Goal: Task Accomplishment & Management: Manage account settings

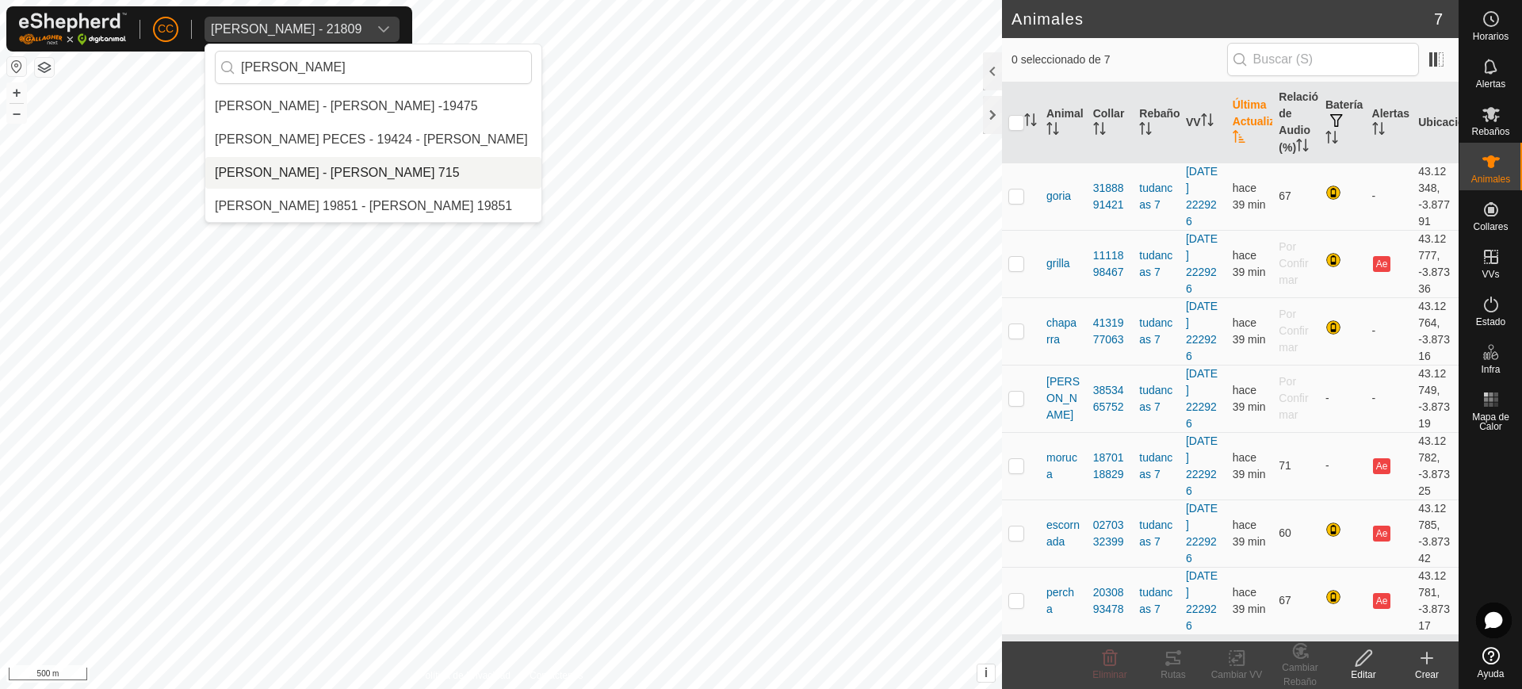
type input "[PERSON_NAME]"
click at [361, 165] on li "[PERSON_NAME] - [PERSON_NAME] 715" at bounding box center [373, 173] width 336 height 32
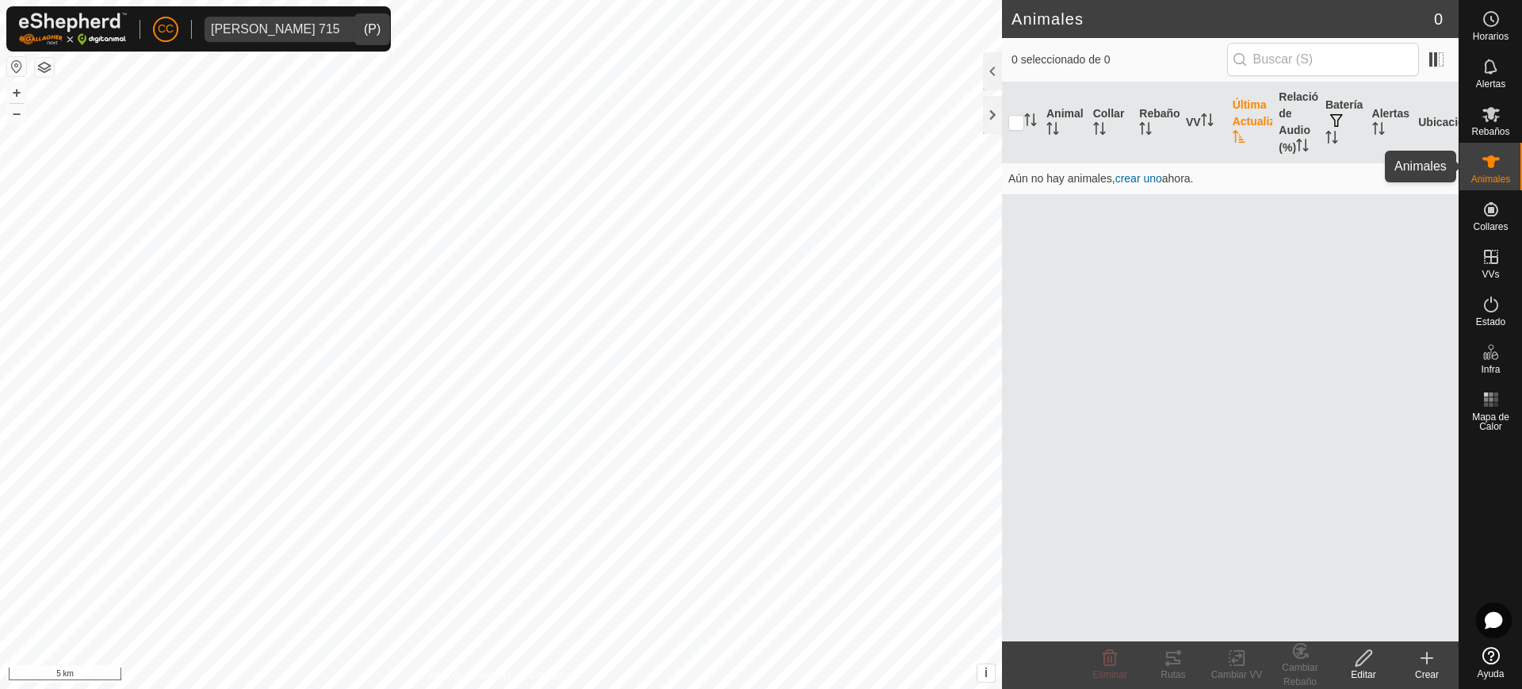
click at [1505, 161] on es-animals-svg-icon at bounding box center [1491, 161] width 29 height 25
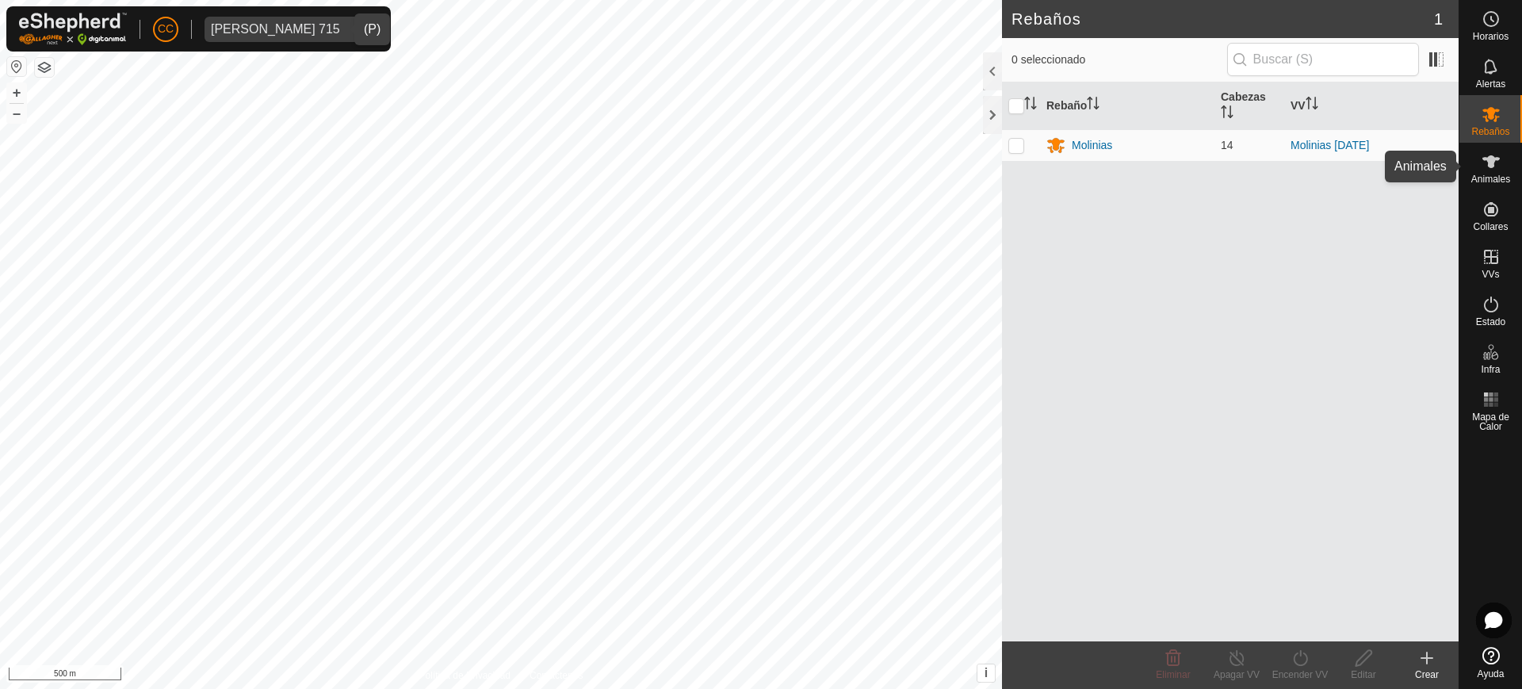
click at [1504, 163] on es-animals-svg-icon at bounding box center [1491, 161] width 29 height 25
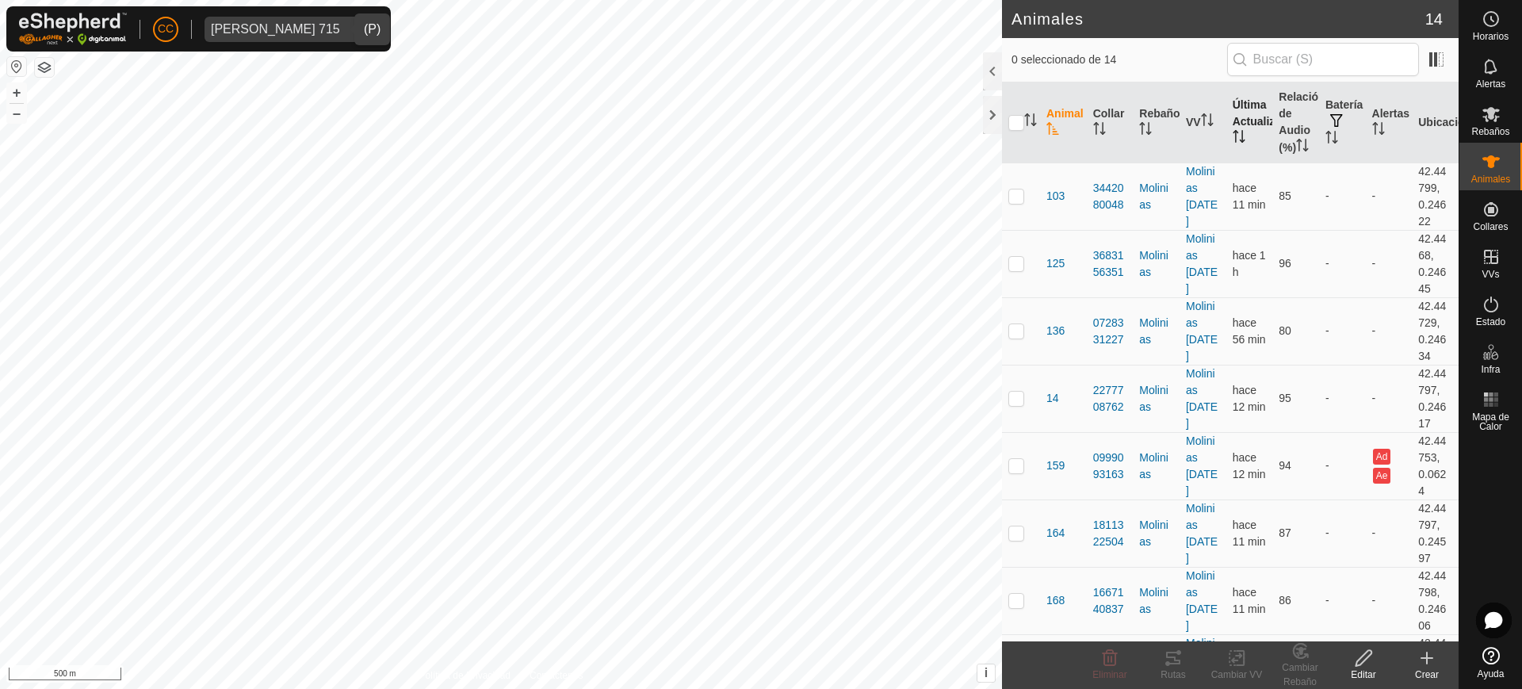
click at [1249, 128] on th "Última Actualización" at bounding box center [1249, 122] width 47 height 81
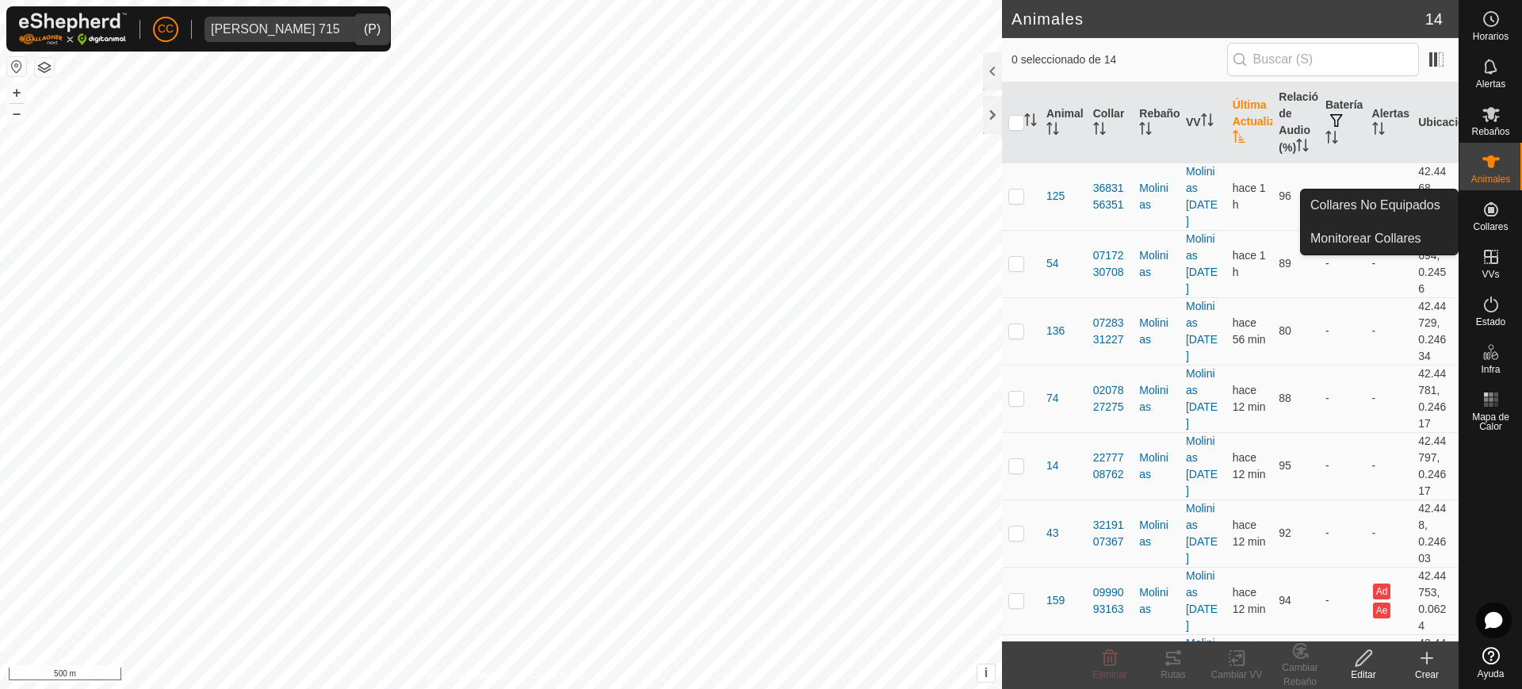
click at [1496, 212] on icon at bounding box center [1491, 209] width 14 height 14
click at [1388, 193] on link "Collares No Equipados" at bounding box center [1379, 205] width 157 height 32
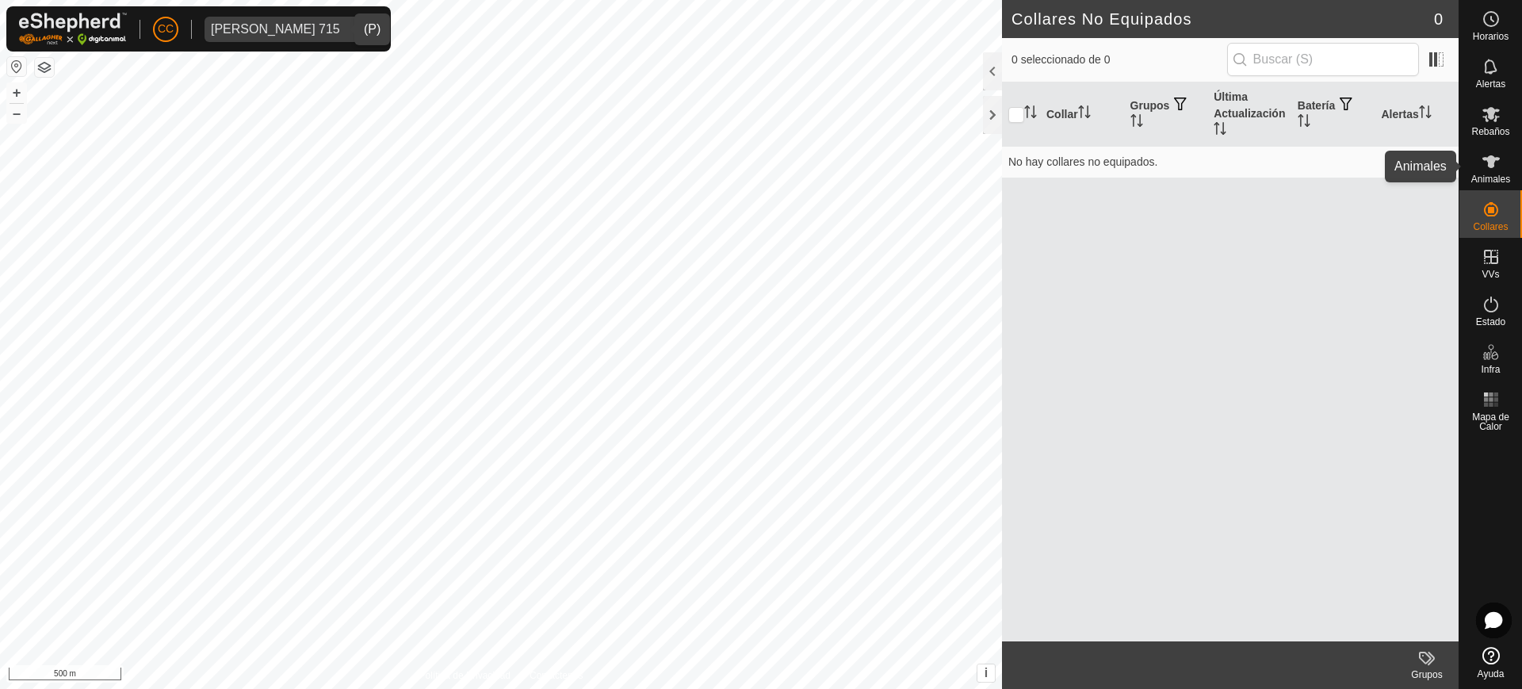
click at [1484, 157] on icon at bounding box center [1491, 161] width 19 height 19
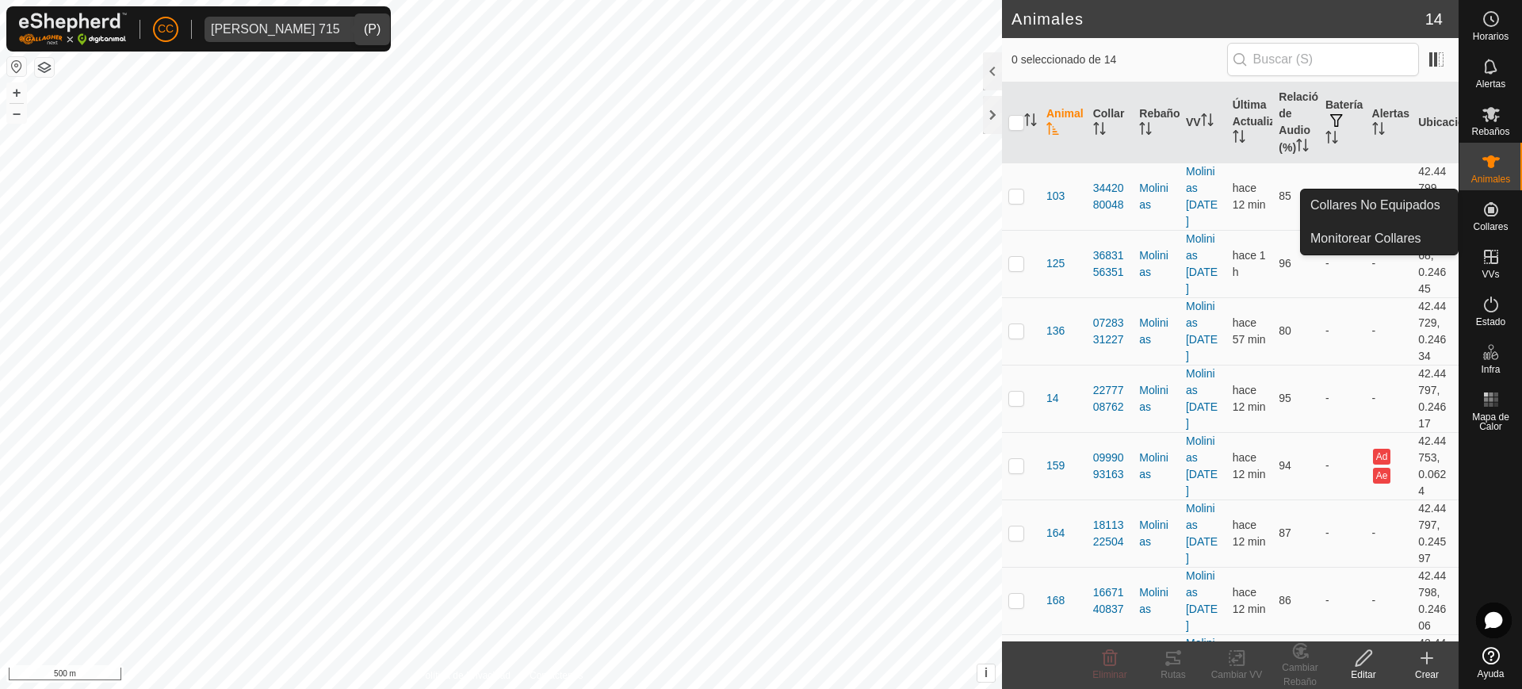
click at [1503, 205] on es-neckbands-svg-icon at bounding box center [1491, 209] width 29 height 25
click at [1400, 204] on link "Collares No Equipados" at bounding box center [1379, 205] width 157 height 32
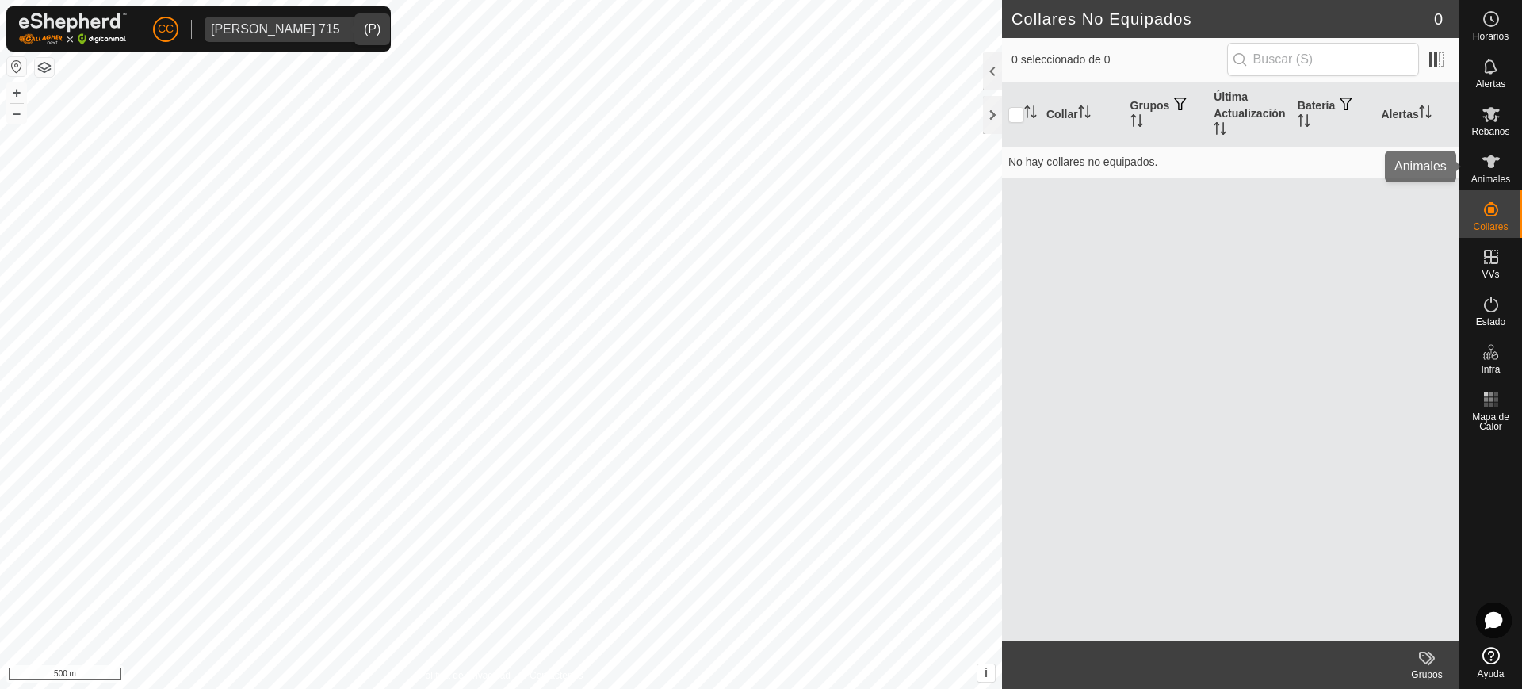
click at [1502, 164] on es-animals-svg-icon at bounding box center [1491, 161] width 29 height 25
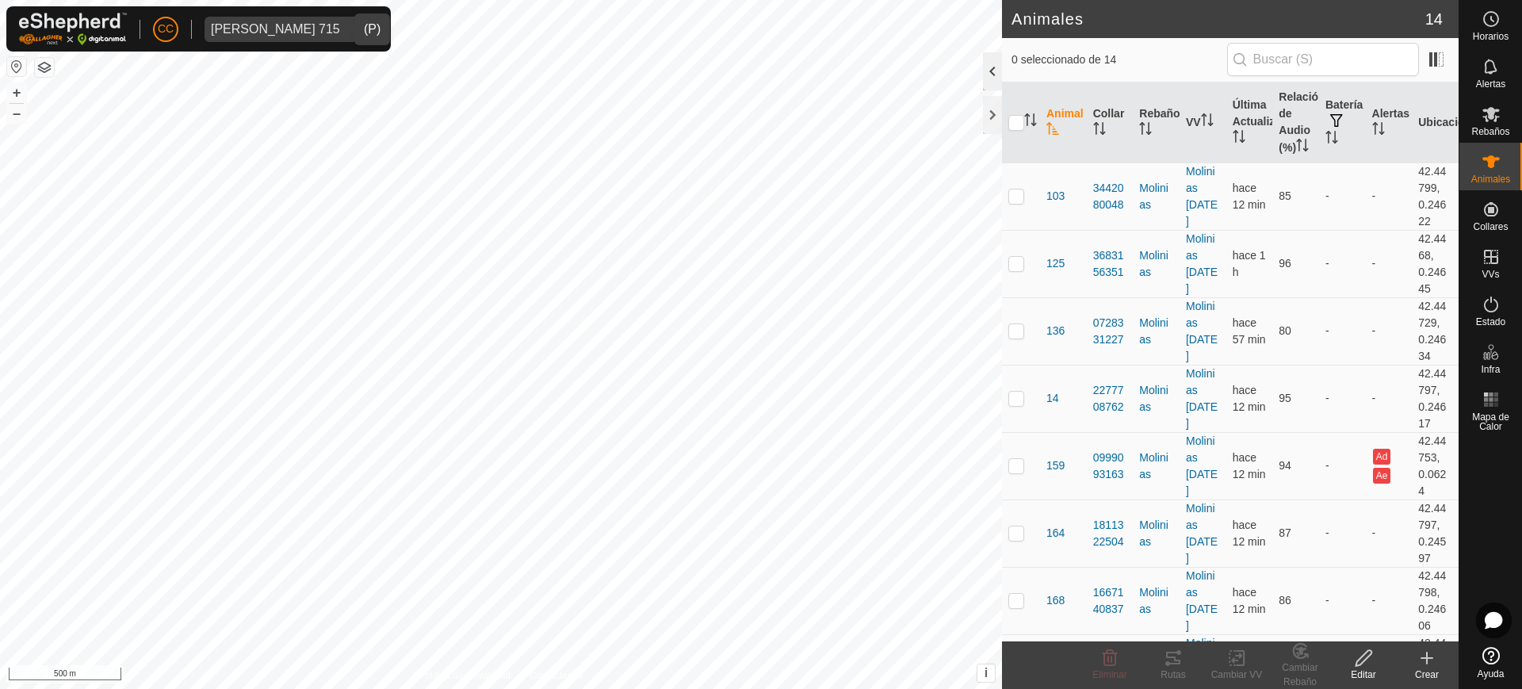
click at [997, 71] on div at bounding box center [992, 71] width 19 height 38
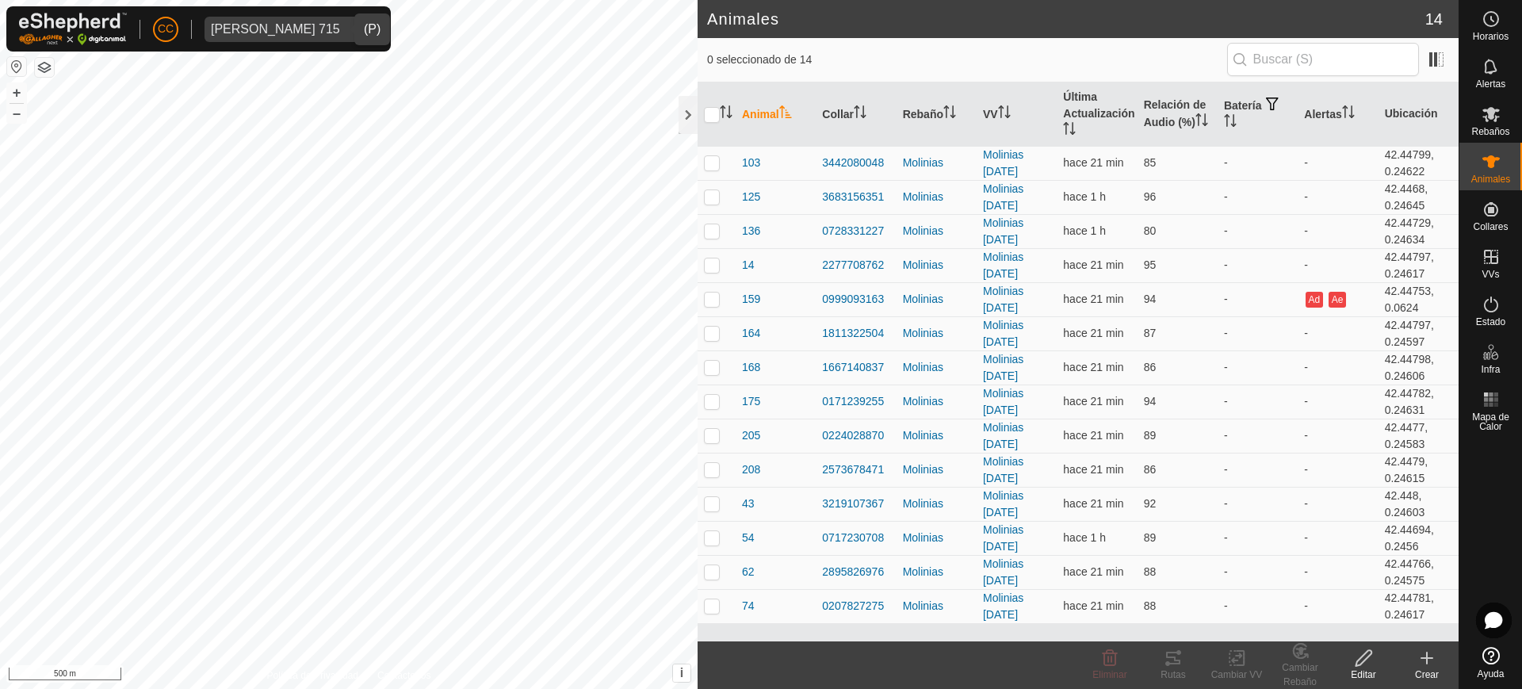
click at [266, 24] on div "[PERSON_NAME] 715" at bounding box center [275, 29] width 129 height 13
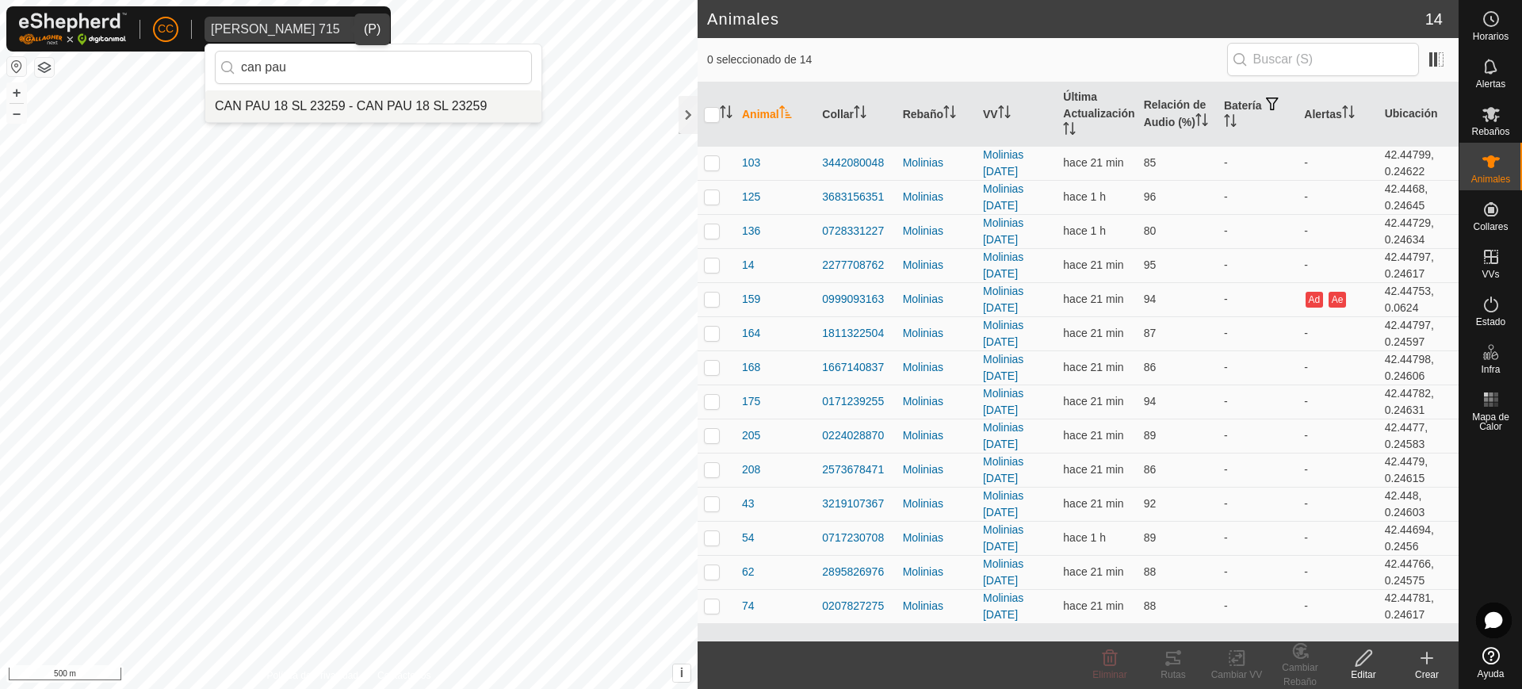
type input "can pau"
click at [381, 105] on li "CAN PAU 18 SL 23259 - CAN PAU 18 SL 23259" at bounding box center [373, 106] width 336 height 32
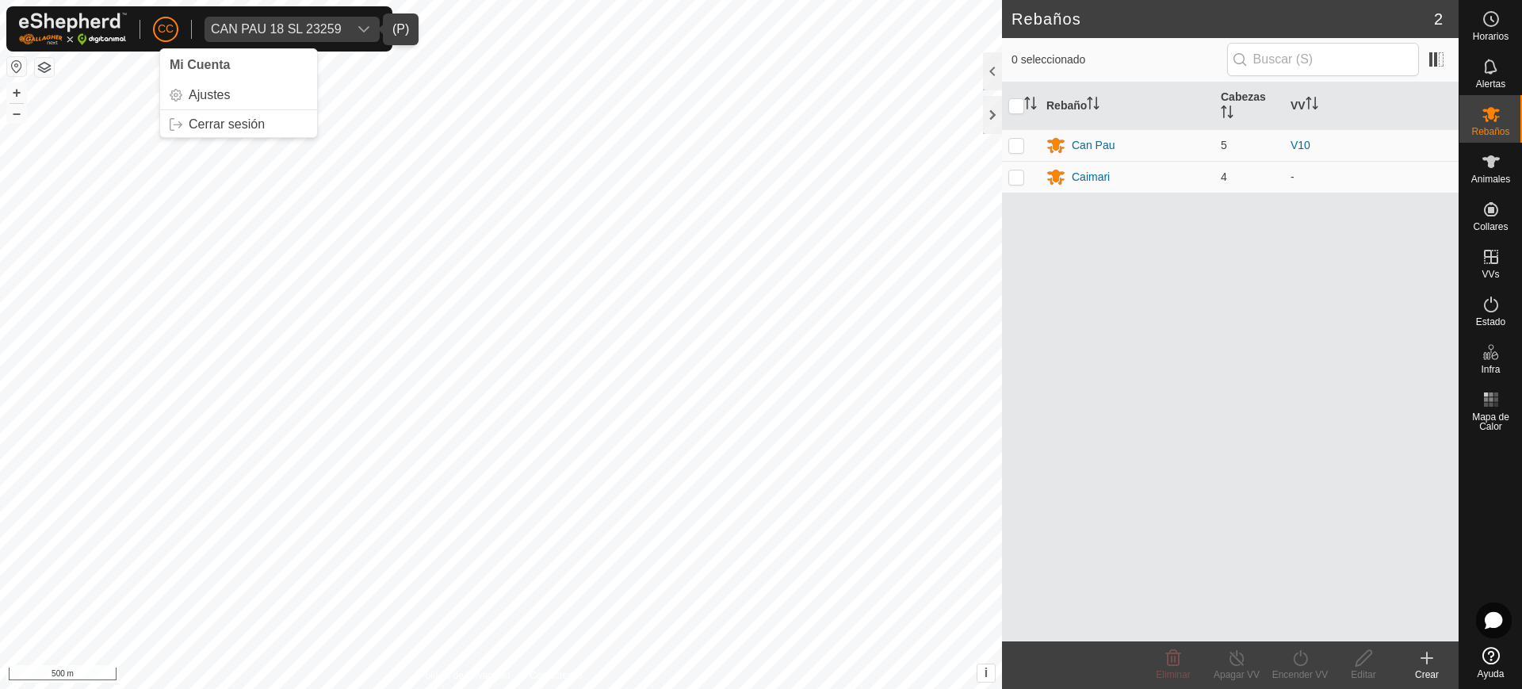
click at [21, 63] on button "button" at bounding box center [16, 66] width 19 height 19
click at [1487, 168] on icon at bounding box center [1491, 161] width 19 height 19
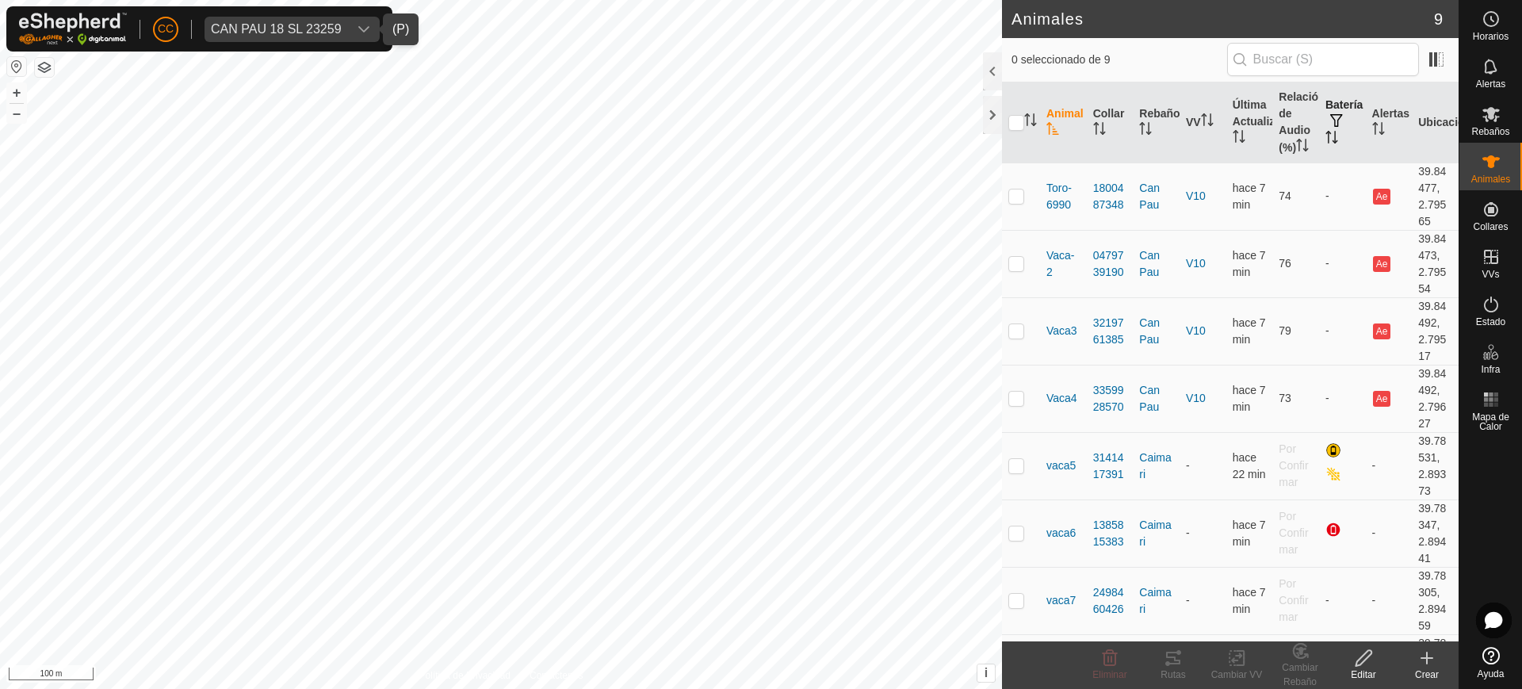
click at [1334, 143] on icon "Activar para ordenar" at bounding box center [1335, 137] width 2 height 13
click at [1009, 202] on p-checkbox at bounding box center [1016, 195] width 16 height 13
checkbox input "true"
click at [1023, 270] on p-checkbox at bounding box center [1016, 263] width 16 height 13
checkbox input "true"
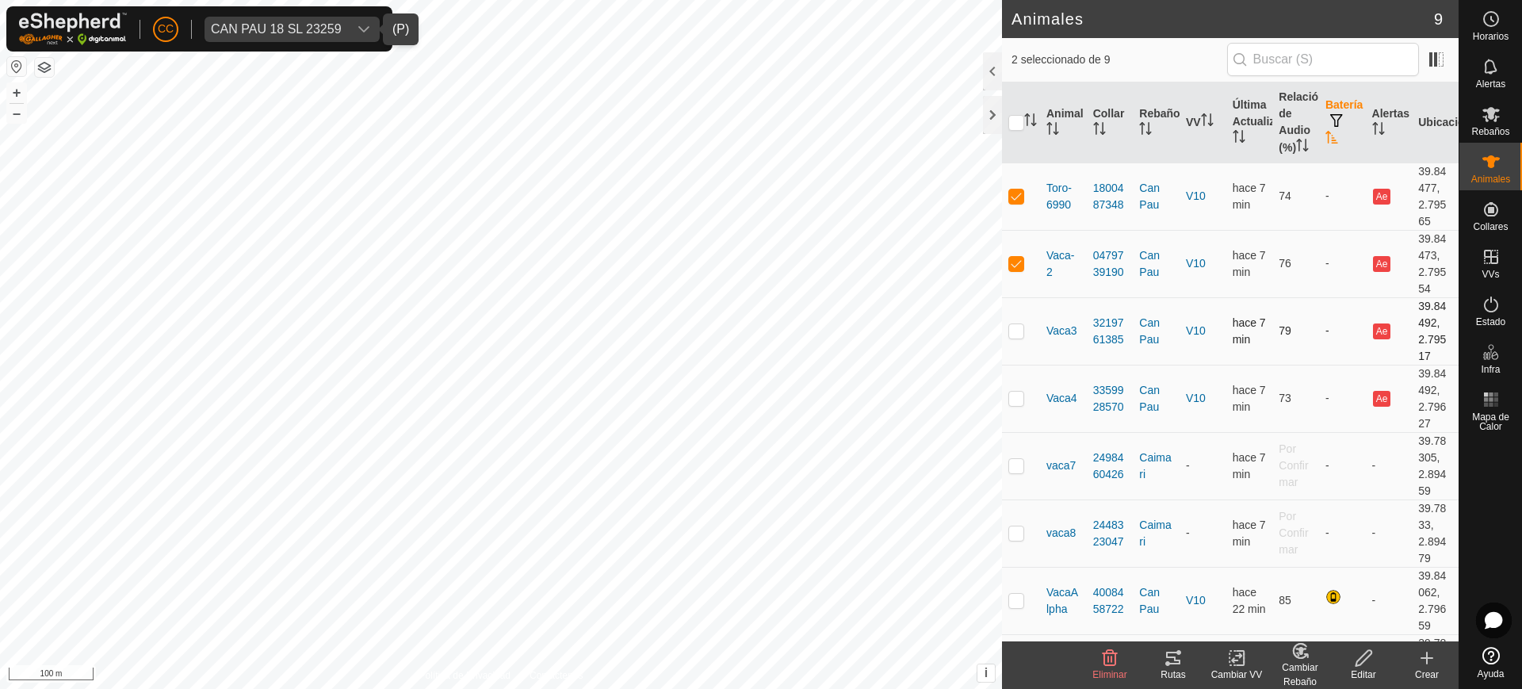
drag, startPoint x: 1017, startPoint y: 349, endPoint x: 1015, endPoint y: 373, distance: 24.7
click at [1015, 337] on p-checkbox at bounding box center [1016, 330] width 16 height 13
checkbox input "true"
click at [1019, 404] on p-checkbox at bounding box center [1016, 398] width 16 height 13
checkbox input "true"
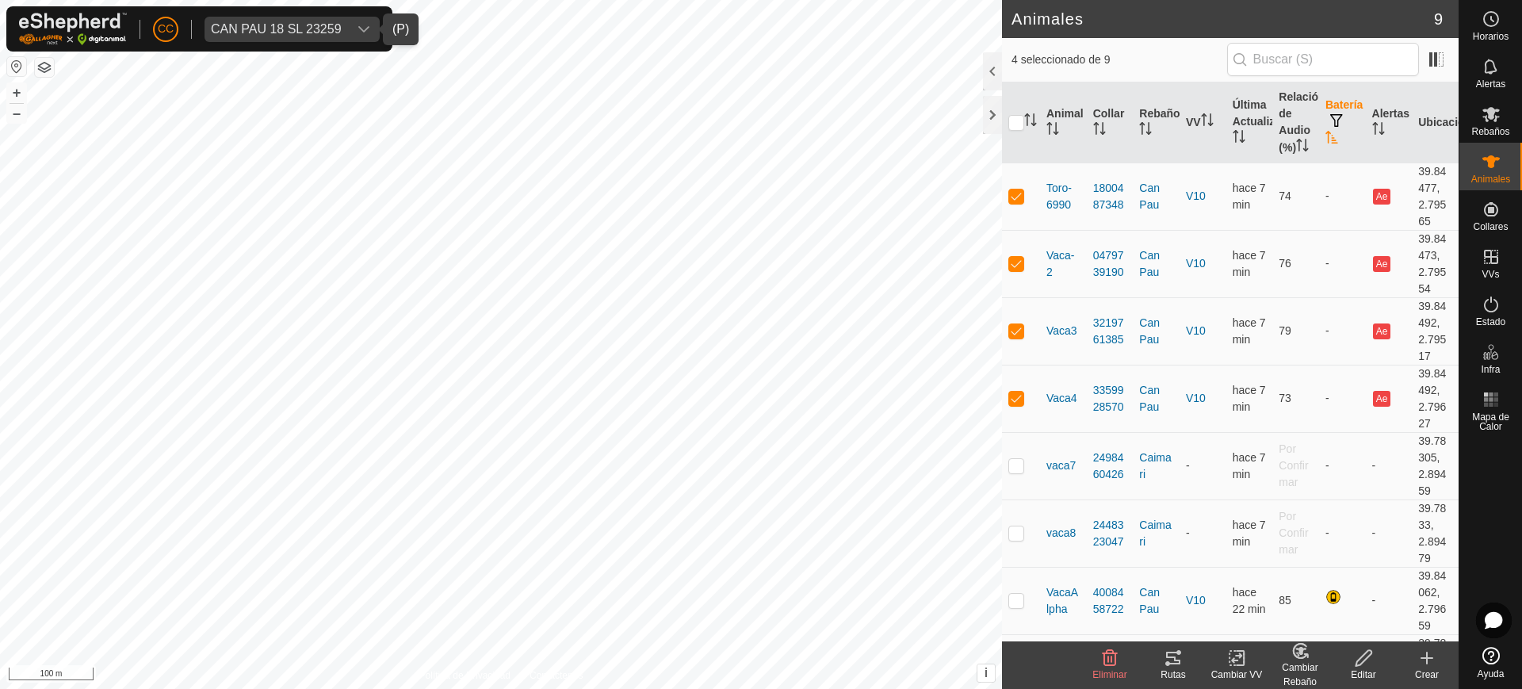
click at [1168, 659] on icon at bounding box center [1173, 657] width 19 height 19
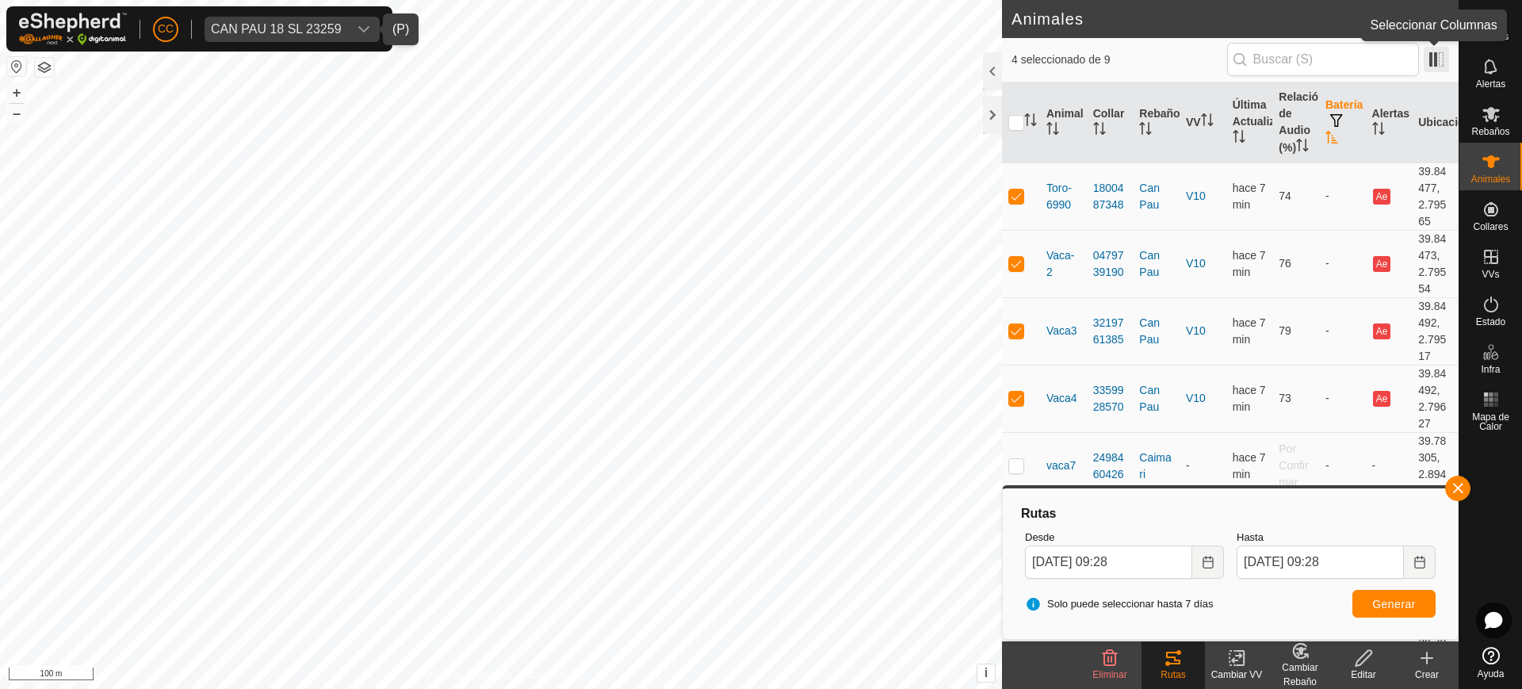
click at [1439, 59] on span at bounding box center [1436, 59] width 25 height 25
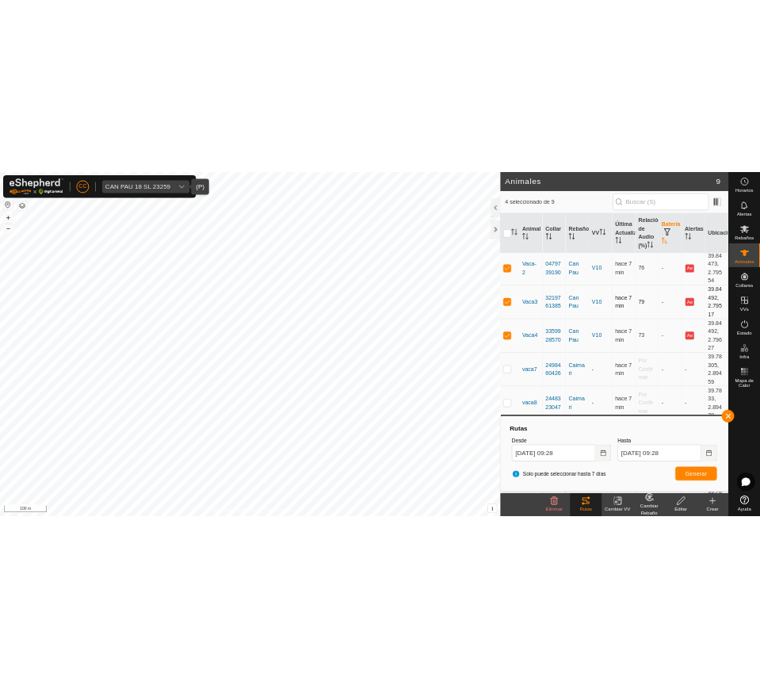
scroll to position [145, 0]
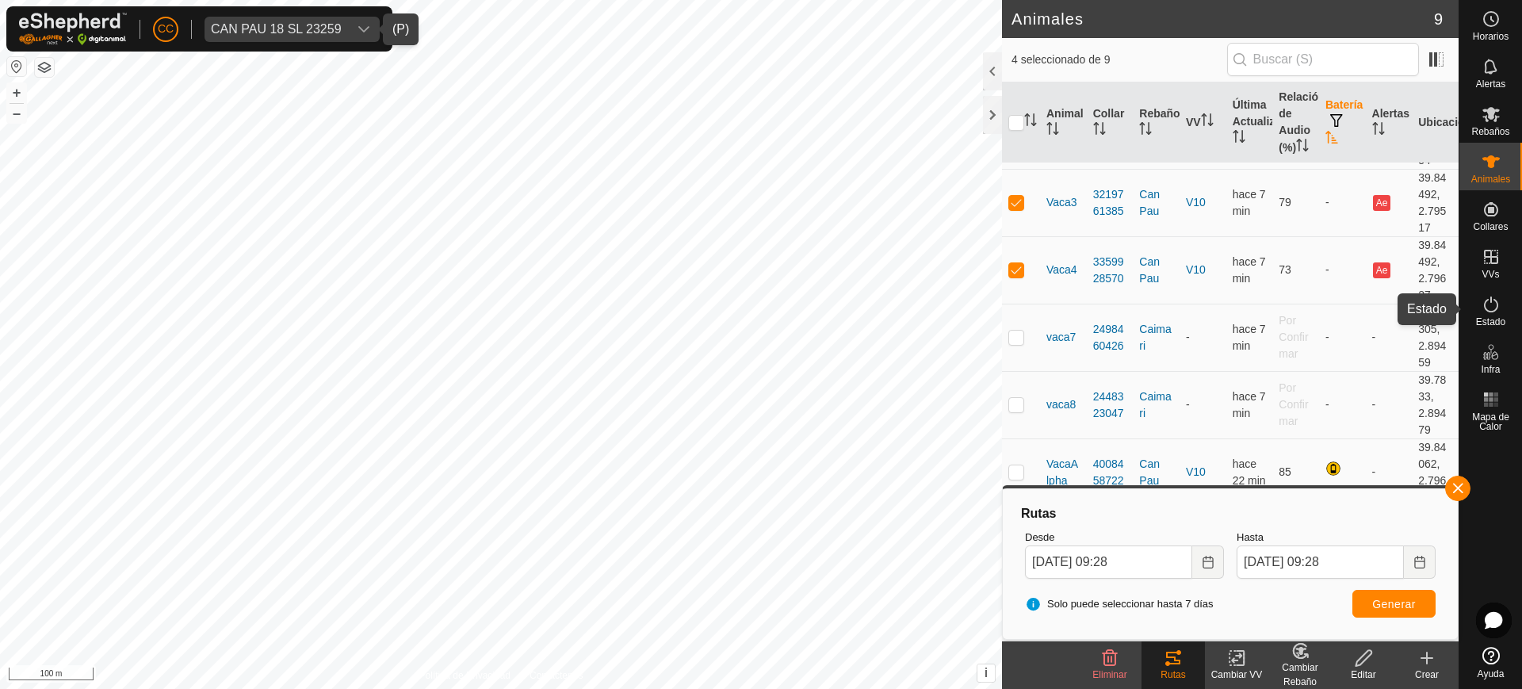
click at [1487, 302] on icon at bounding box center [1491, 304] width 19 height 19
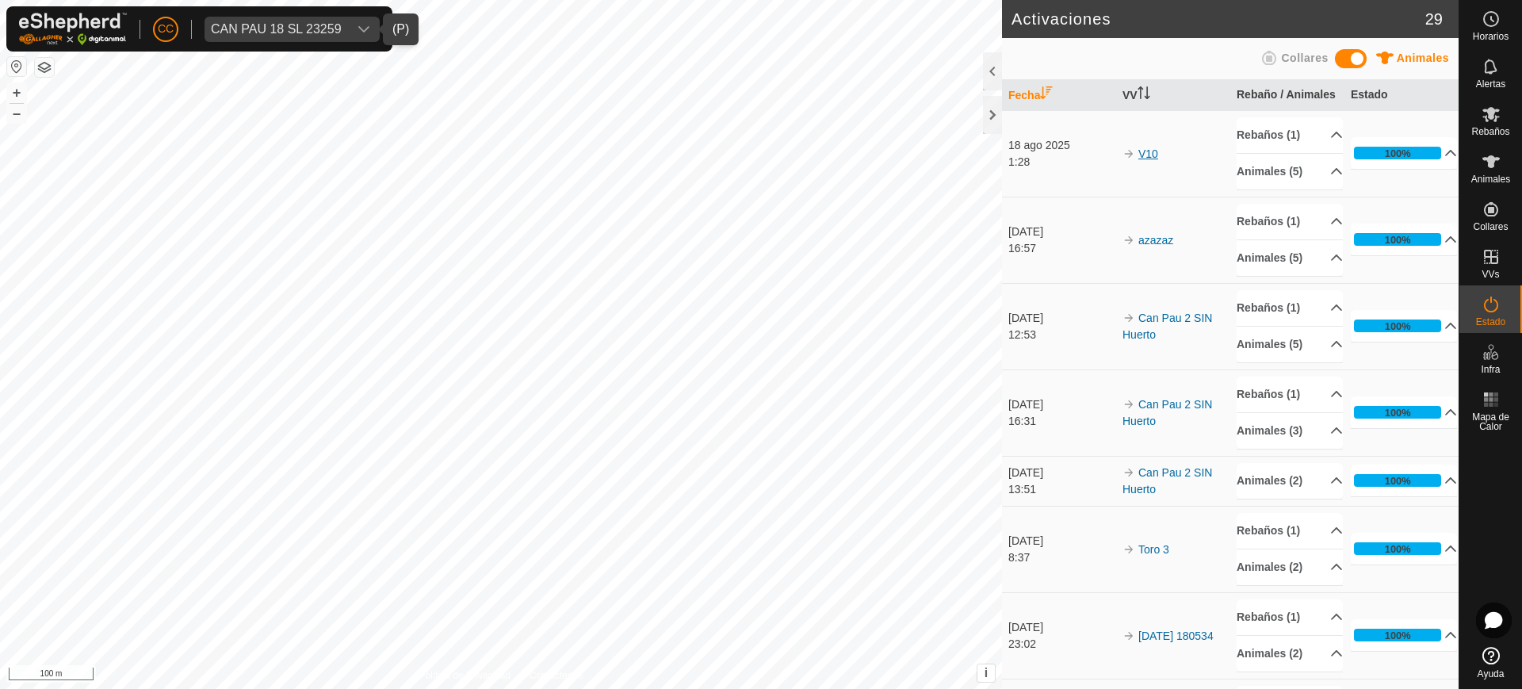
click at [1147, 160] on link "V10" at bounding box center [1148, 153] width 20 height 13
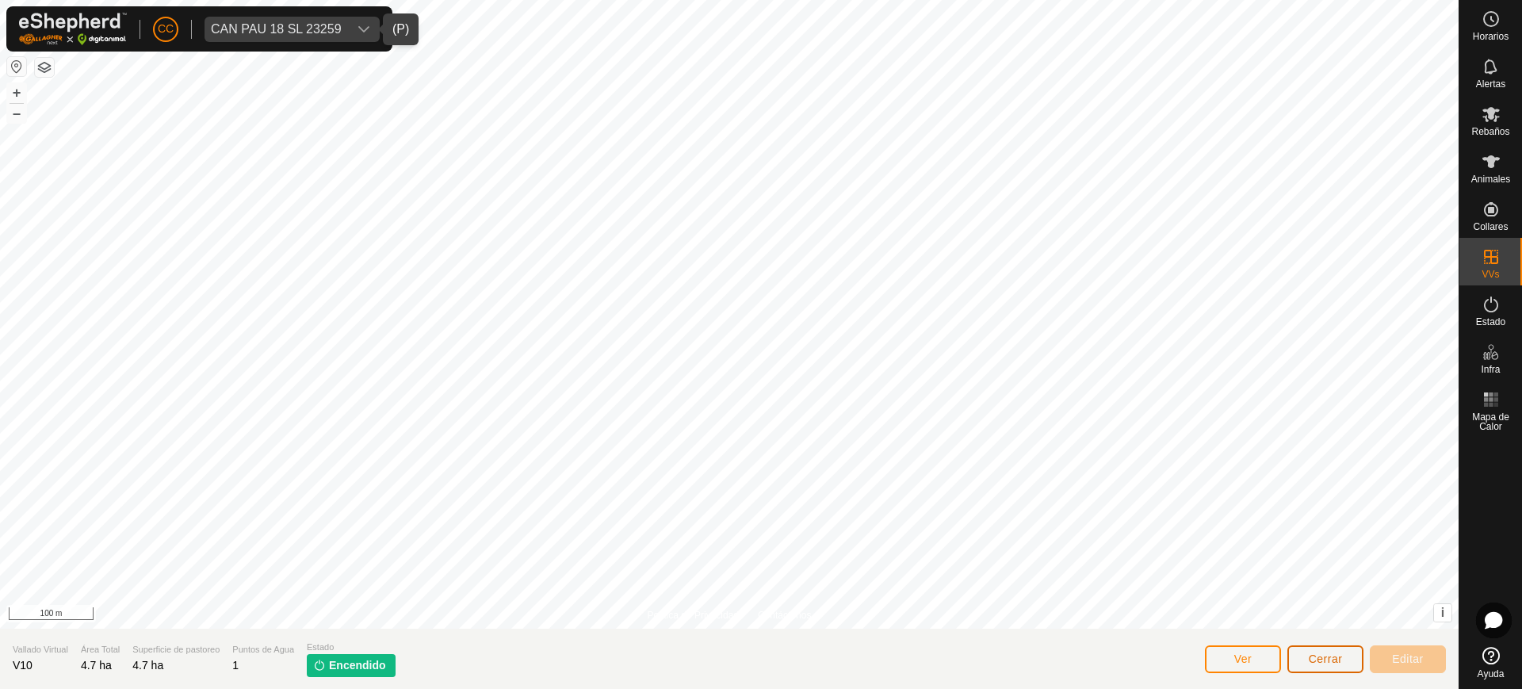
click at [1340, 661] on span "Cerrar" at bounding box center [1326, 658] width 34 height 13
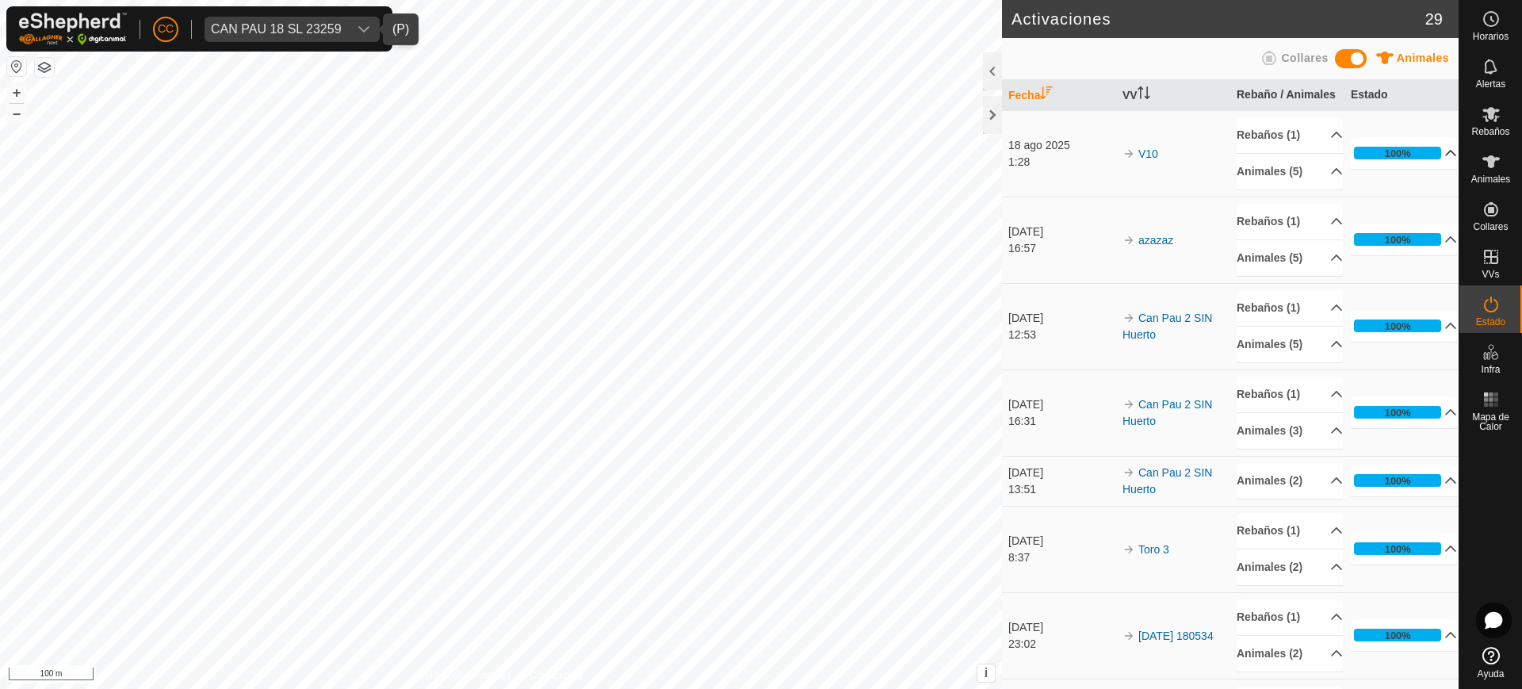
click at [1436, 169] on p-accordion-header "100%" at bounding box center [1404, 153] width 106 height 32
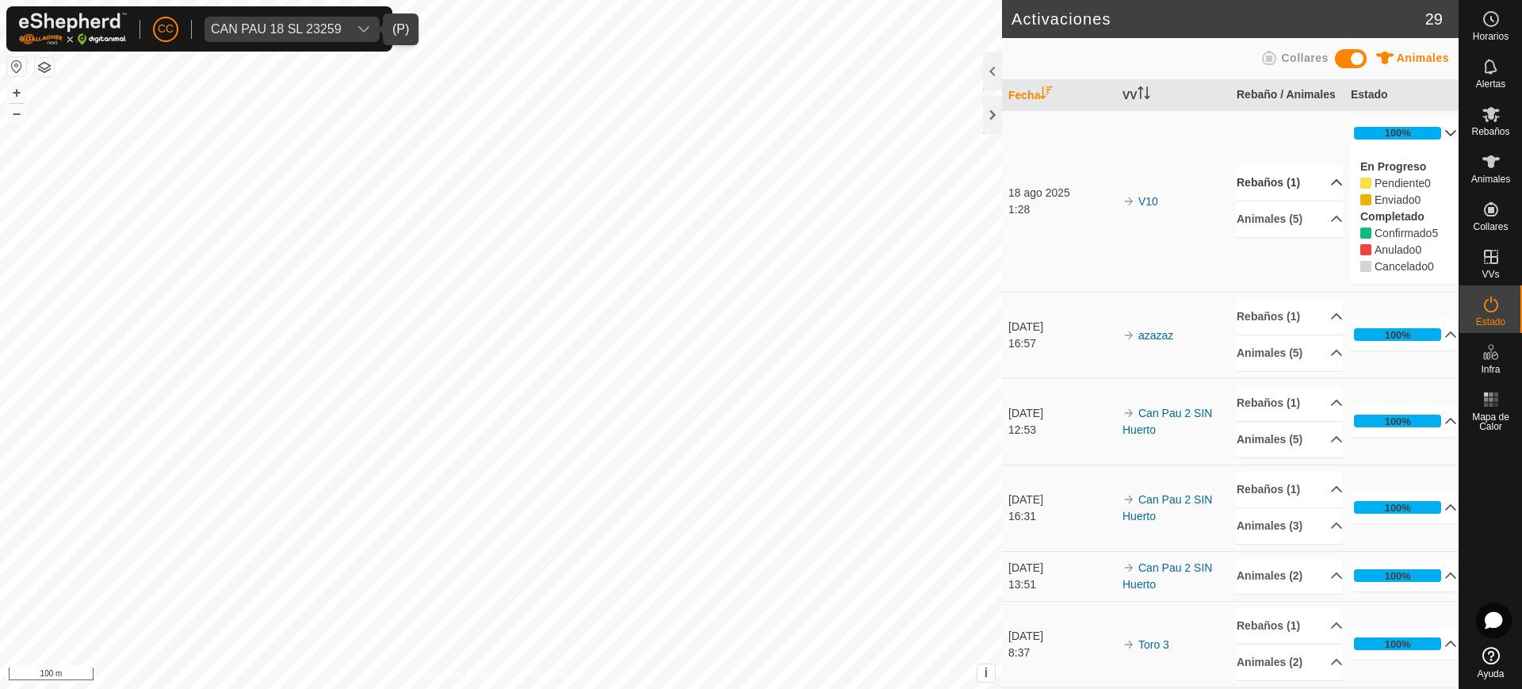
click at [1318, 198] on p-accordion-header "Rebaños (1)" at bounding box center [1290, 183] width 106 height 36
click at [1316, 248] on p-accordion-header "Animales (5)" at bounding box center [1290, 240] width 106 height 36
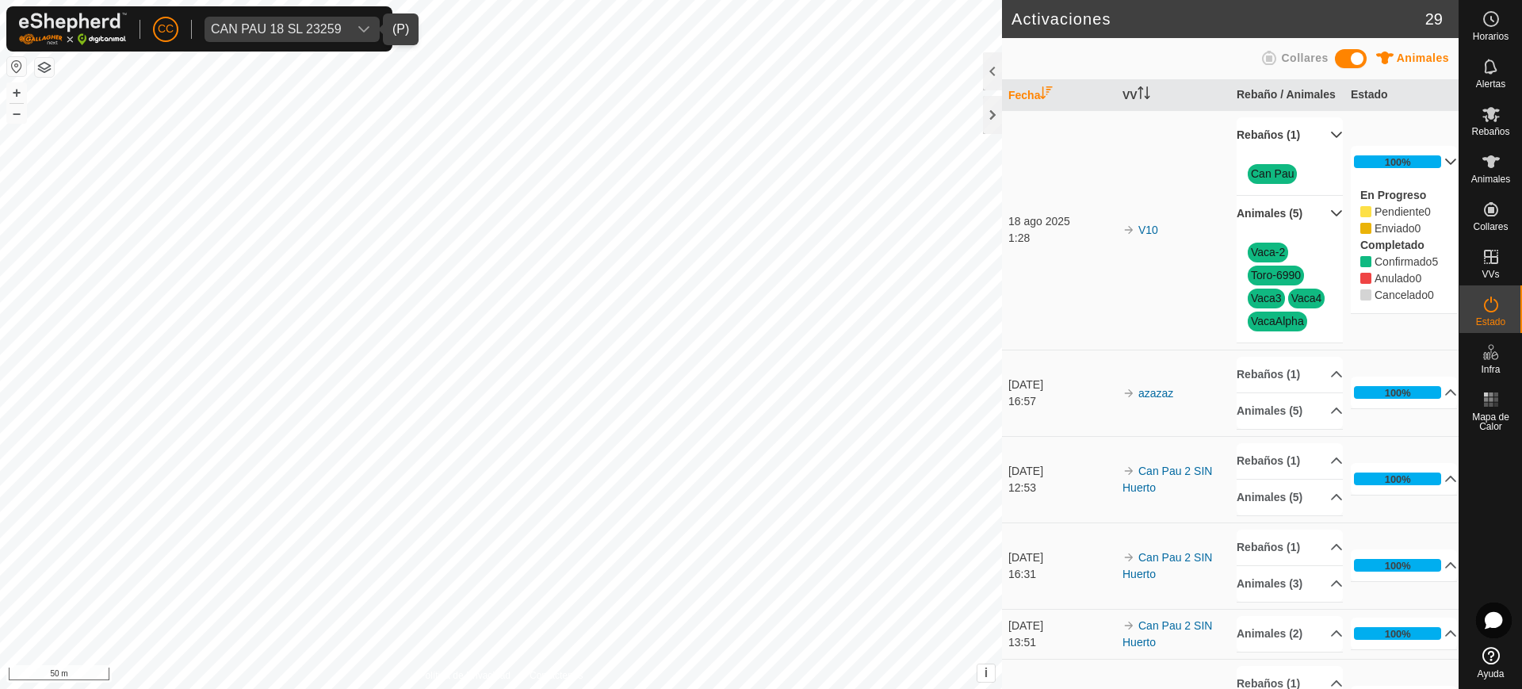
click at [512, 688] on html "CC CAN PAU 18 SL 23259 Horarios Alertas Rebaños Animales Collares VVs Estado In…" at bounding box center [761, 344] width 1522 height 689
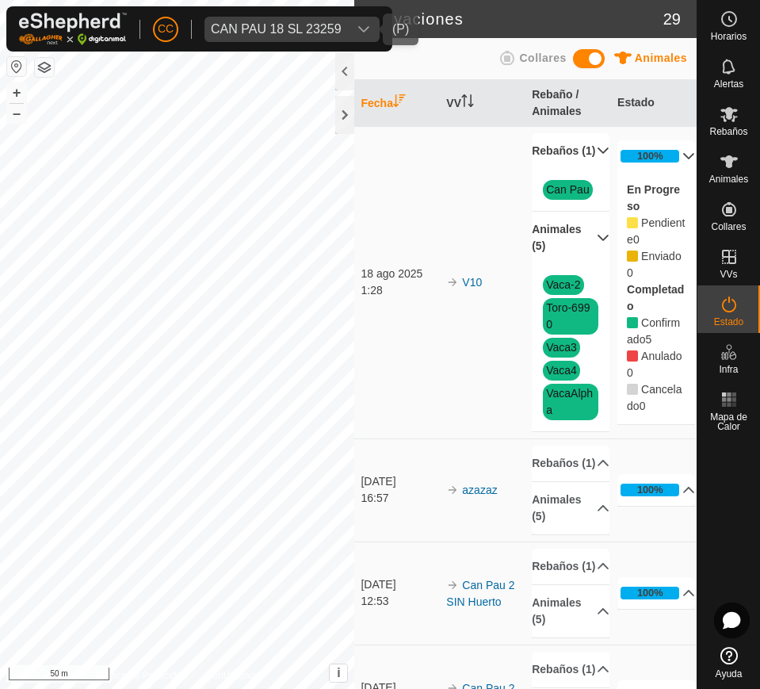
click at [270, 33] on div "CAN PAU 18 SL 23259" at bounding box center [276, 29] width 131 height 13
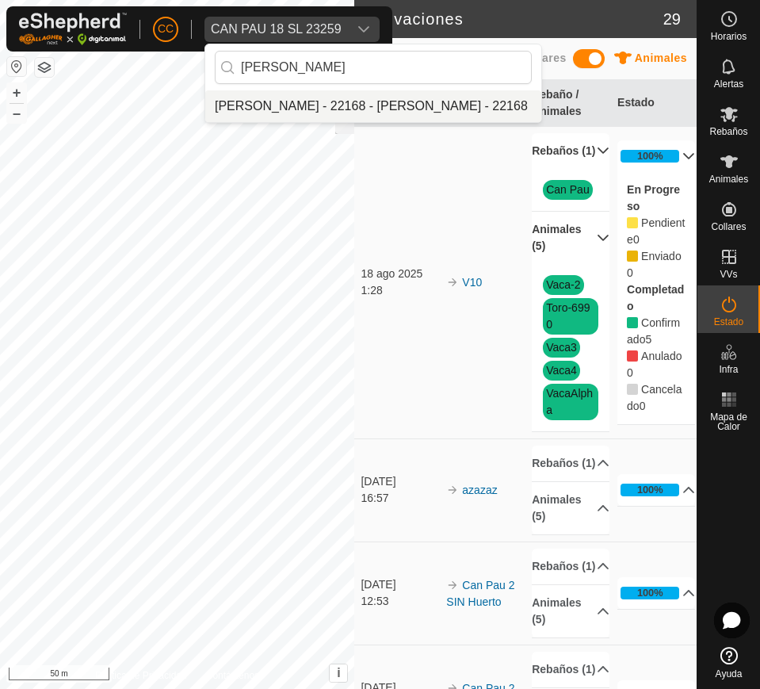
type input "[PERSON_NAME]"
click at [301, 111] on li "[PERSON_NAME] - 22168 - [PERSON_NAME] - 22168" at bounding box center [373, 106] width 336 height 32
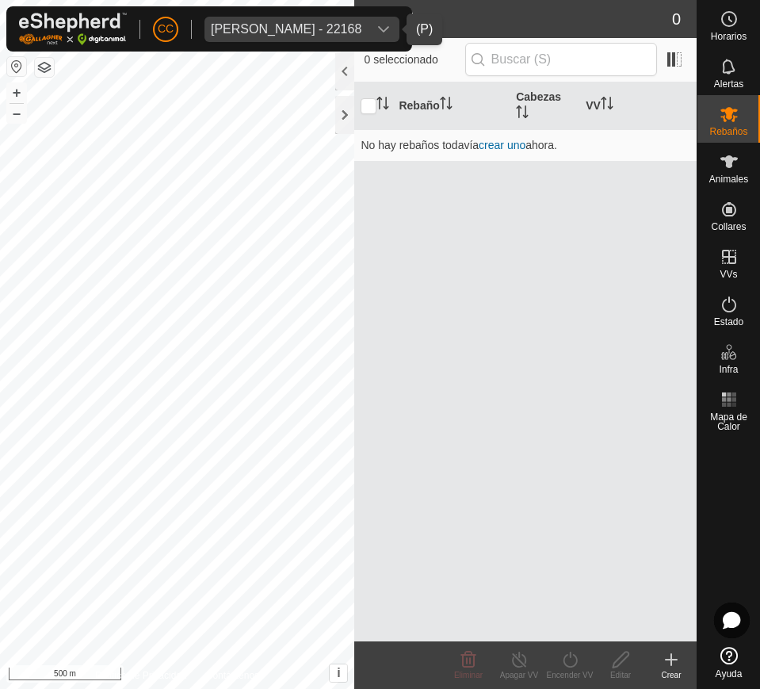
click at [11, 66] on button "button" at bounding box center [16, 66] width 19 height 19
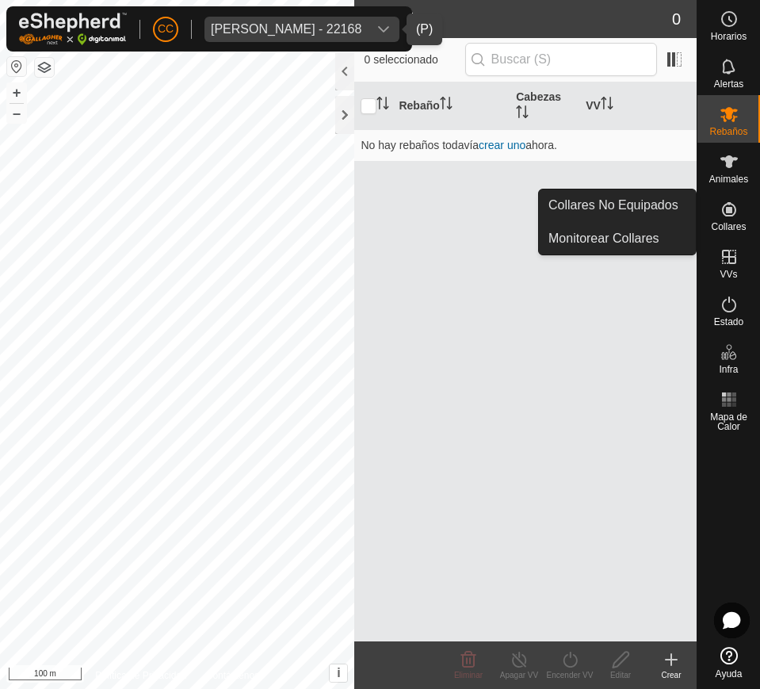
click at [709, 204] on div "Collares" at bounding box center [729, 214] width 63 height 48
click at [643, 196] on link "Collares No Equipados" at bounding box center [617, 205] width 157 height 32
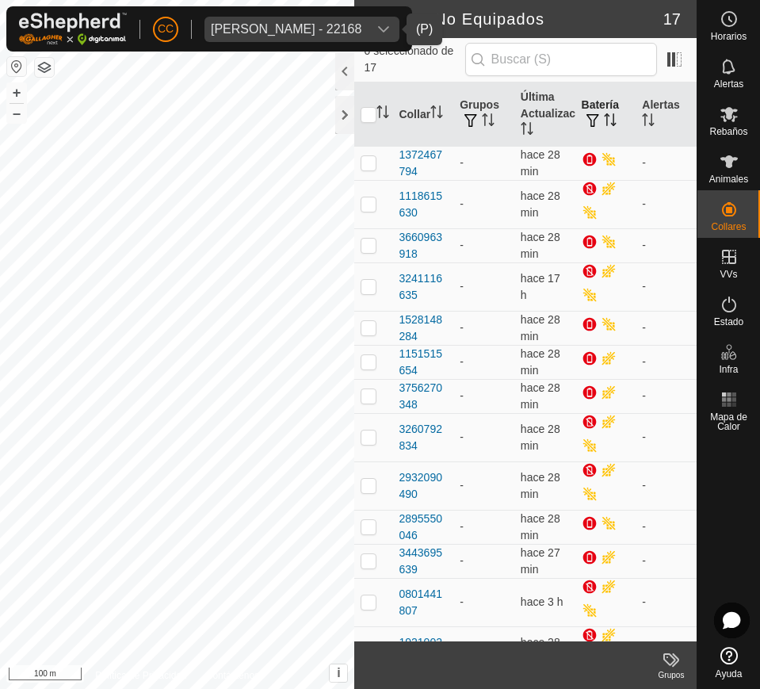
click at [604, 117] on icon "Activar para ordenar" at bounding box center [610, 119] width 13 height 13
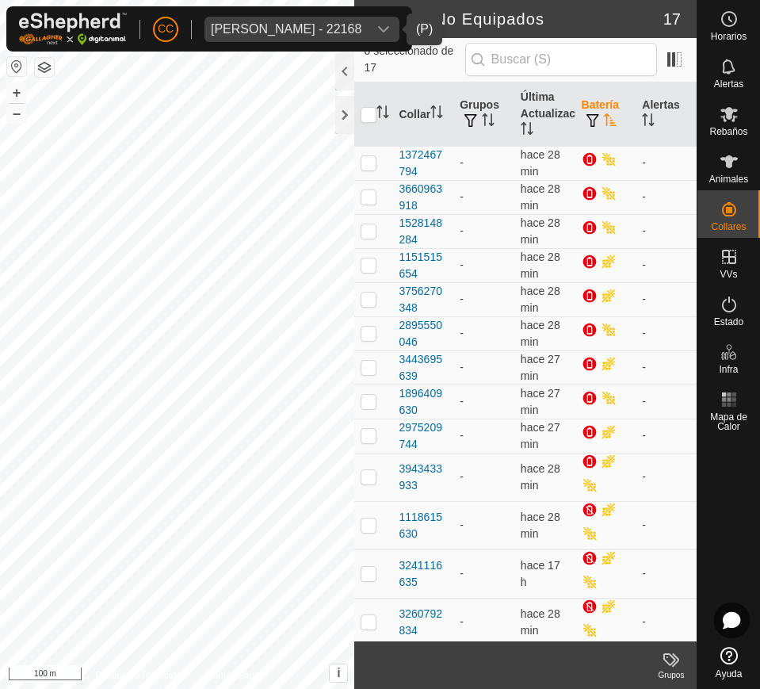
click at [604, 117] on icon "Activar para ordenar" at bounding box center [610, 119] width 13 height 13
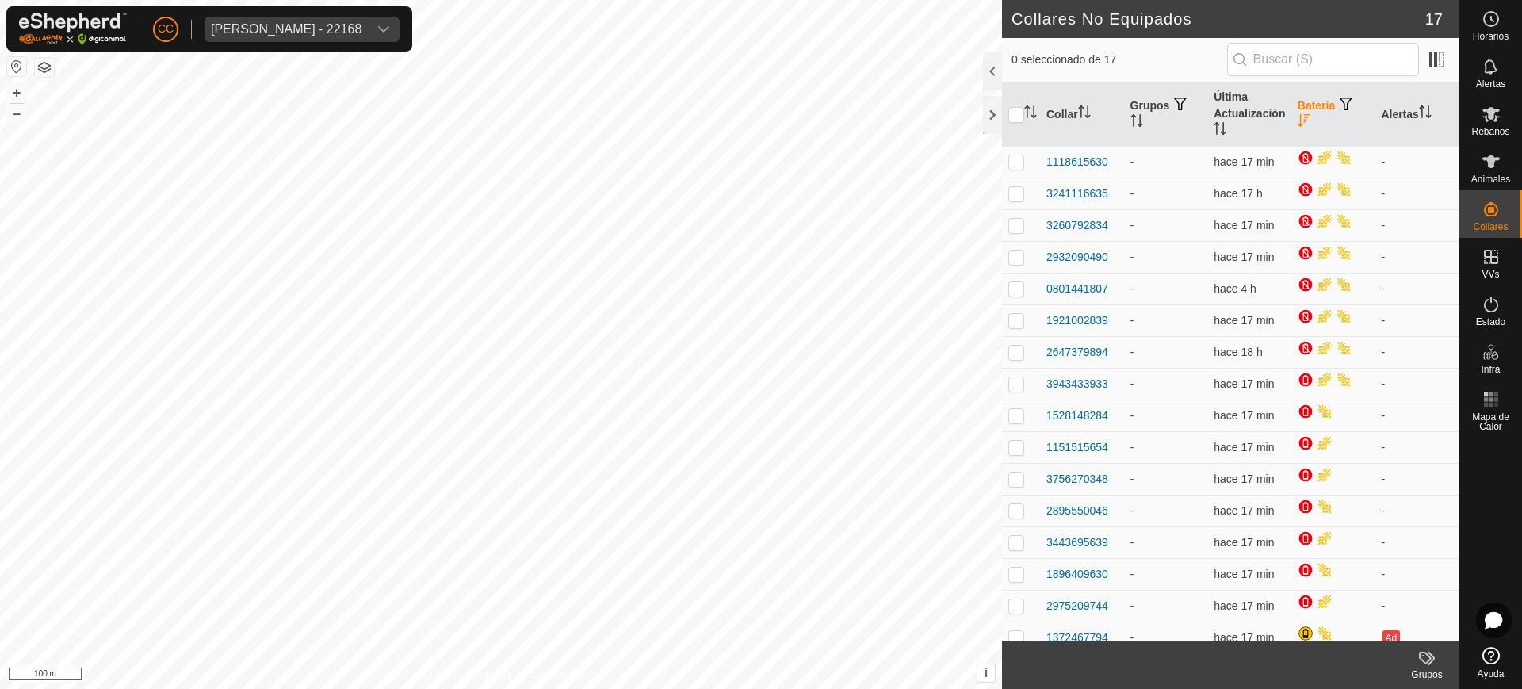
click at [272, 29] on div "[PERSON_NAME] - 22168" at bounding box center [286, 29] width 151 height 13
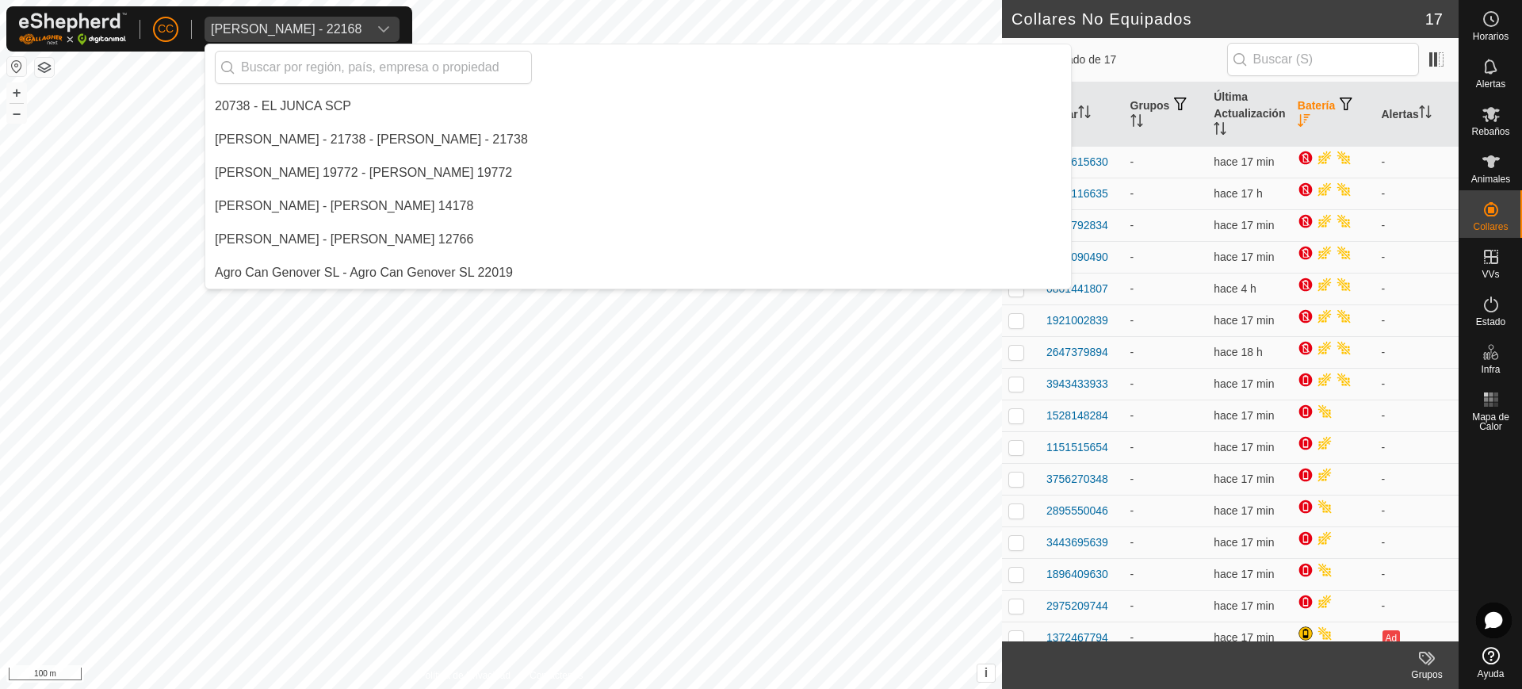
scroll to position [6459, 0]
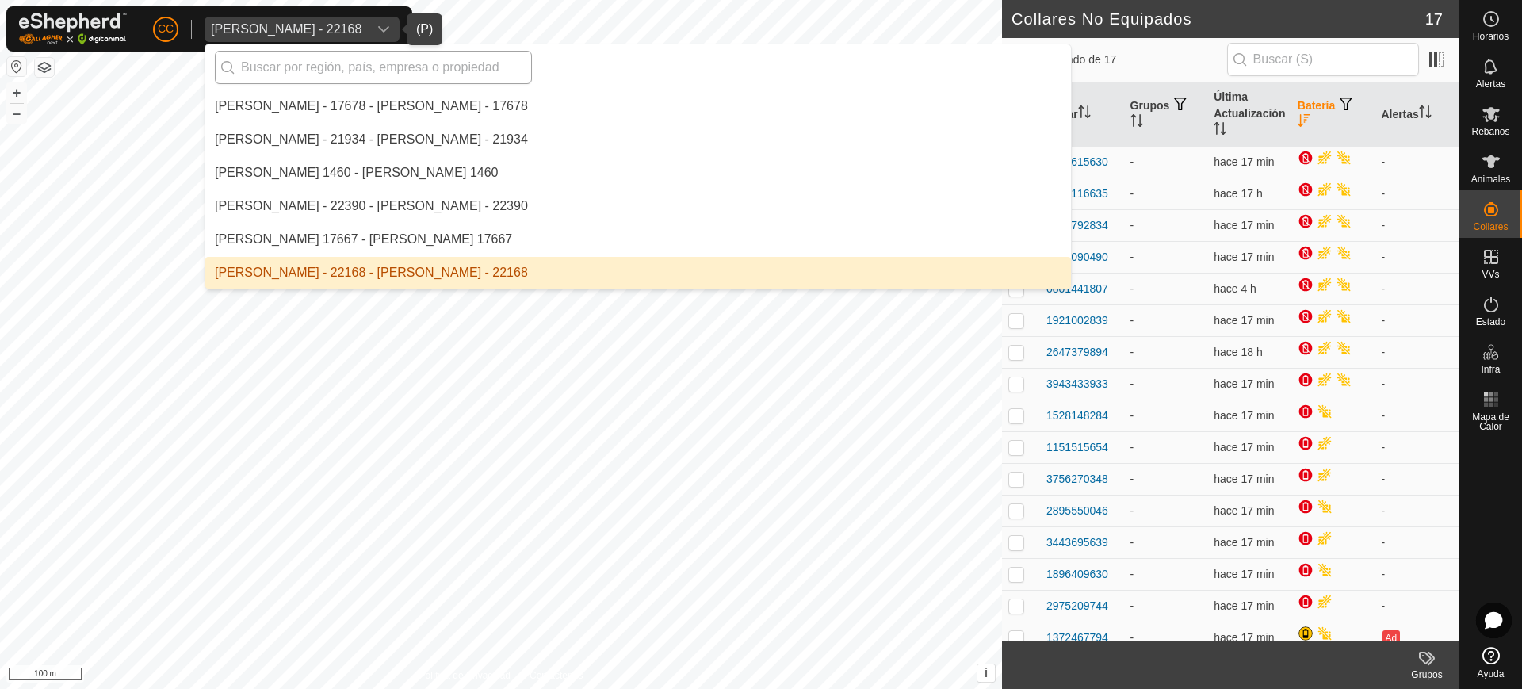
click at [271, 66] on input "text" at bounding box center [373, 67] width 317 height 33
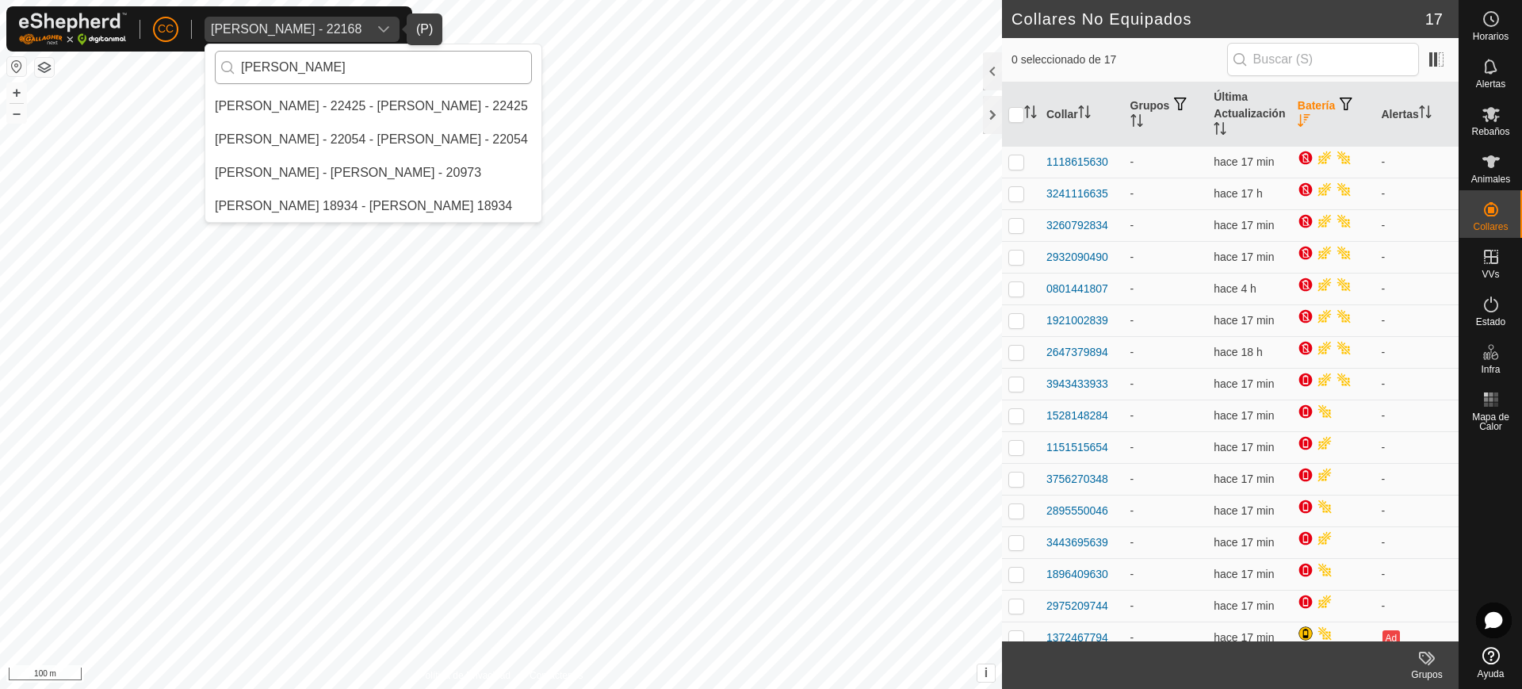
scroll to position [0, 0]
type input "[PERSON_NAME]"
click at [383, 178] on li "[PERSON_NAME] - [PERSON_NAME] - 20973" at bounding box center [373, 173] width 336 height 32
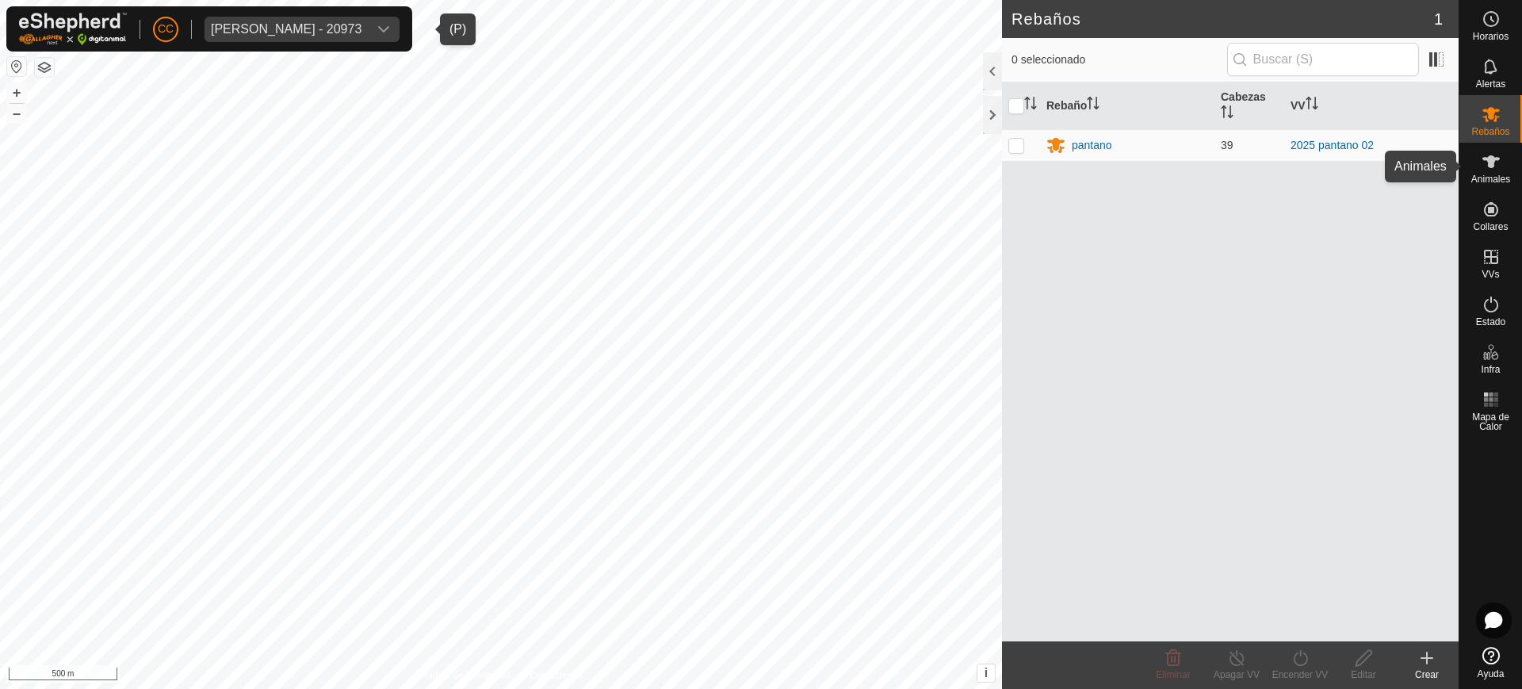
click at [1495, 179] on span "Animales" at bounding box center [1490, 179] width 39 height 10
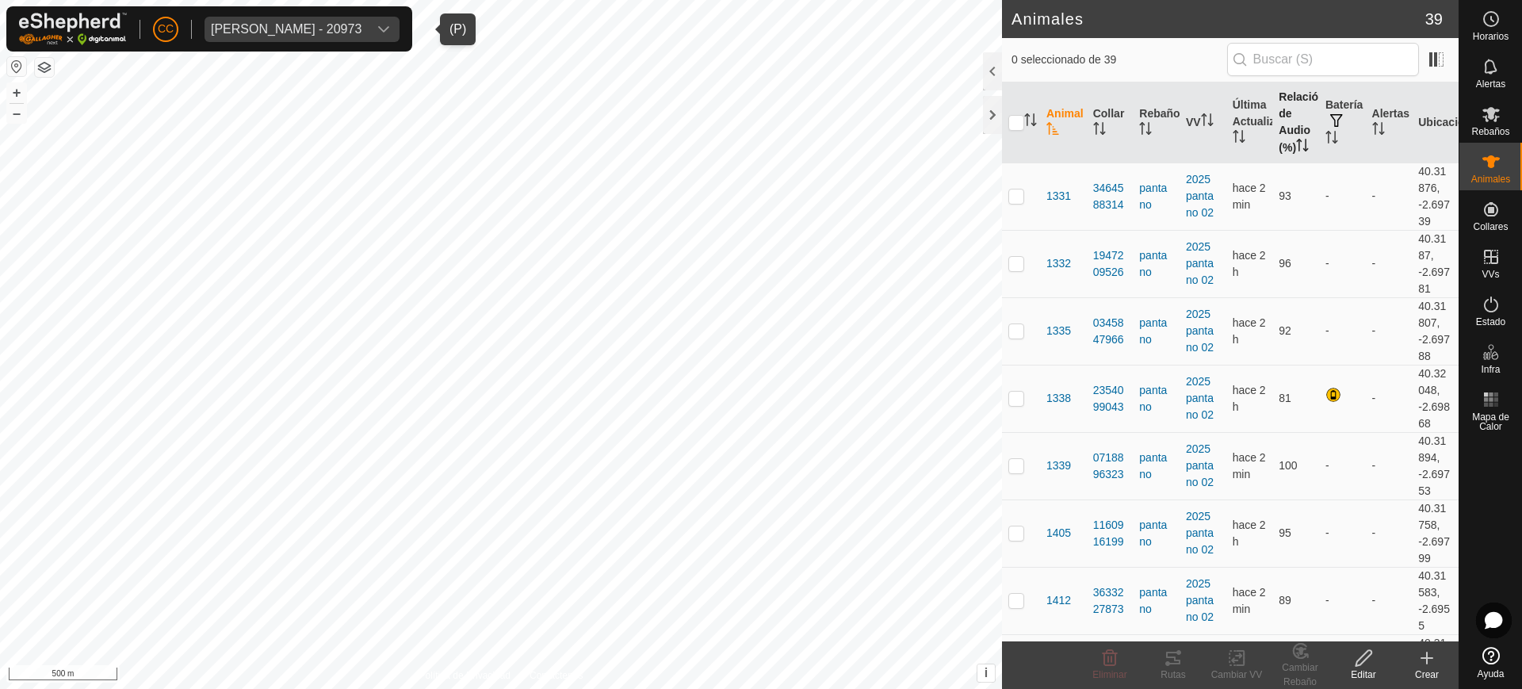
click at [1283, 135] on th "Relación de Audio (%)" at bounding box center [1295, 122] width 47 height 81
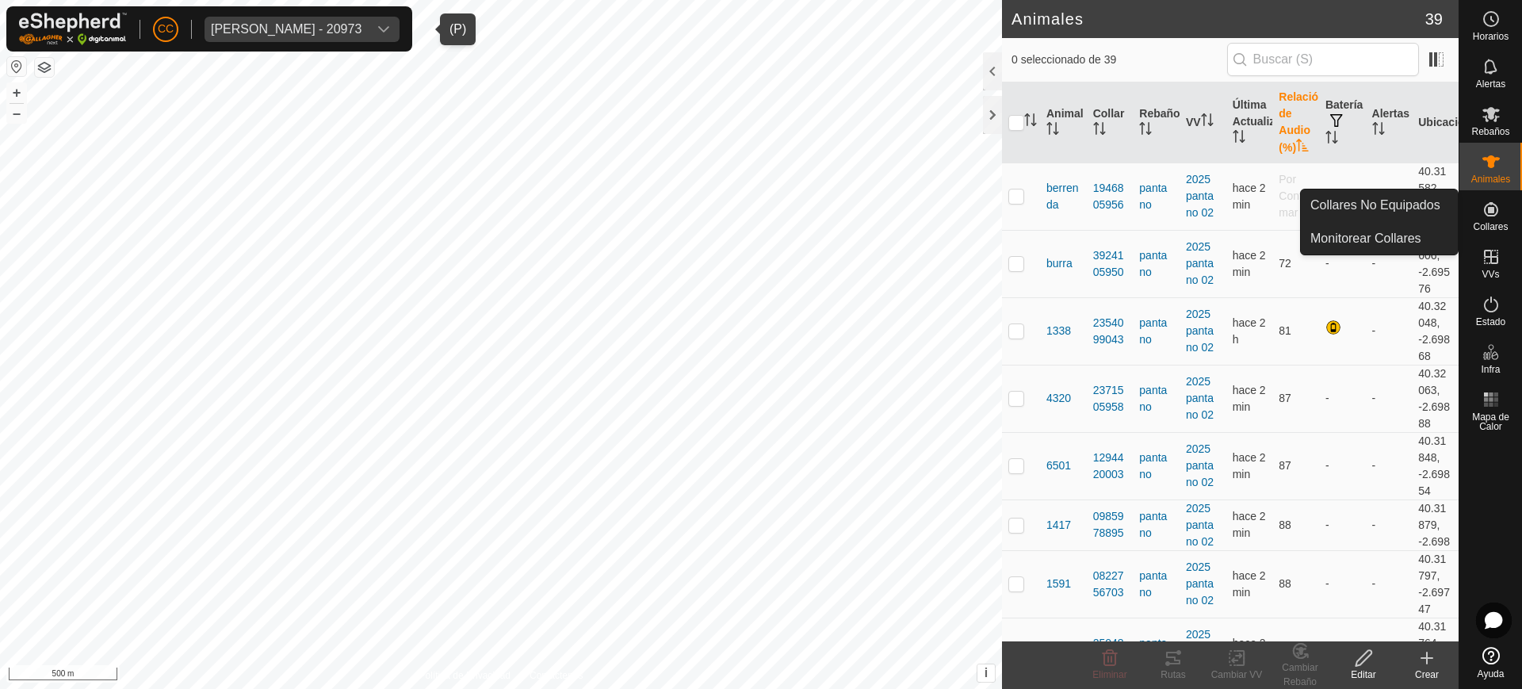
click at [1497, 217] on icon at bounding box center [1491, 209] width 19 height 19
click at [1430, 199] on link "Collares No Equipados" at bounding box center [1379, 205] width 157 height 32
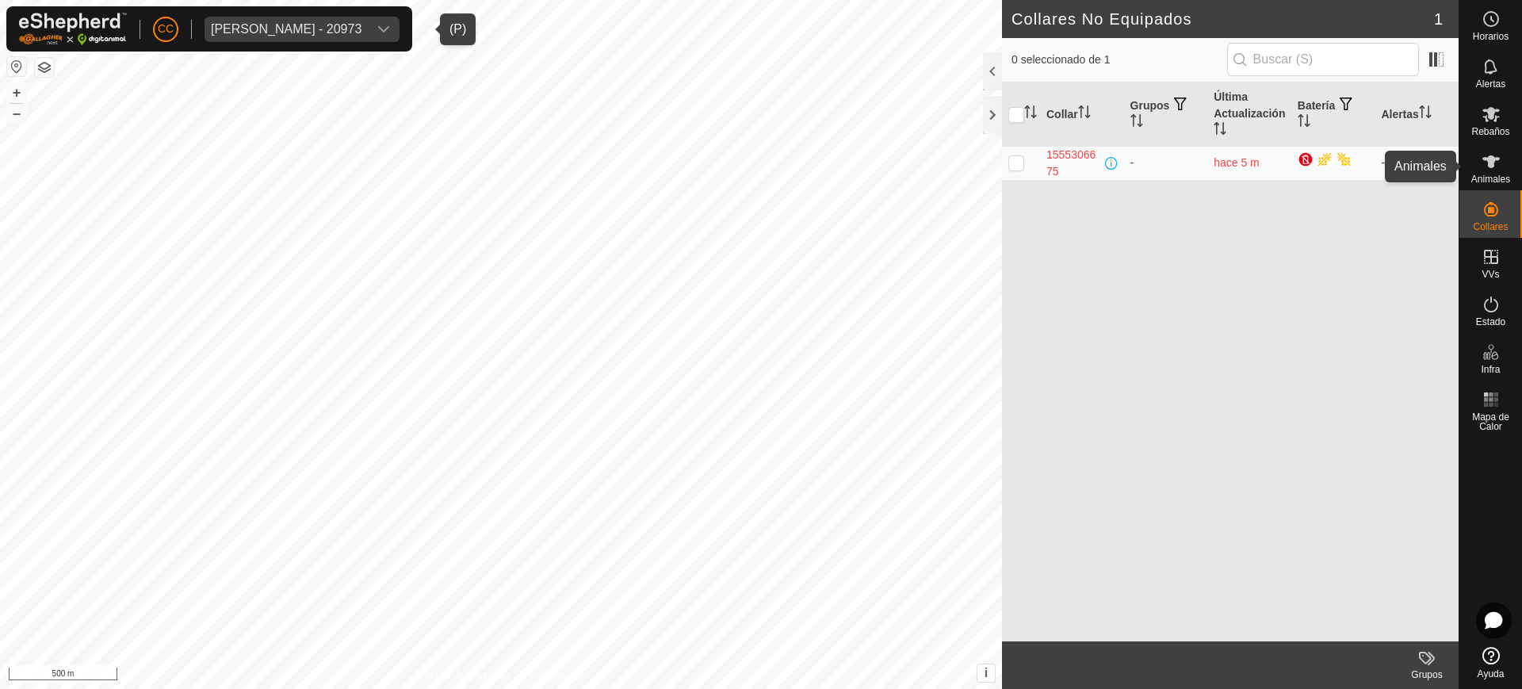
drag, startPoint x: 1491, startPoint y: 174, endPoint x: 1479, endPoint y: 171, distance: 12.1
click at [1491, 174] on span "Animales" at bounding box center [1490, 179] width 39 height 10
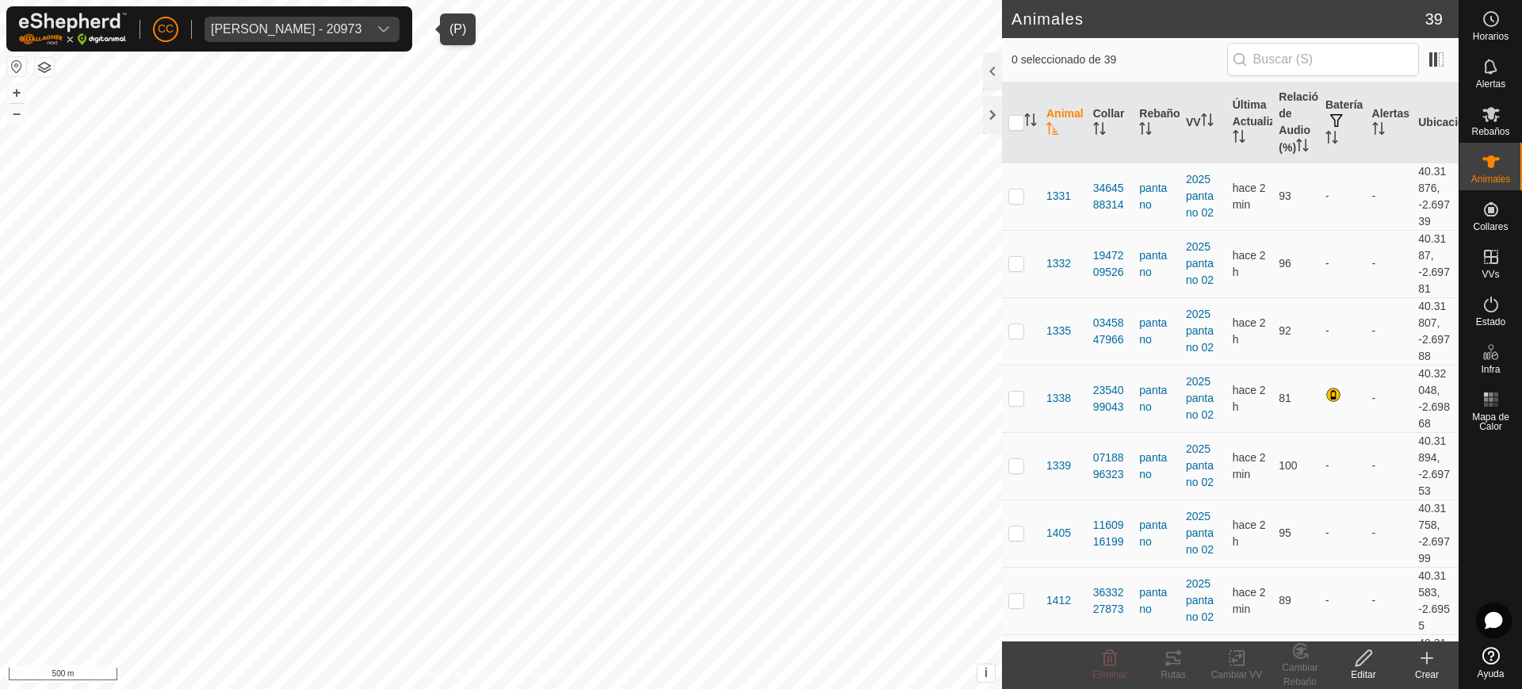
click at [1455, 59] on div "0 seleccionado de 39" at bounding box center [1230, 60] width 457 height 44
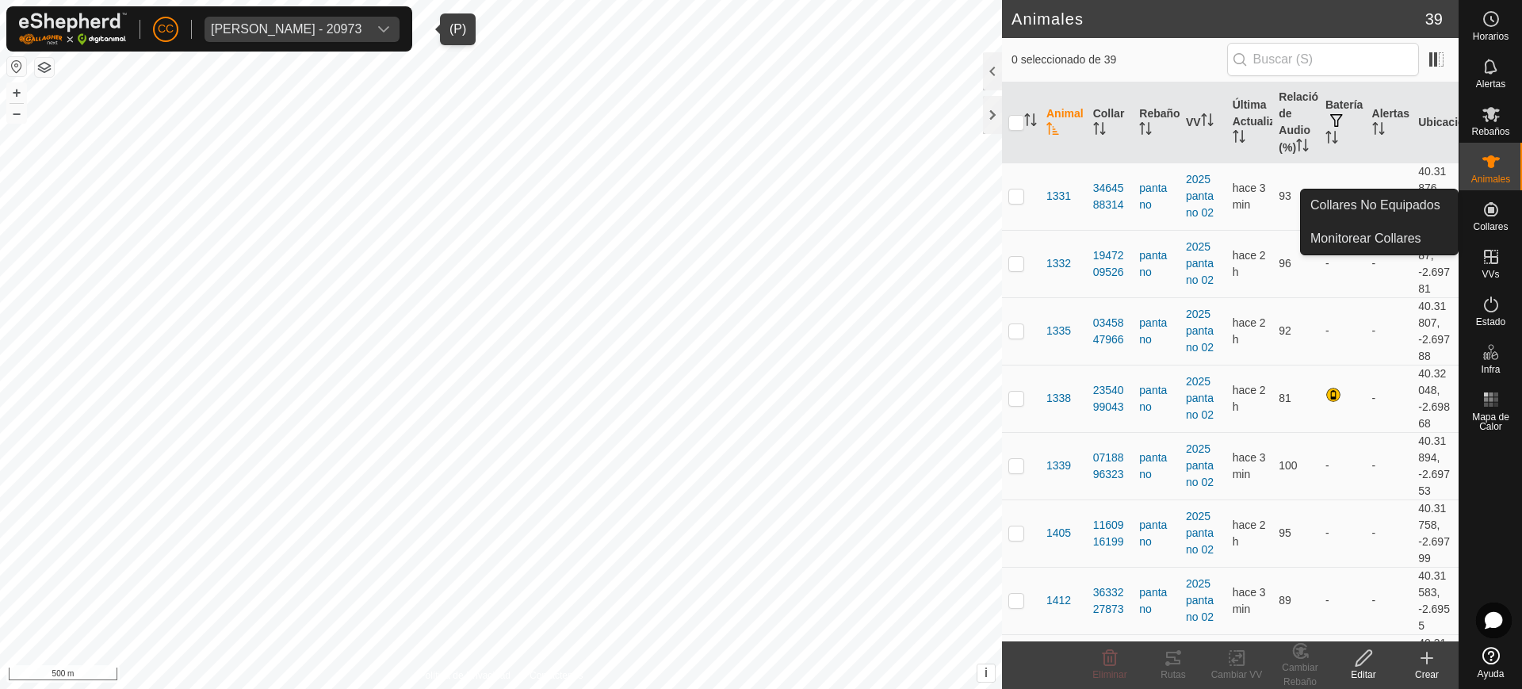
click at [1493, 212] on icon at bounding box center [1491, 209] width 14 height 14
click at [1434, 214] on link "Collares No Equipados" at bounding box center [1379, 205] width 157 height 32
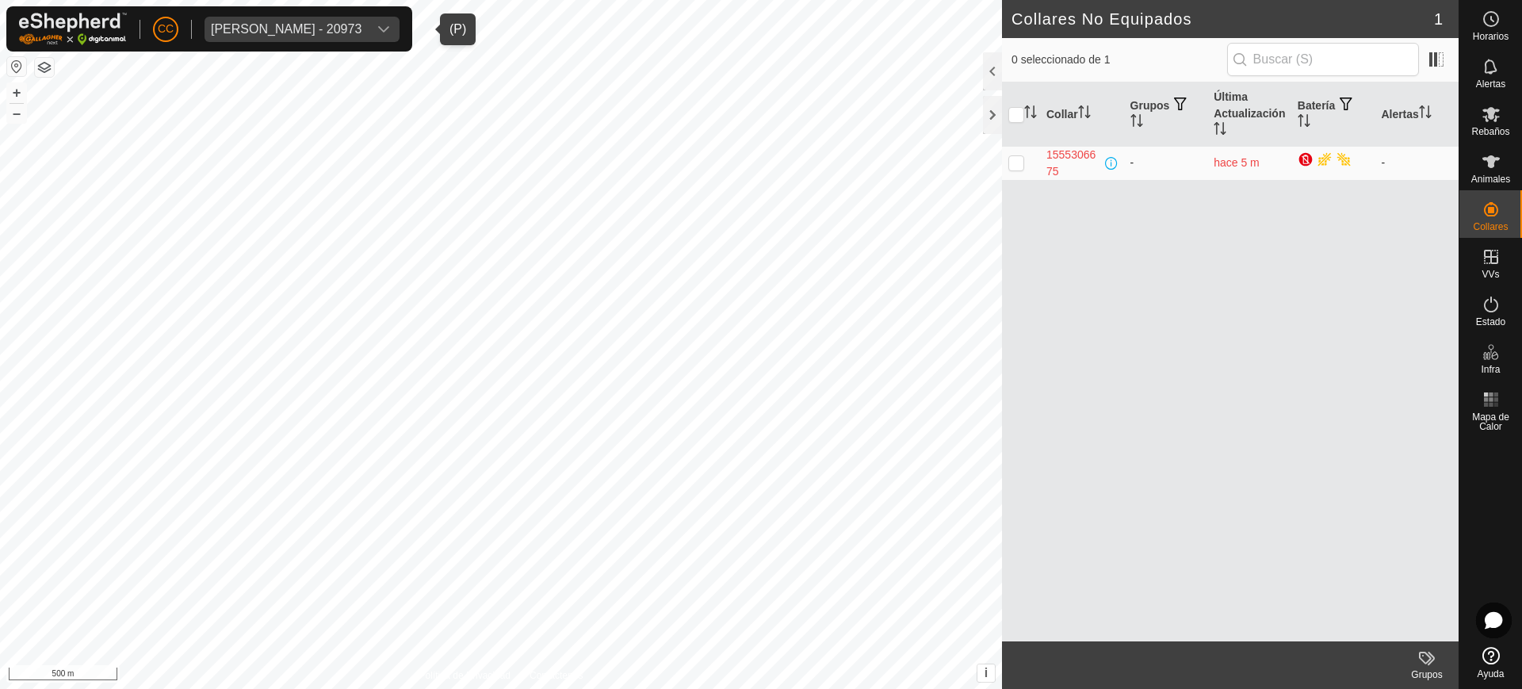
click at [1015, 165] on p-checkbox at bounding box center [1016, 162] width 16 height 13
checkbox input "true"
click at [1481, 176] on span "Animales" at bounding box center [1490, 179] width 39 height 10
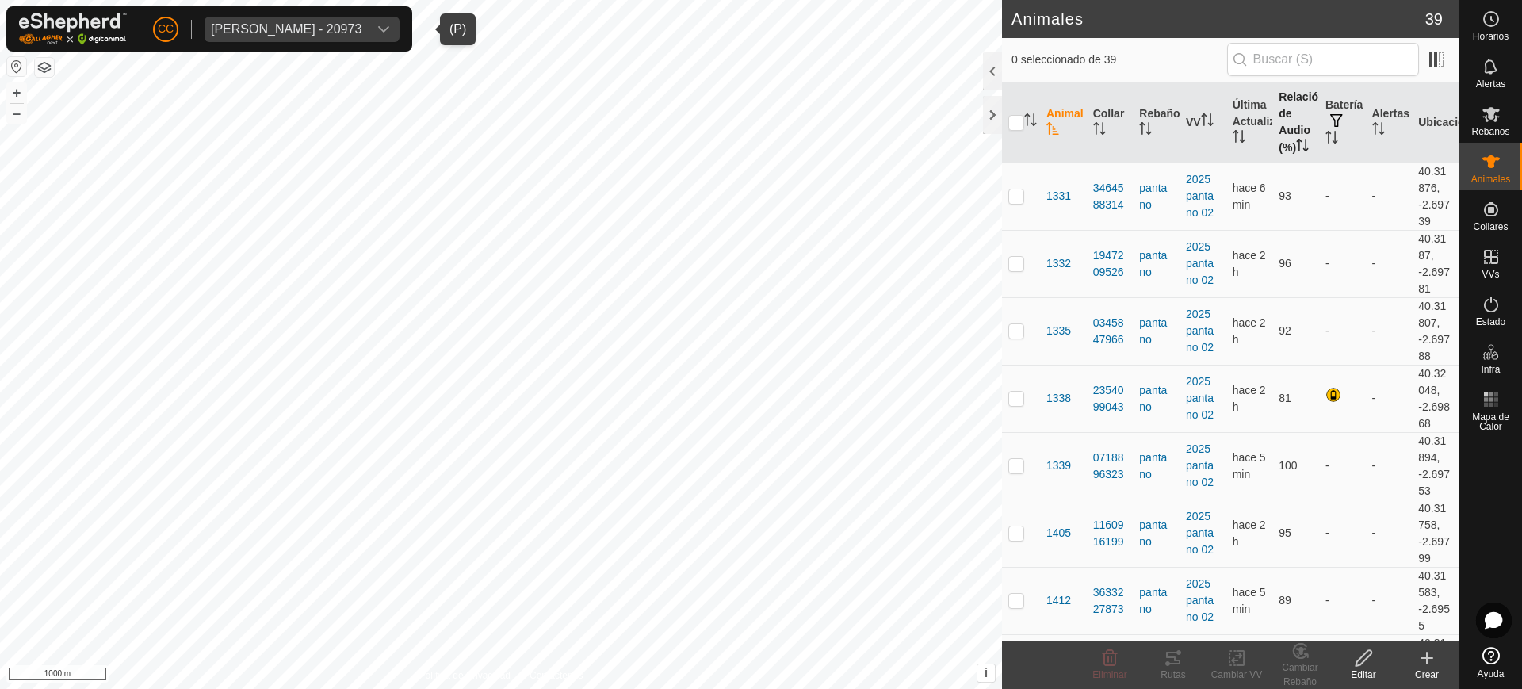
click at [1296, 151] on icon "Activar para ordenar" at bounding box center [1302, 145] width 13 height 13
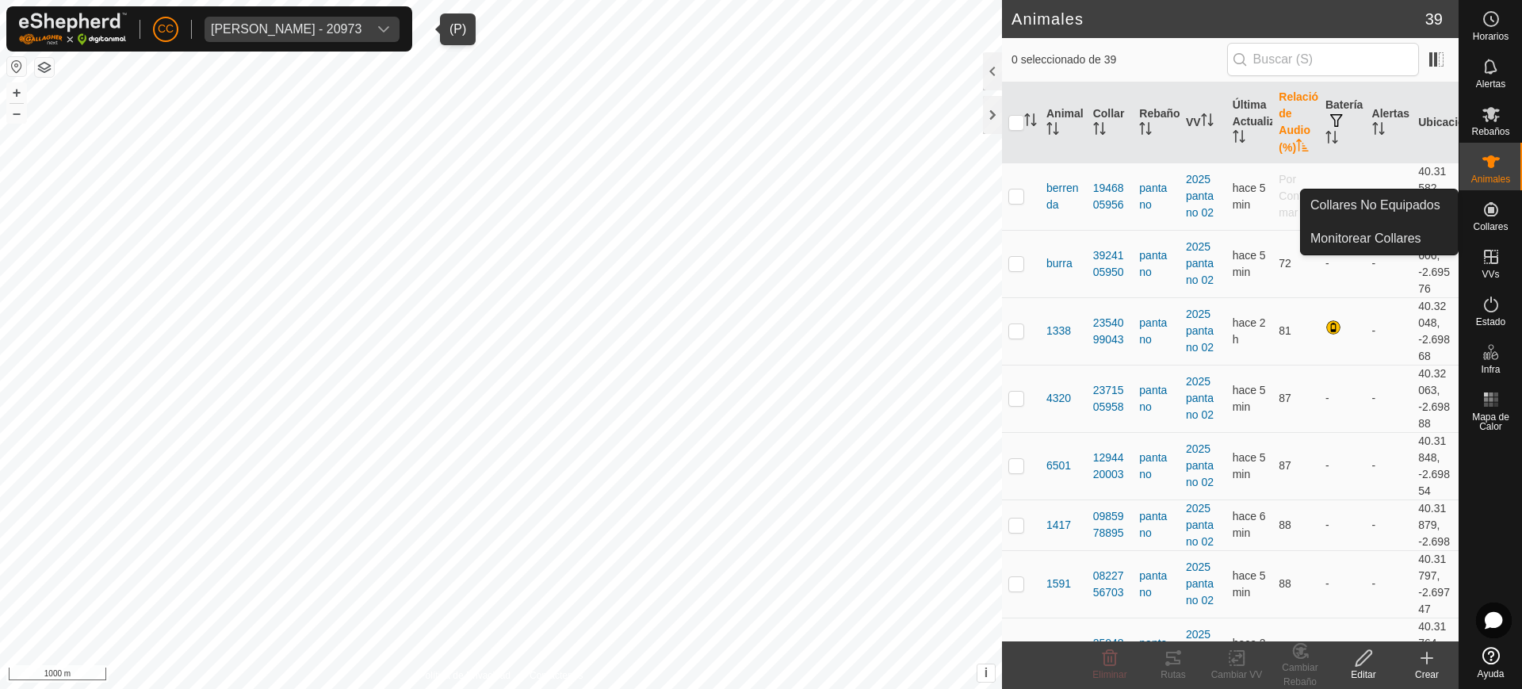
click at [1508, 217] on div "Collares" at bounding box center [1490, 214] width 63 height 48
click at [1443, 209] on link "Collares No Equipados" at bounding box center [1379, 205] width 157 height 32
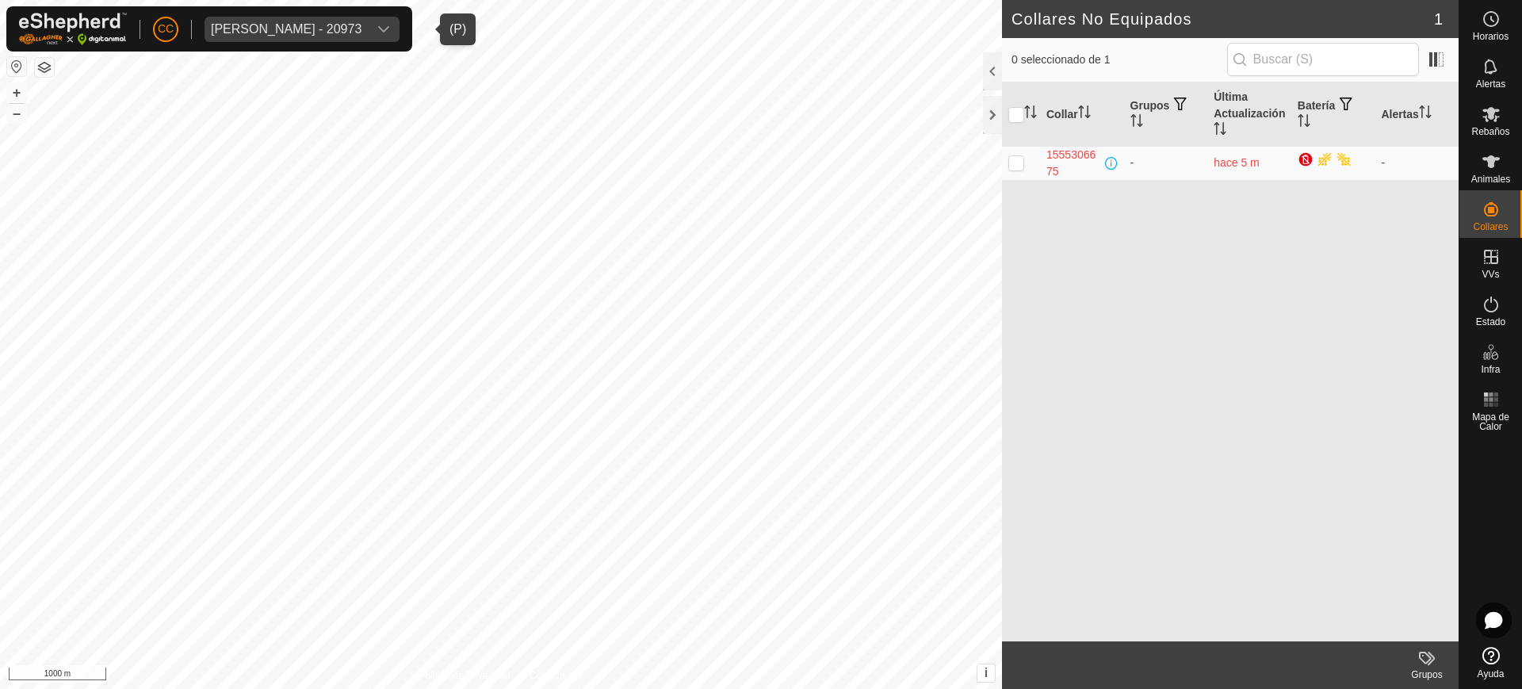
click at [257, 26] on div "[PERSON_NAME] - 20973" at bounding box center [286, 29] width 151 height 13
type input "pau"
click at [1499, 174] on span "Animales" at bounding box center [1490, 179] width 39 height 10
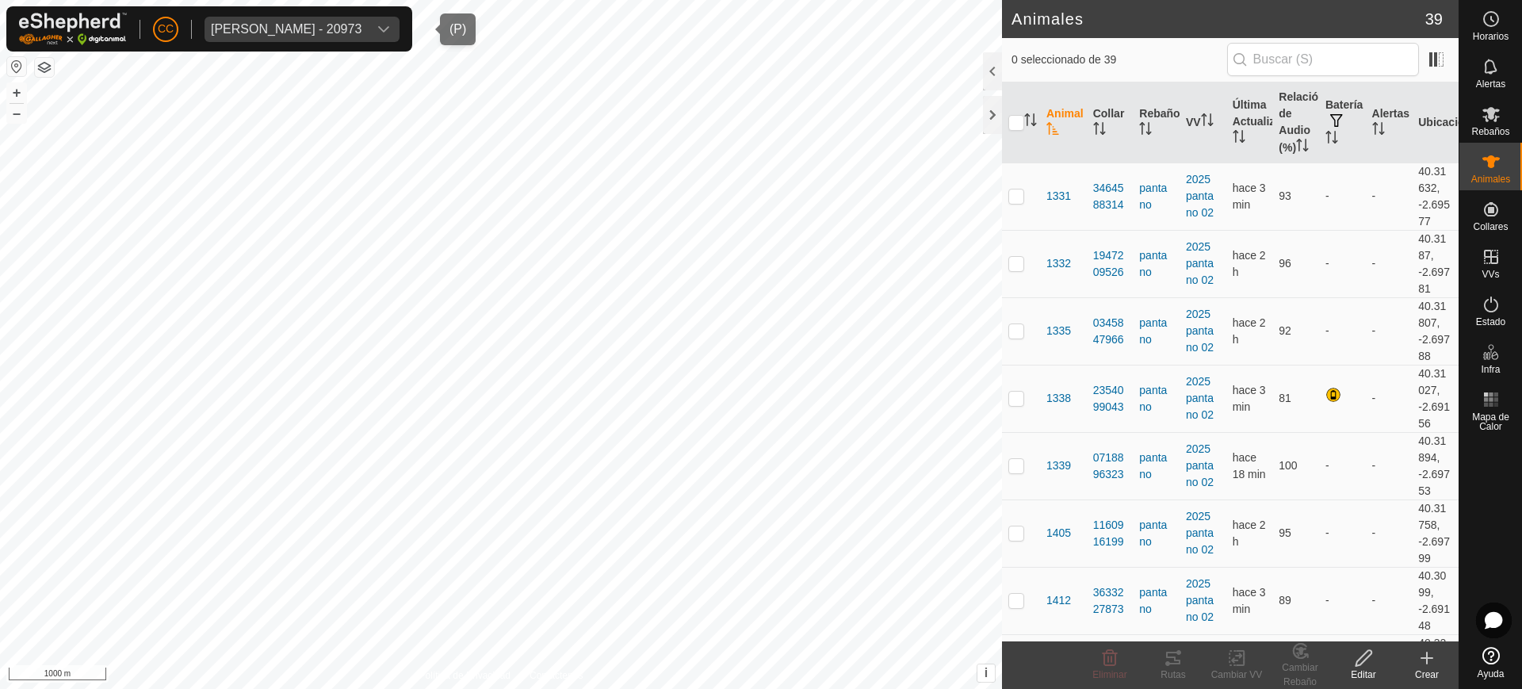
click at [342, 29] on div "[PERSON_NAME] - 20973" at bounding box center [286, 29] width 151 height 13
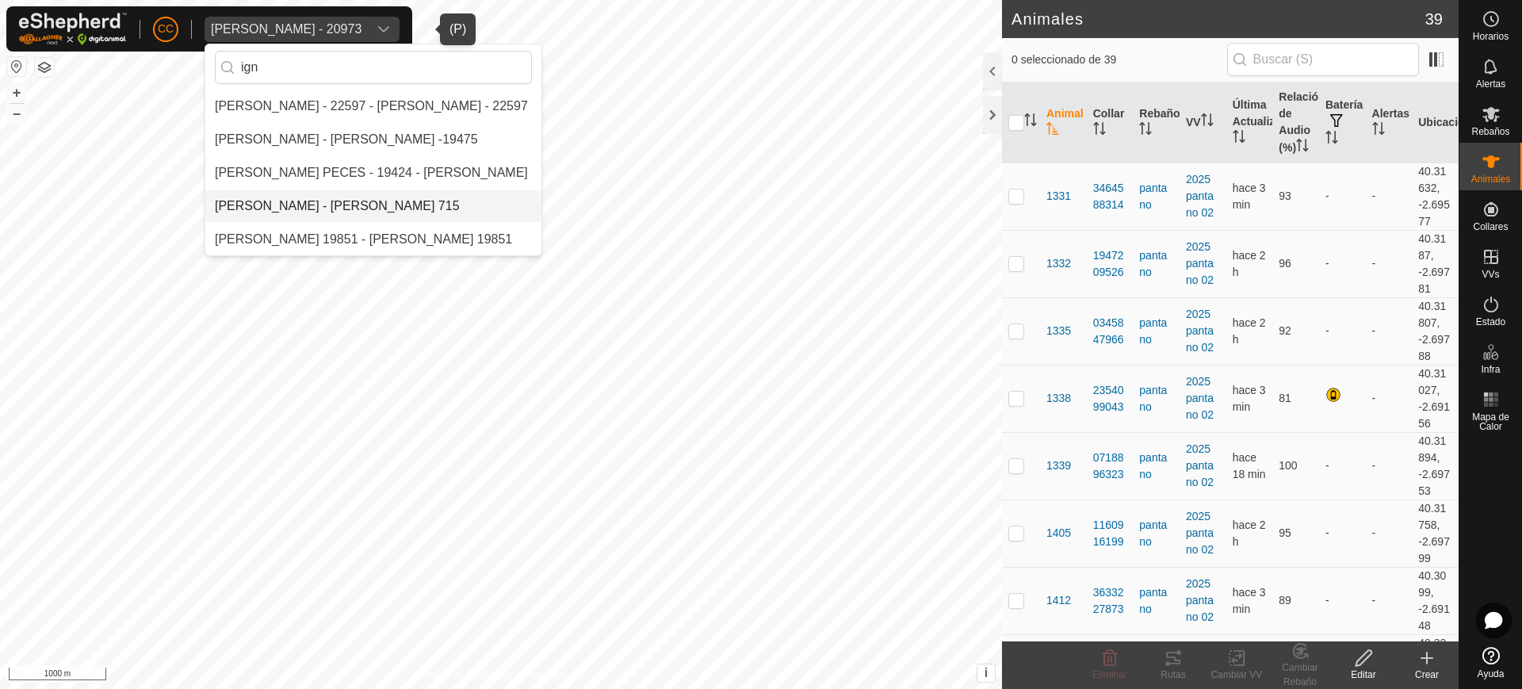
type input "ign"
click at [357, 209] on li "[PERSON_NAME] - [PERSON_NAME] 715" at bounding box center [373, 206] width 336 height 32
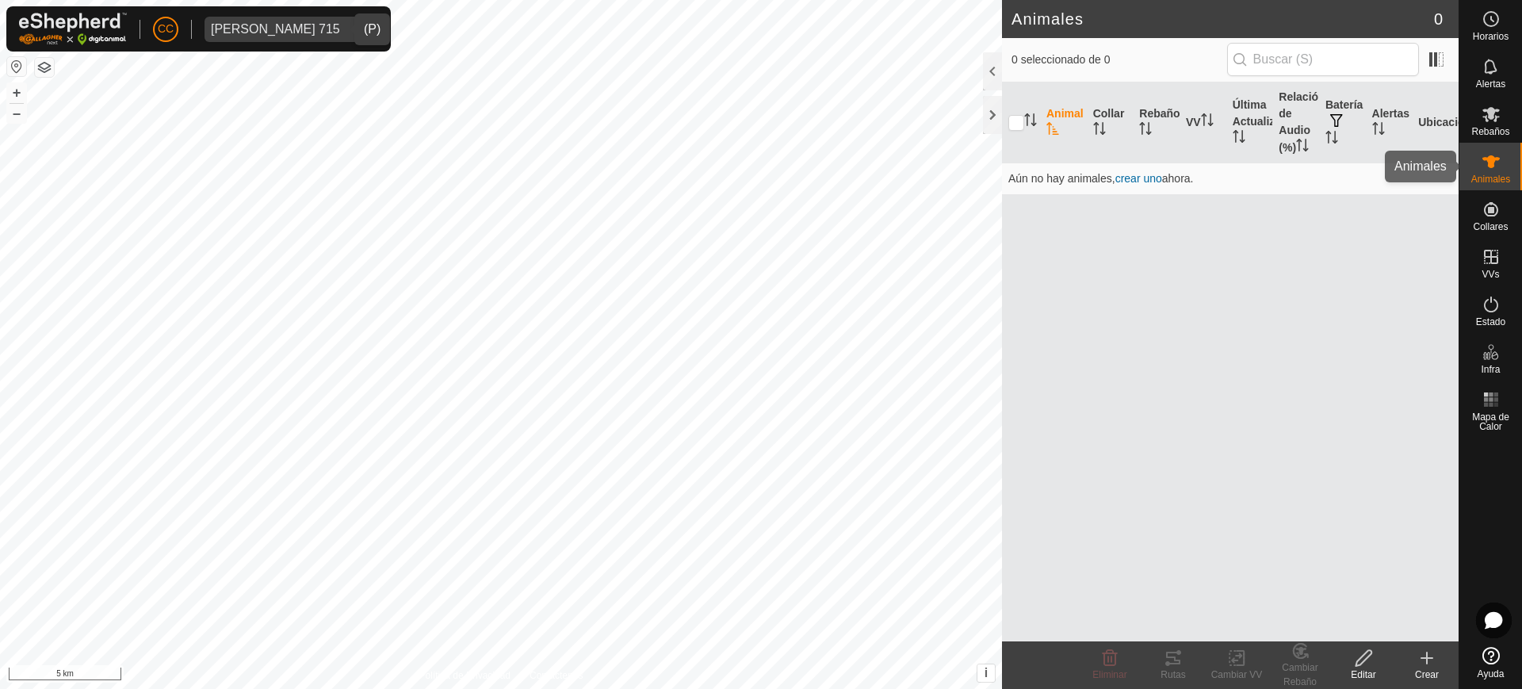
click at [1486, 172] on es-animals-svg-icon at bounding box center [1491, 161] width 29 height 25
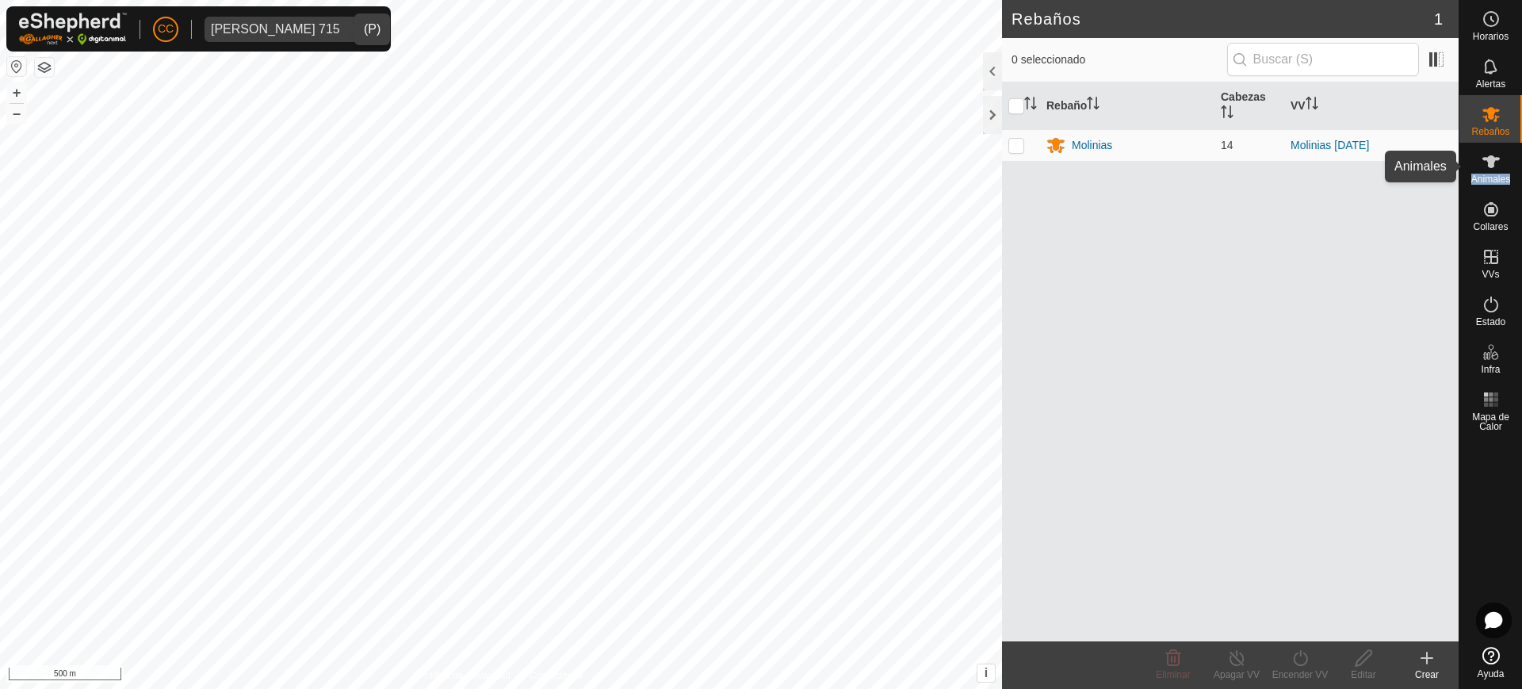
click at [1491, 165] on icon at bounding box center [1490, 161] width 17 height 13
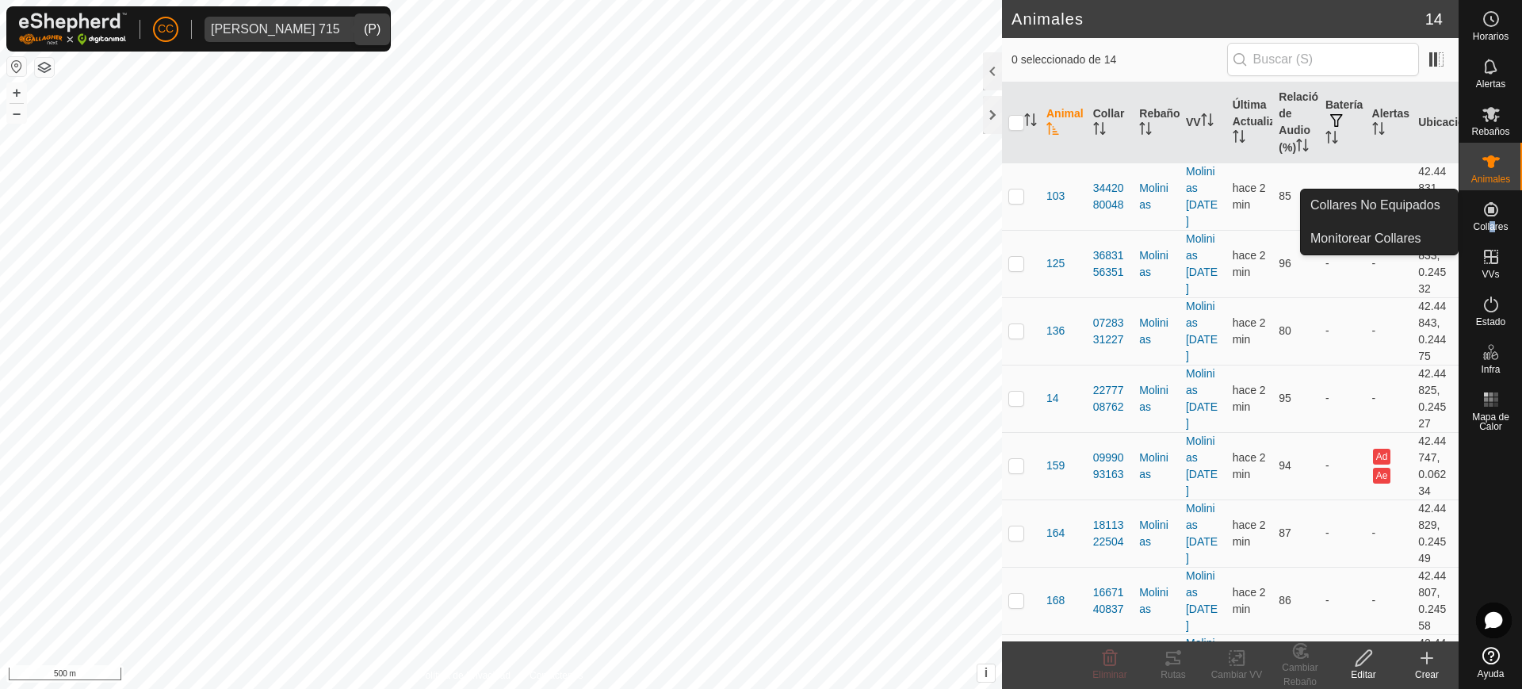
click at [1494, 223] on span "Collares" at bounding box center [1490, 227] width 35 height 10
click at [1399, 212] on link "Collares No Equipados" at bounding box center [1379, 205] width 157 height 32
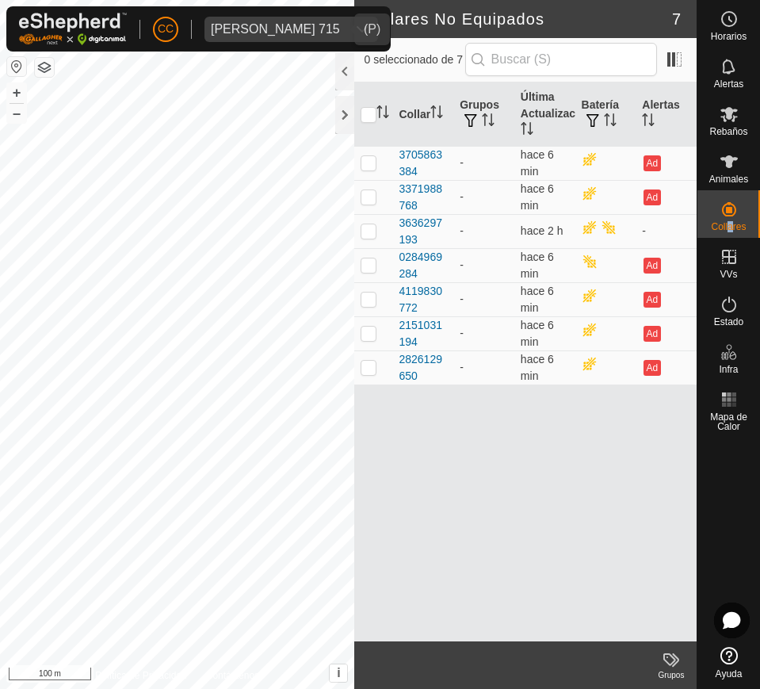
click at [252, 23] on div "[PERSON_NAME] 715" at bounding box center [275, 29] width 129 height 13
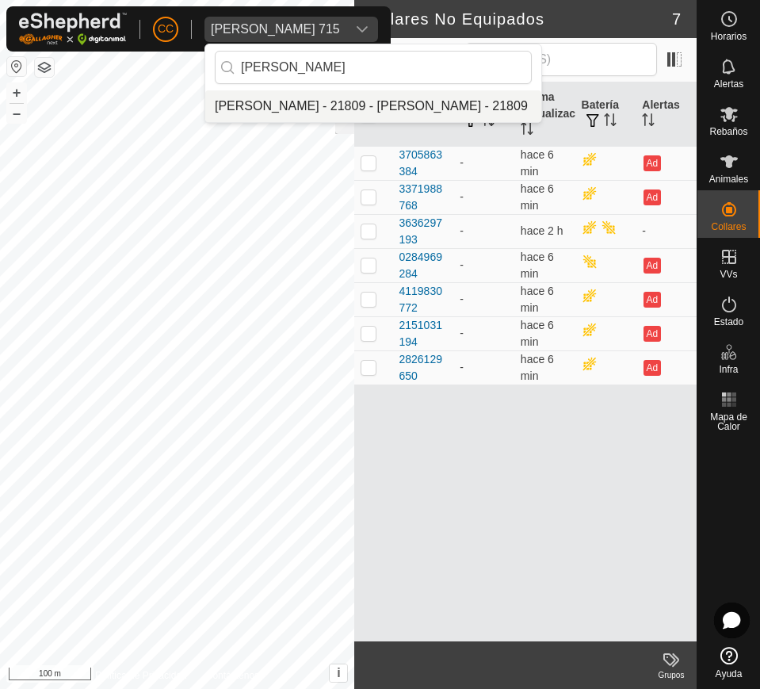
type input "[PERSON_NAME]"
drag, startPoint x: 266, startPoint y: 113, endPoint x: 257, endPoint y: 120, distance: 11.9
click at [266, 113] on li "[PERSON_NAME] - 21809 - [PERSON_NAME] - 21809" at bounding box center [373, 106] width 336 height 32
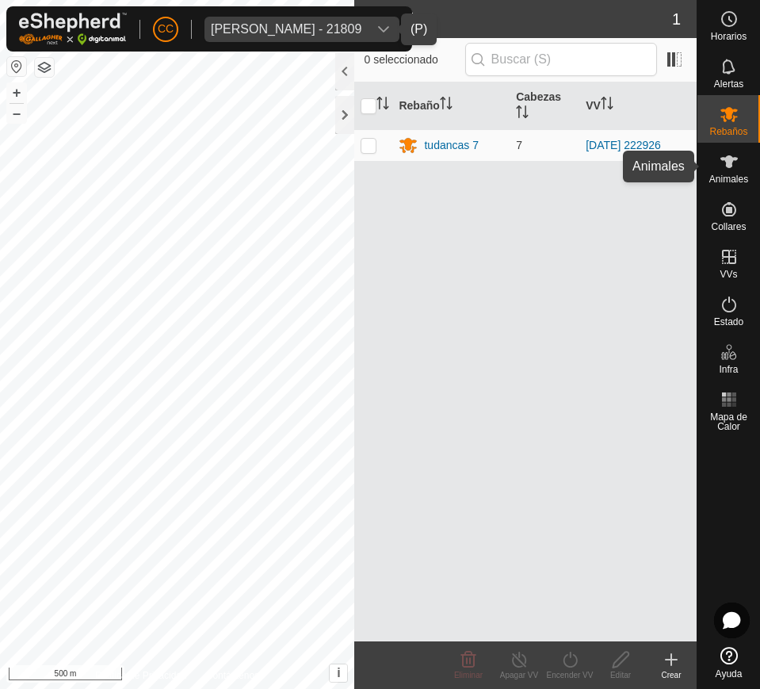
click at [710, 166] on div "Animales" at bounding box center [729, 167] width 63 height 48
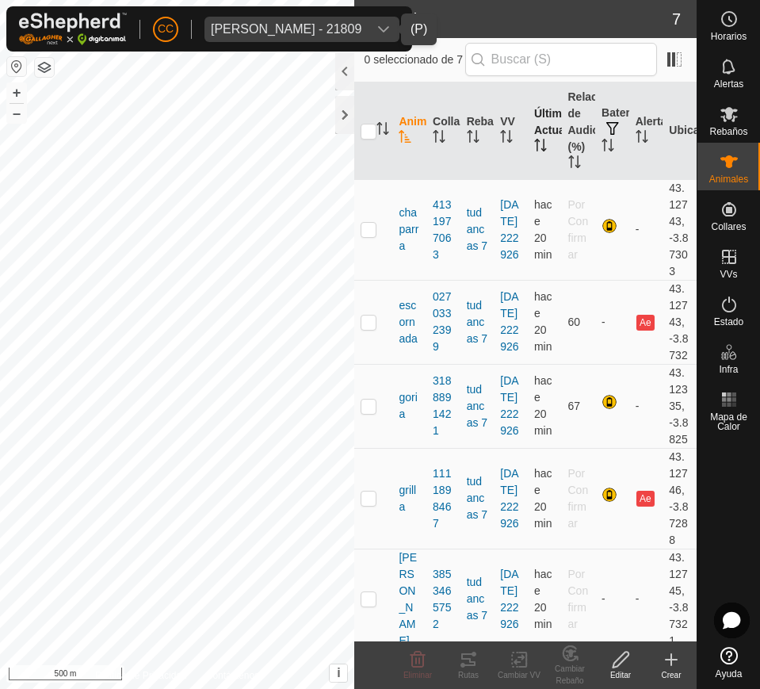
click at [543, 149] on icon "Activar para ordenar" at bounding box center [544, 145] width 2 height 13
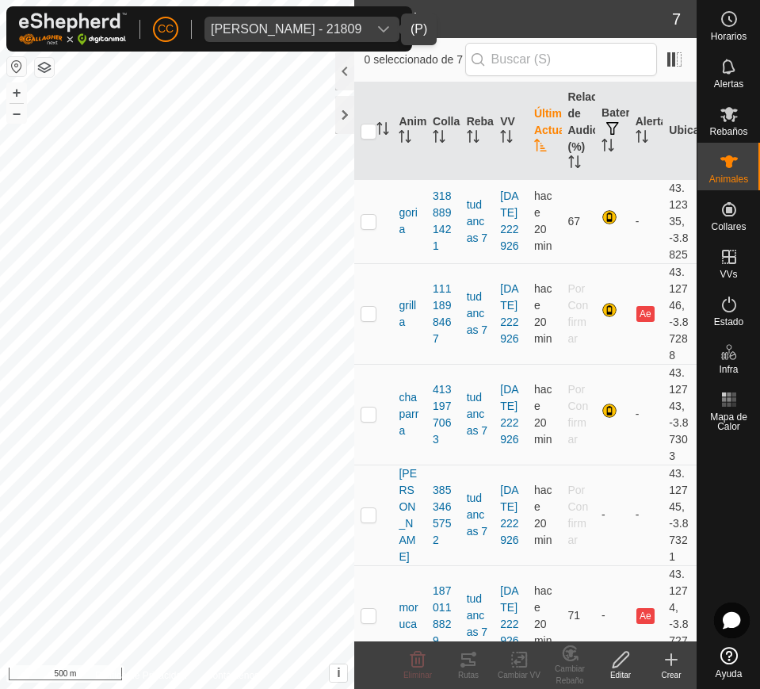
click at [537, 149] on icon "Activar para ordenar" at bounding box center [540, 145] width 13 height 13
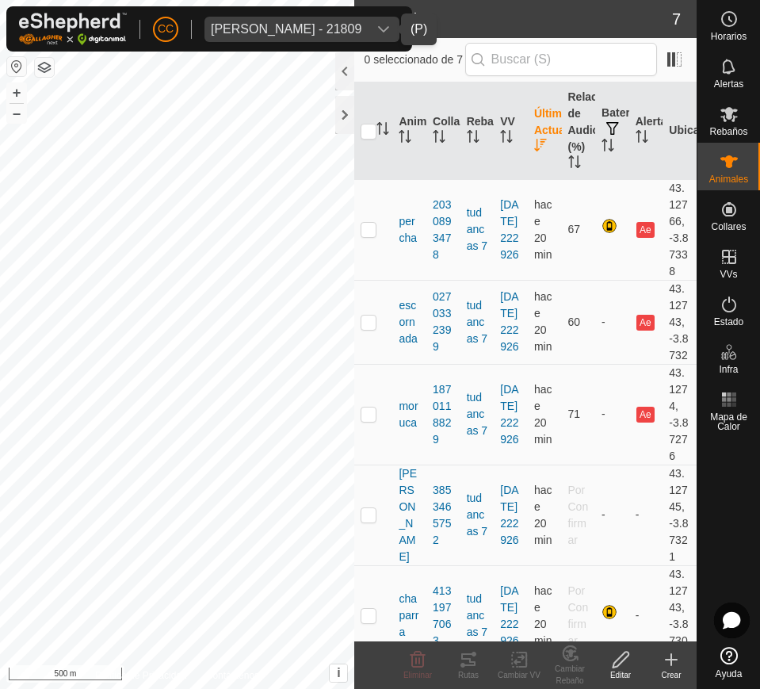
click at [537, 149] on icon "Activar para ordenar" at bounding box center [540, 145] width 13 height 13
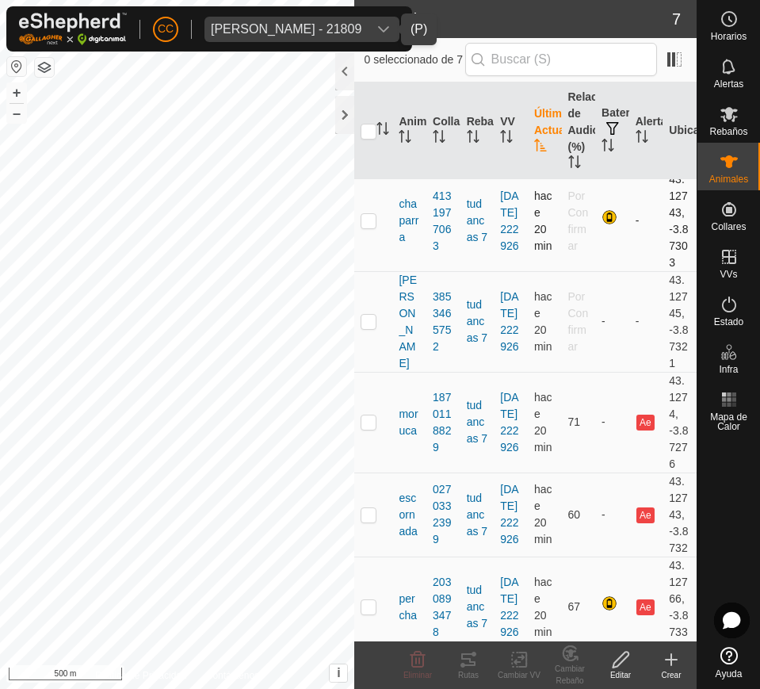
scroll to position [243, 0]
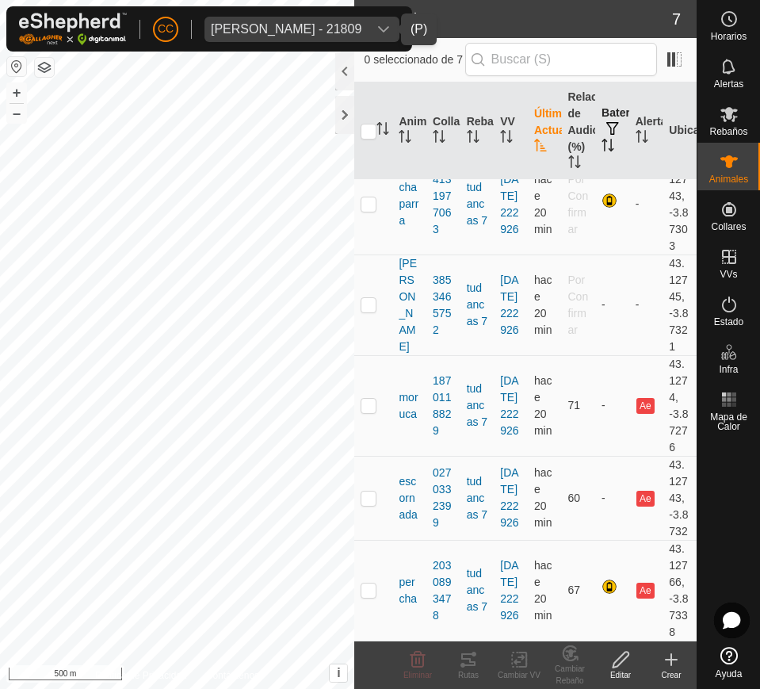
click at [602, 149] on icon "Activar para ordenar" at bounding box center [608, 145] width 13 height 13
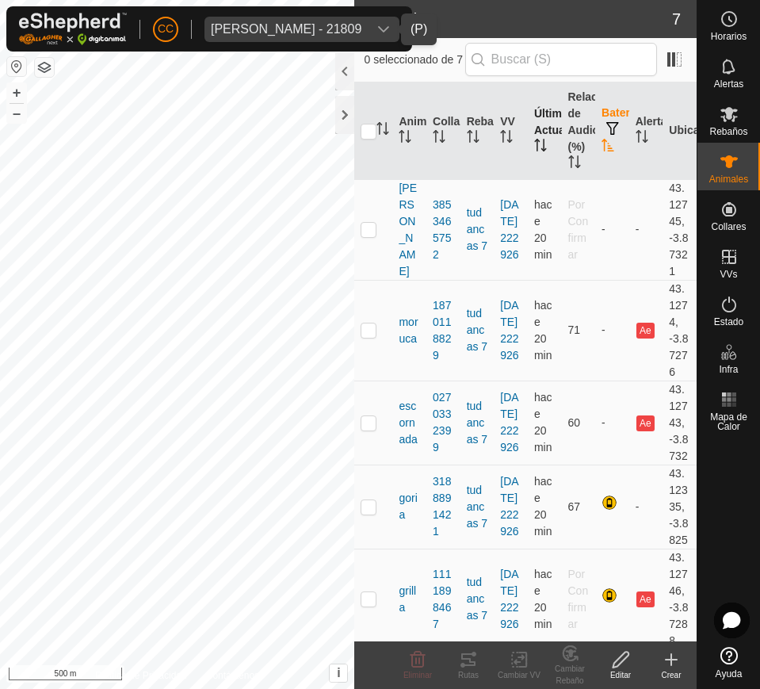
click at [602, 149] on icon "Activar para ordenar" at bounding box center [608, 145] width 13 height 13
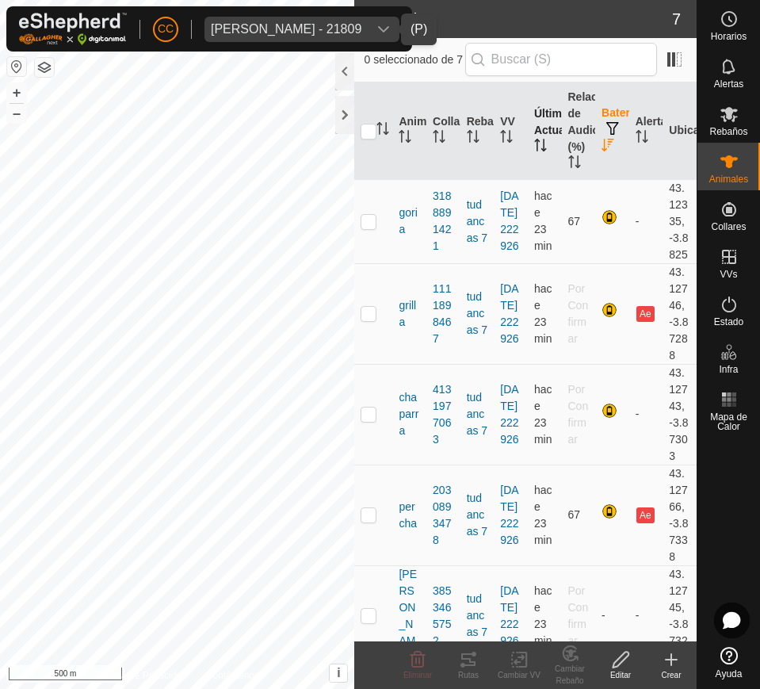
click at [378, 23] on icon "dropdown trigger" at bounding box center [383, 29] width 13 height 13
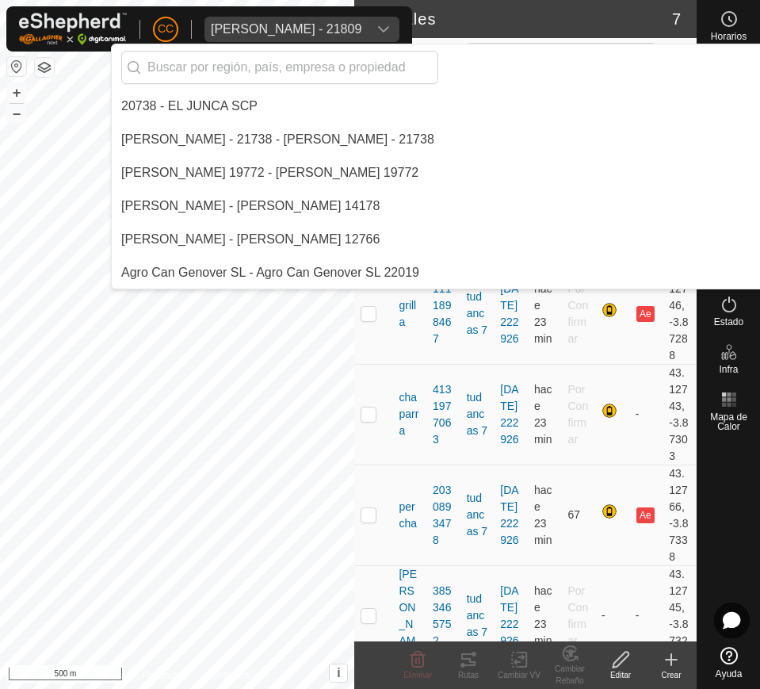
scroll to position [11353, 0]
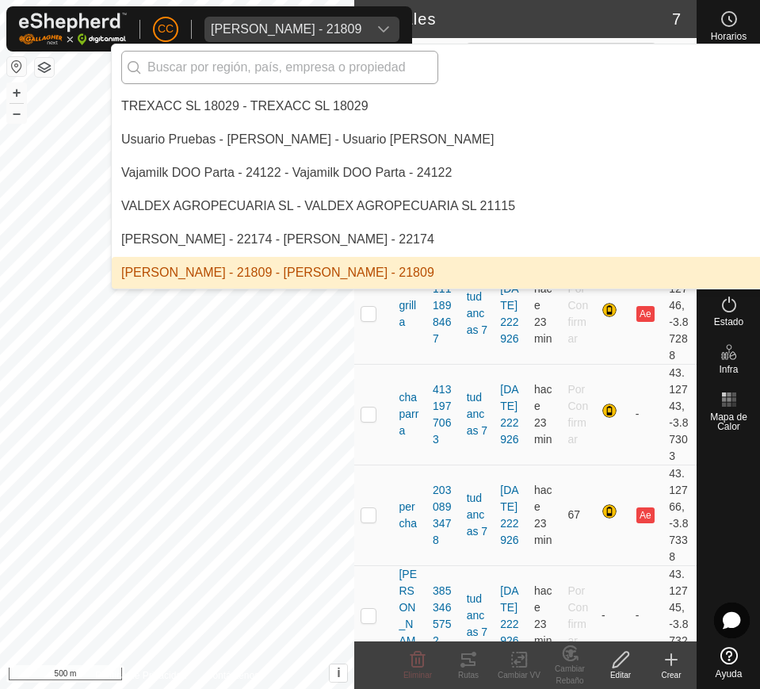
click at [308, 67] on input "text" at bounding box center [279, 67] width 317 height 33
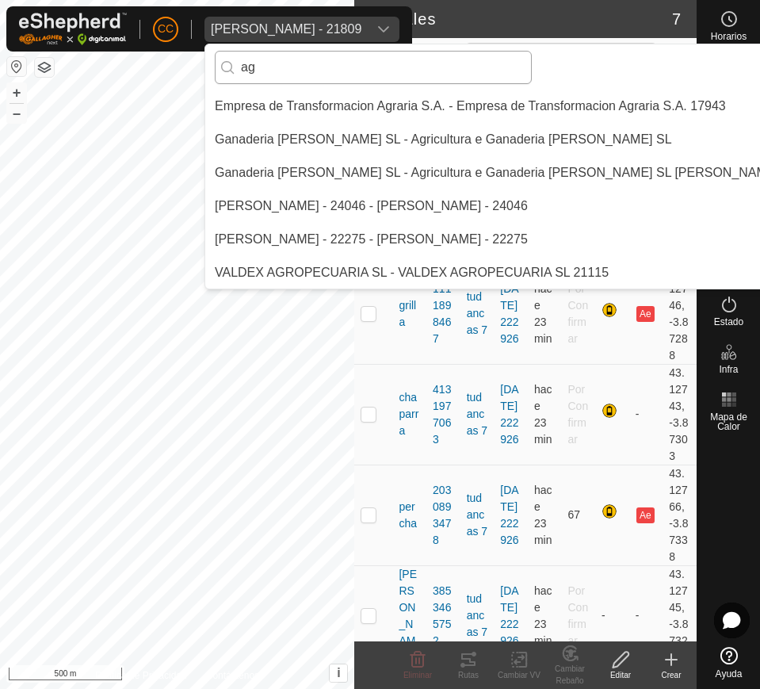
type input "a"
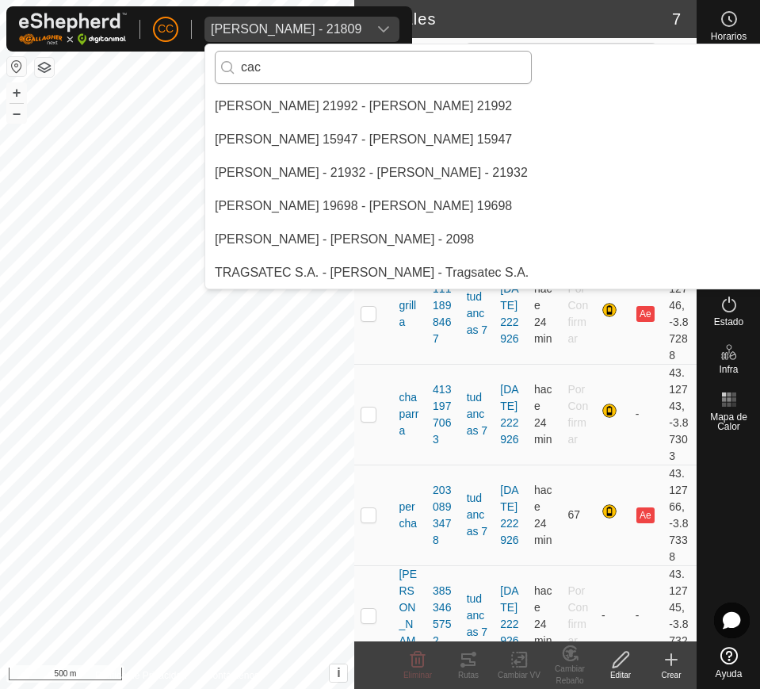
scroll to position [0, 0]
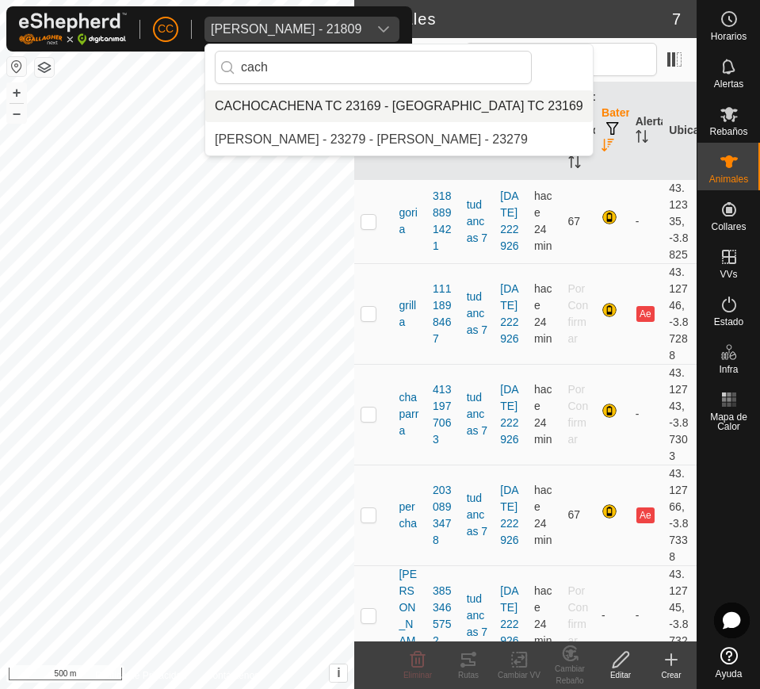
type input "cach"
click at [446, 98] on li "CACHOCACHENA TC 23169 - [GEOGRAPHIC_DATA] TC 23169" at bounding box center [399, 106] width 388 height 32
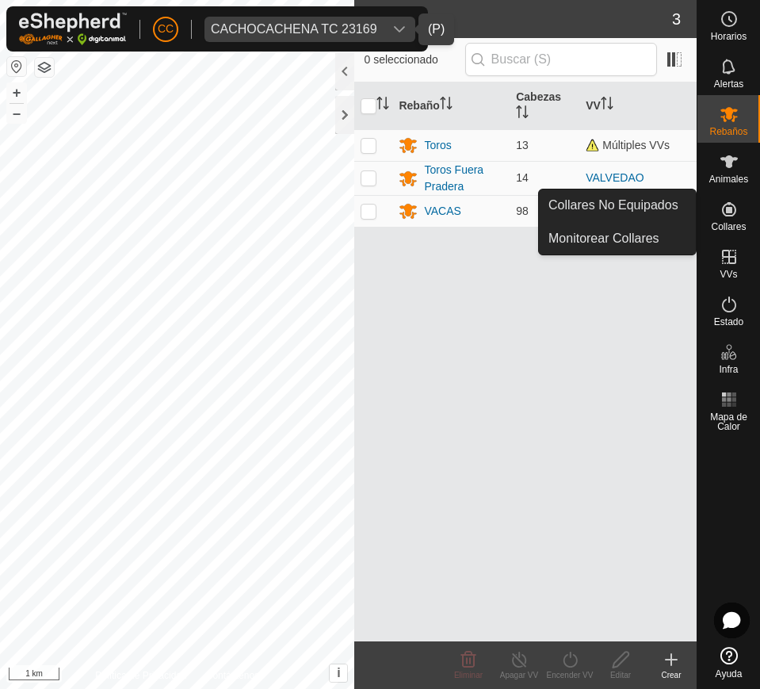
click at [730, 206] on icon at bounding box center [729, 209] width 19 height 19
click at [727, 222] on span "Collares" at bounding box center [728, 227] width 35 height 10
click at [667, 194] on link "Collares No Equipados" at bounding box center [617, 205] width 157 height 32
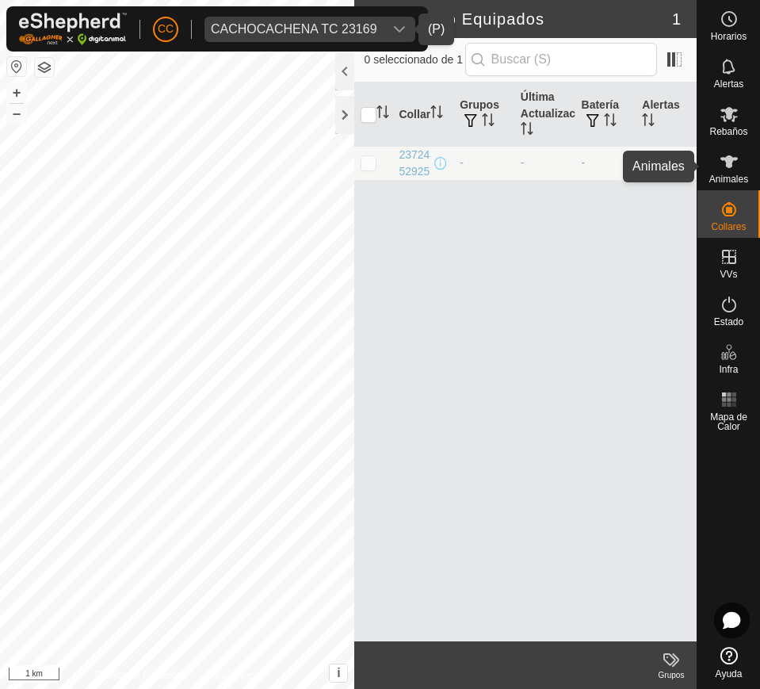
click at [717, 163] on es-animals-svg-icon at bounding box center [729, 161] width 29 height 25
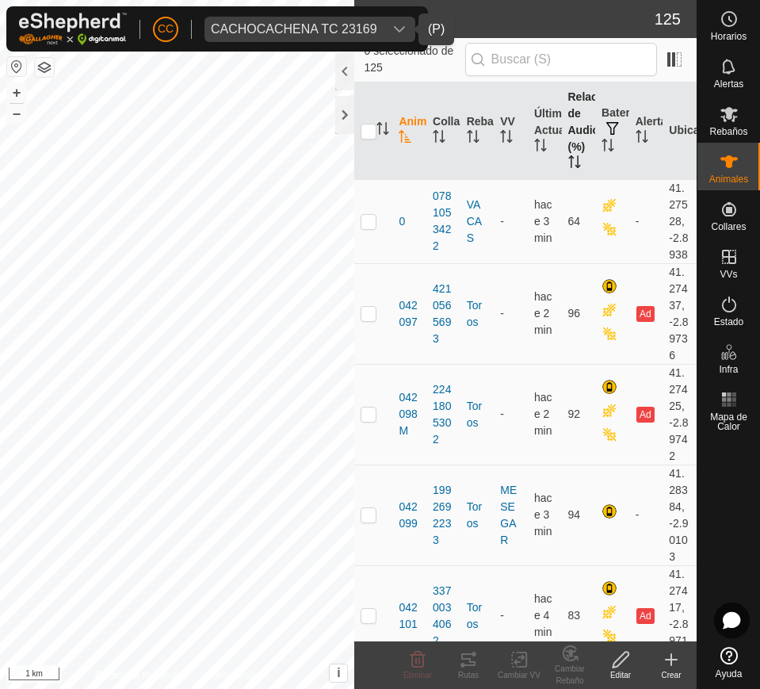
click at [567, 153] on th "Relación de Audio (%)" at bounding box center [579, 131] width 34 height 98
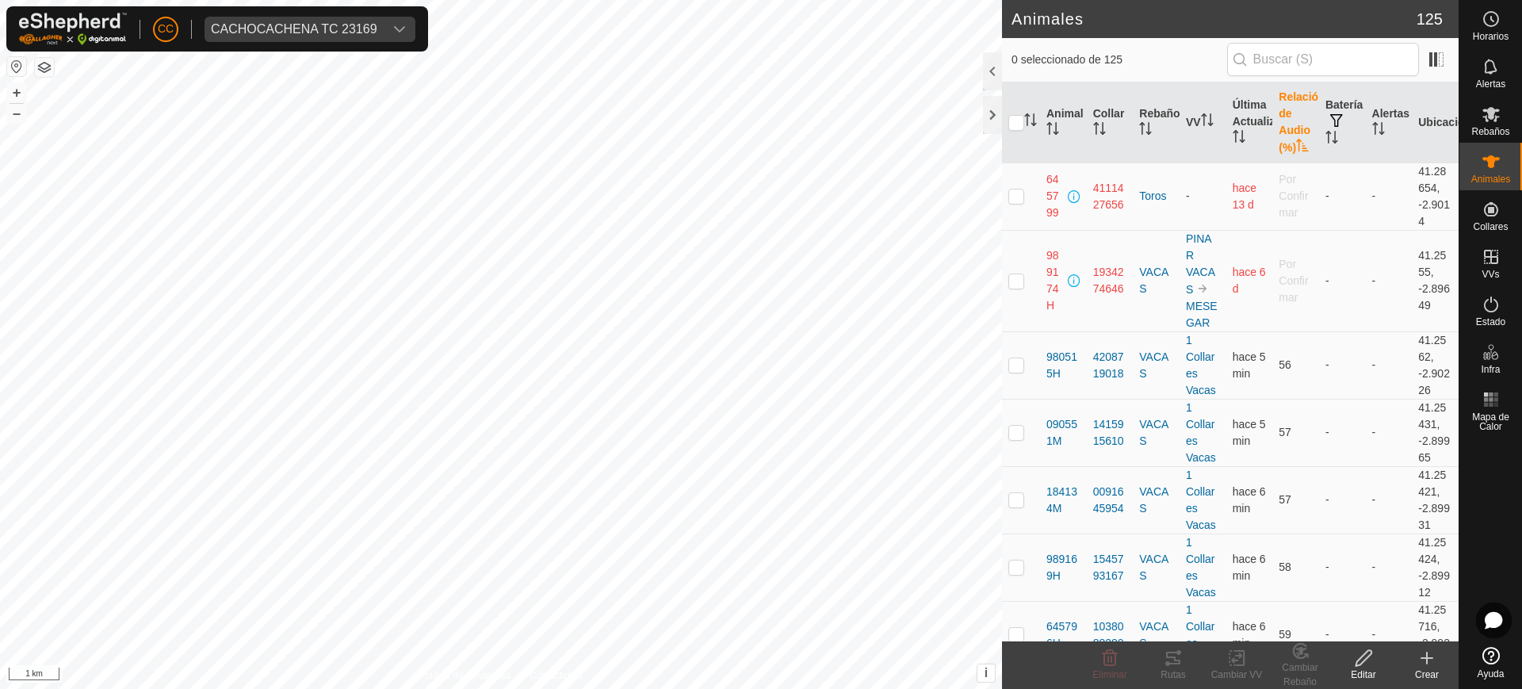
click at [767, 688] on html "CC CACHOCACHENA TC 23169 Horarios Alertas Rebaños Animales Collares VVs Estado …" at bounding box center [761, 344] width 1522 height 689
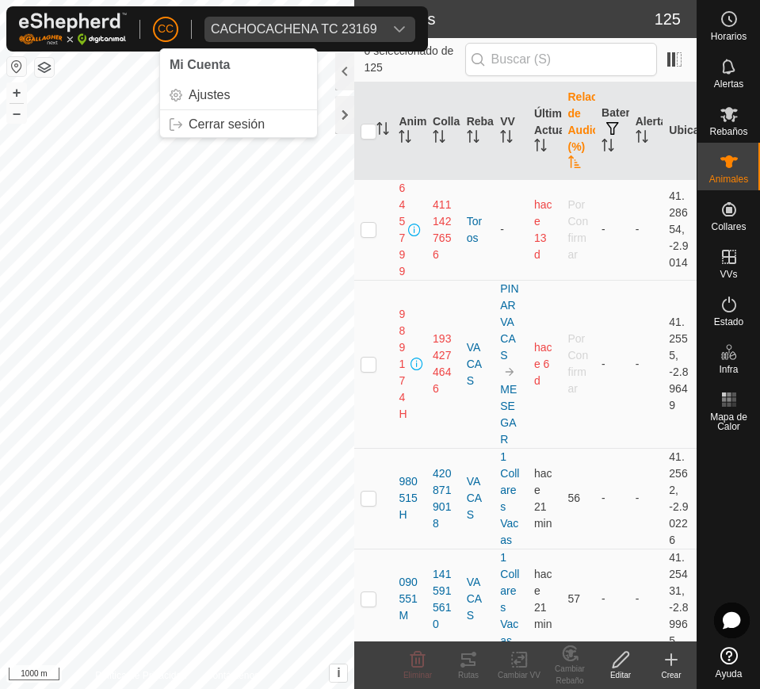
click at [250, 35] on span "CACHOCACHENA TC 23169" at bounding box center [294, 29] width 179 height 25
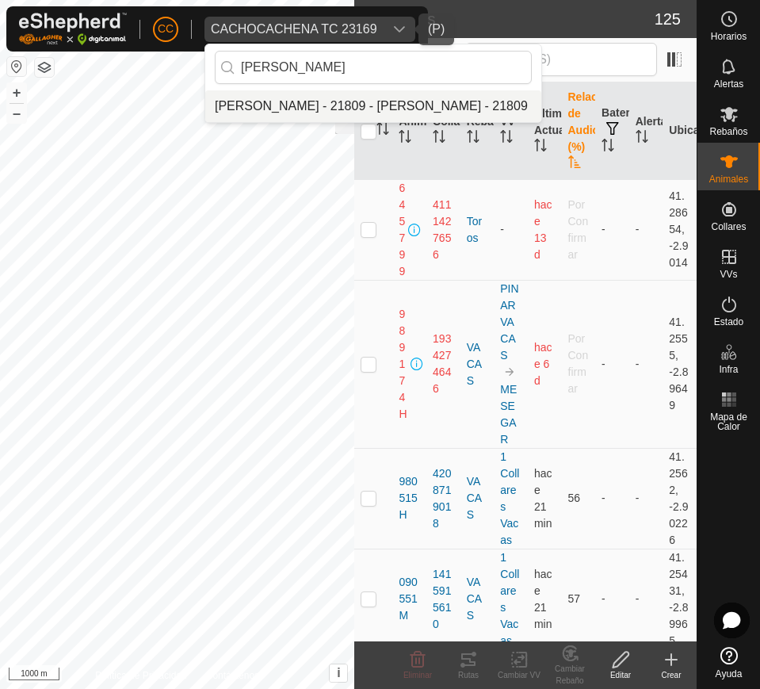
type input "[PERSON_NAME]"
click at [313, 106] on li "[PERSON_NAME] - 21809 - [PERSON_NAME] - 21809" at bounding box center [373, 106] width 336 height 32
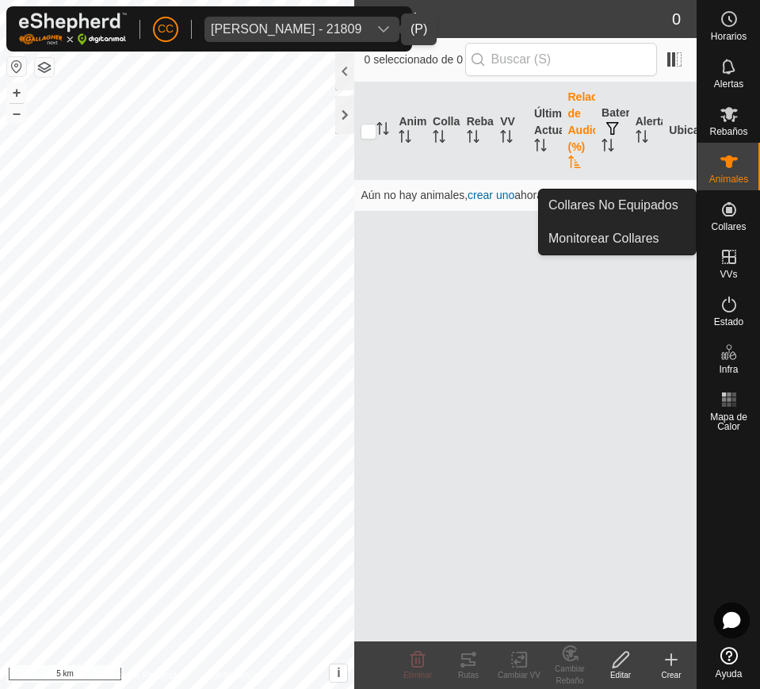
click at [725, 208] on icon at bounding box center [729, 209] width 19 height 19
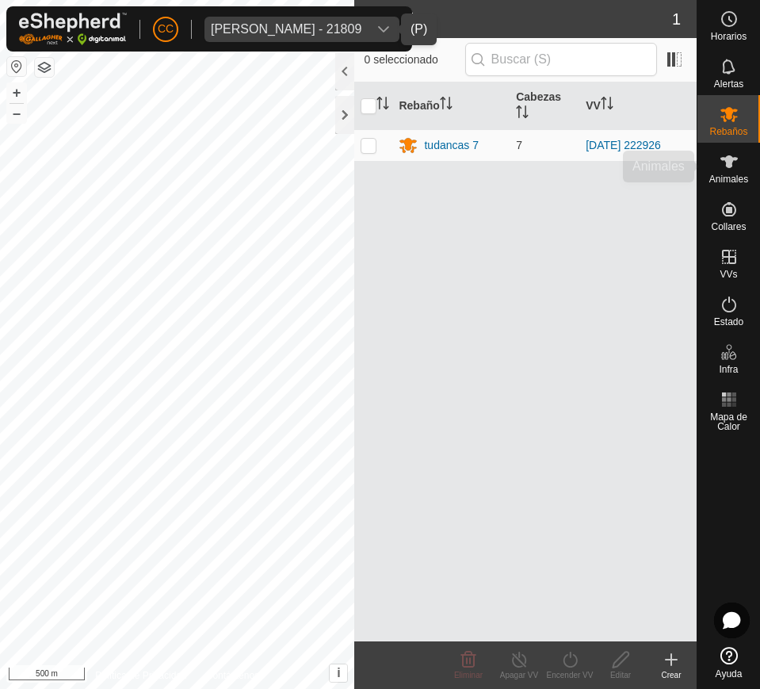
click at [739, 171] on es-animals-svg-icon at bounding box center [729, 161] width 29 height 25
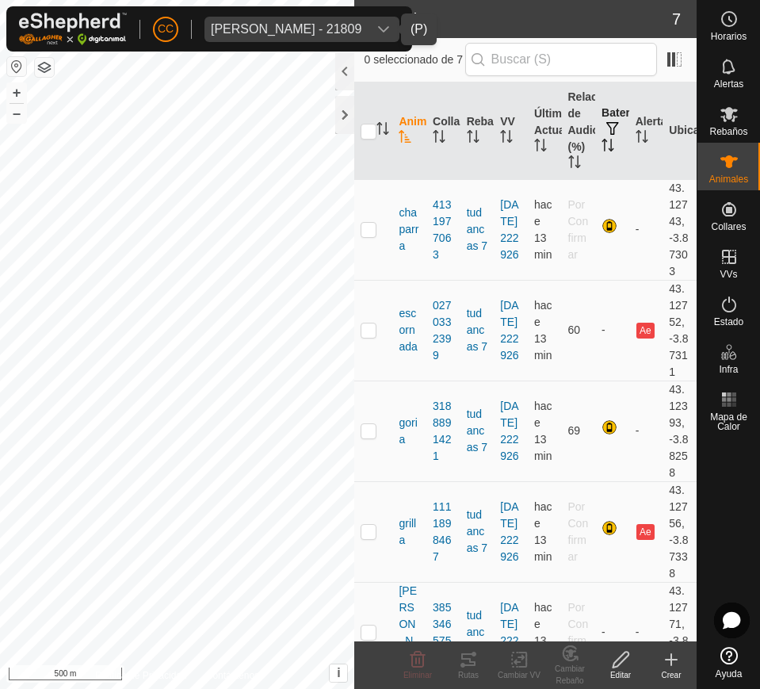
click at [602, 148] on icon "Activar para ordenar" at bounding box center [608, 145] width 13 height 13
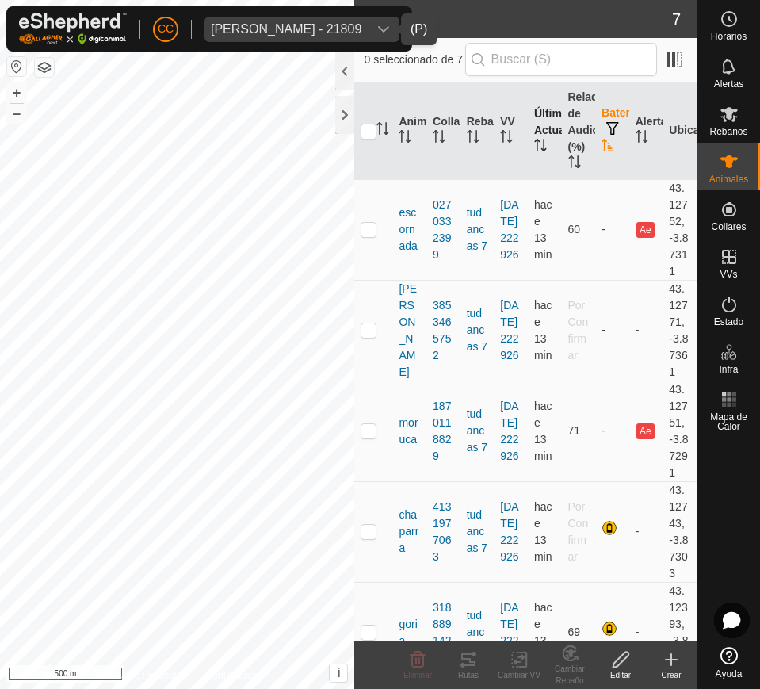
click at [534, 143] on icon "Activar para ordenar" at bounding box center [540, 145] width 13 height 13
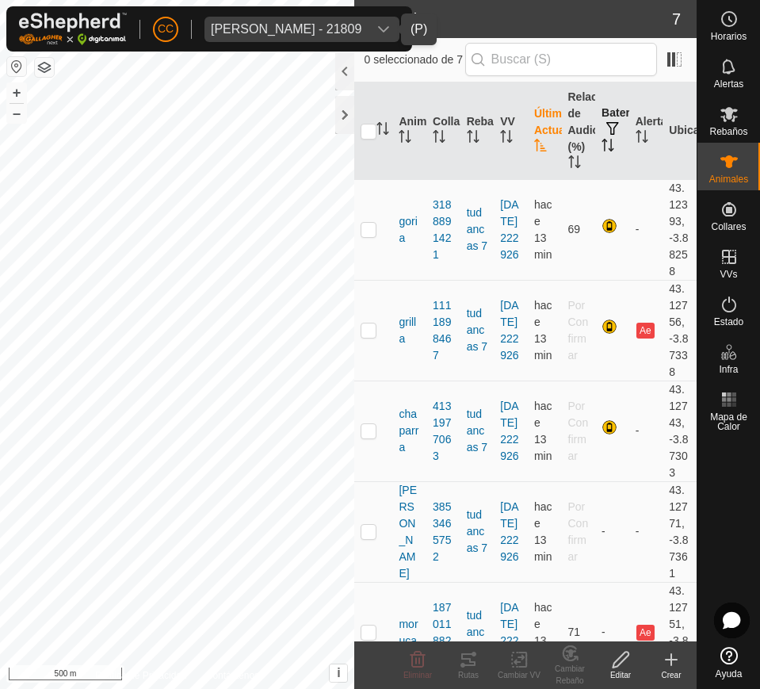
click at [536, 145] on icon "Activar para ordenar" at bounding box center [540, 145] width 12 height 13
click at [305, 21] on span "[PERSON_NAME] - 21809" at bounding box center [286, 29] width 163 height 25
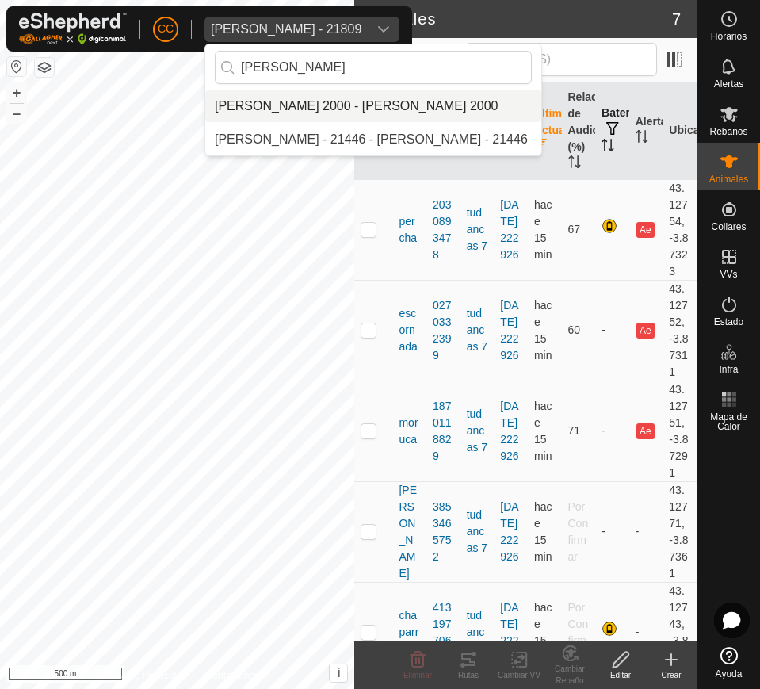
type input "[PERSON_NAME]"
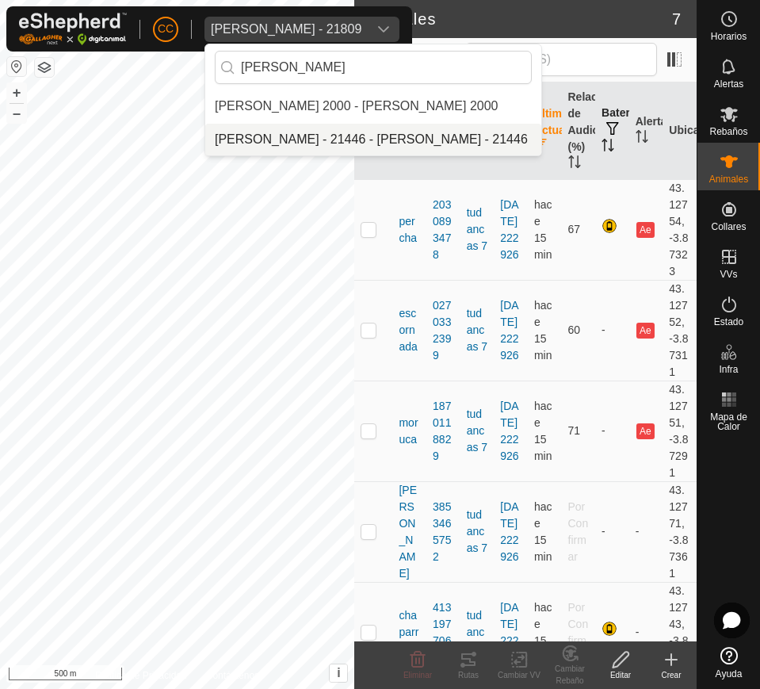
click at [437, 128] on li "[PERSON_NAME] - 21446 - [PERSON_NAME] - 21446" at bounding box center [373, 140] width 336 height 32
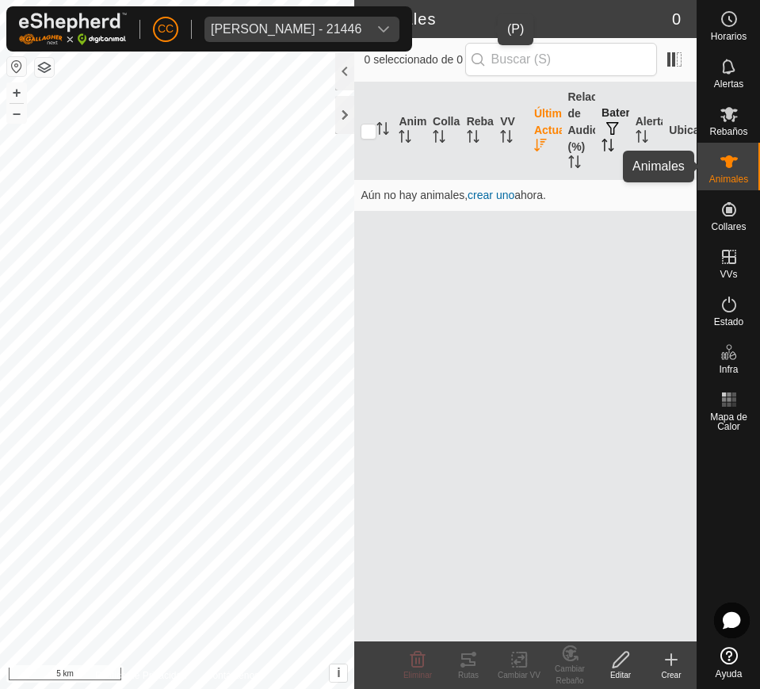
click at [719, 169] on div "CC [PERSON_NAME] - 21446 [PERSON_NAME] Rebaños Animales Collares VVs Estado Inf…" at bounding box center [380, 344] width 760 height 689
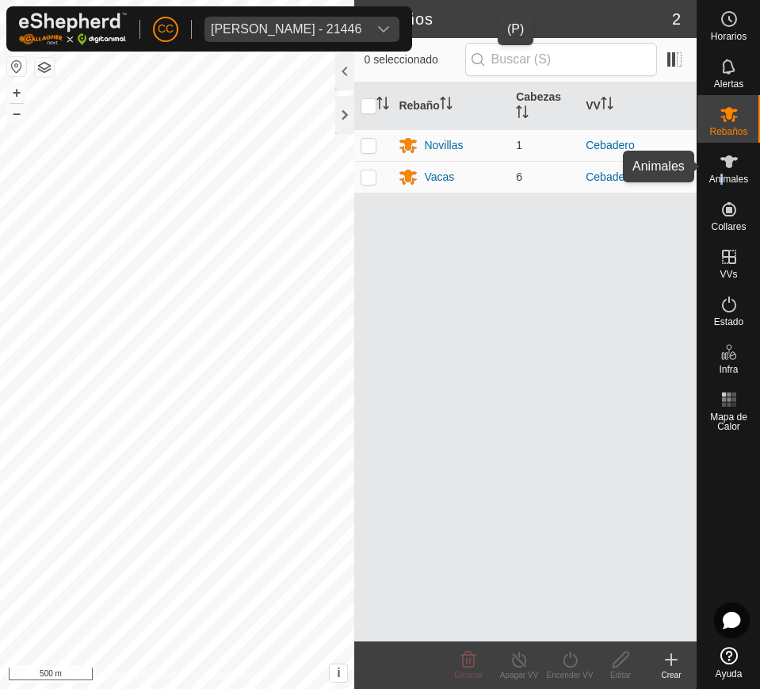
click at [723, 179] on span "Animales" at bounding box center [728, 179] width 39 height 10
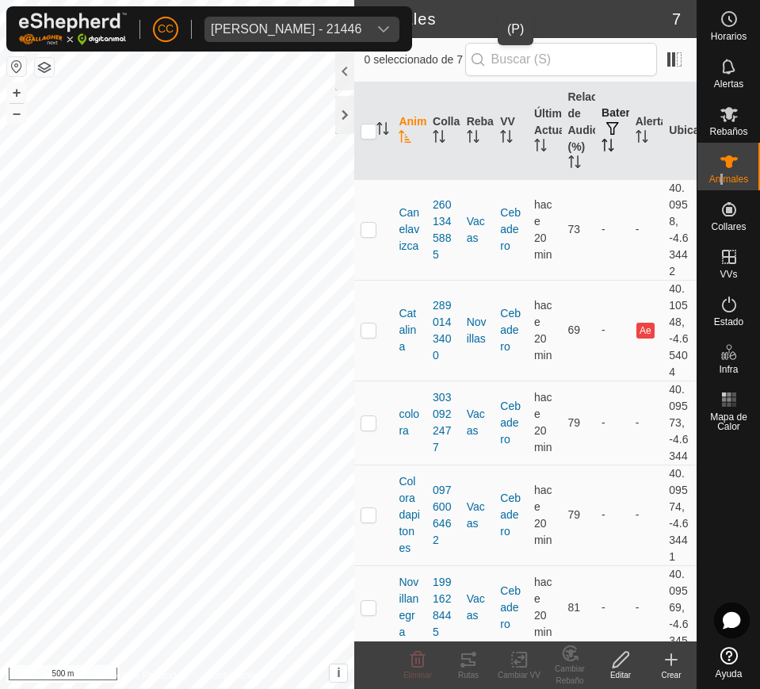
click at [602, 147] on icon "Activar para ordenar" at bounding box center [608, 145] width 13 height 13
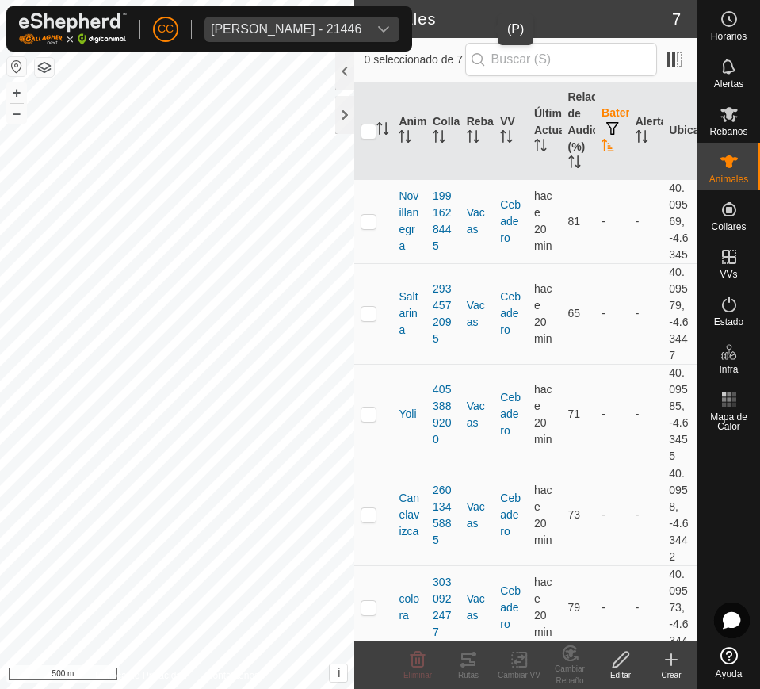
click at [602, 147] on icon "Activar para ordenar" at bounding box center [608, 145] width 13 height 13
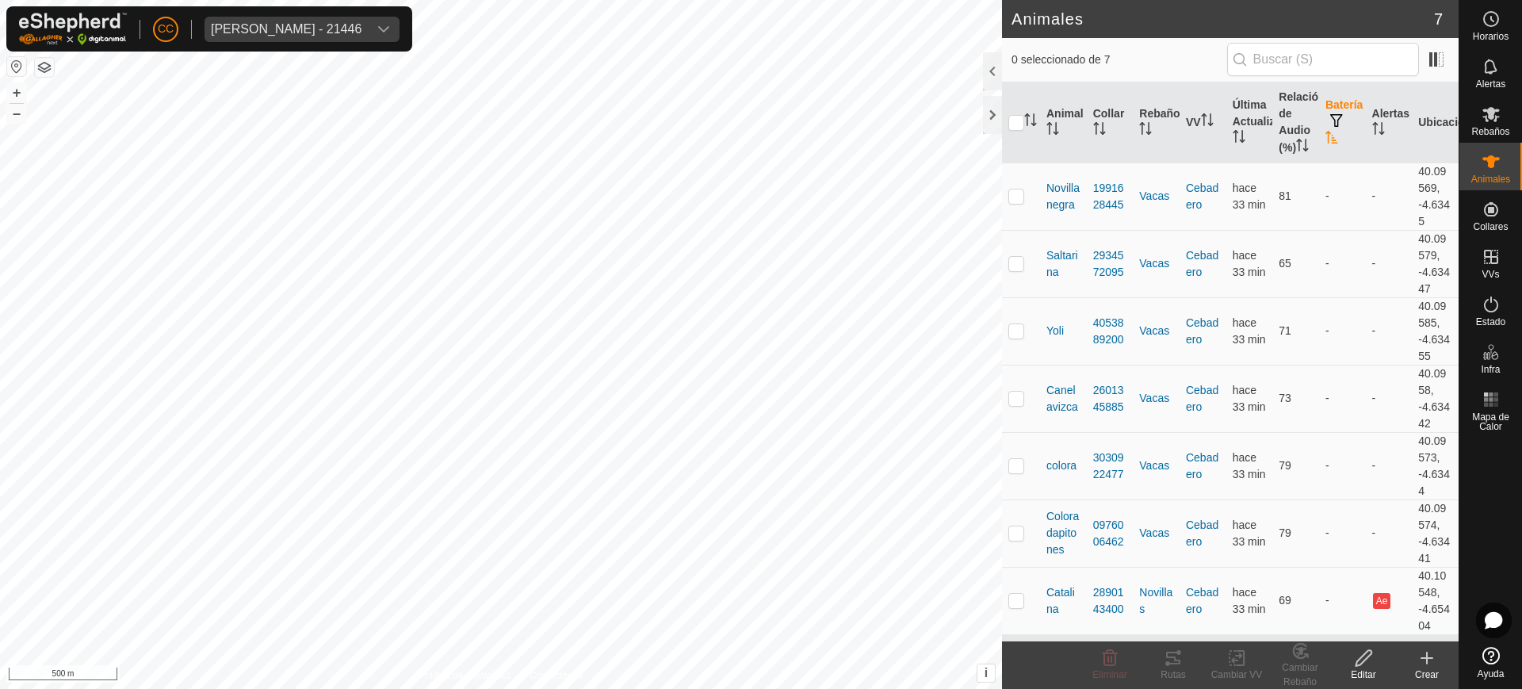
click at [361, 31] on div "[PERSON_NAME] - 21446" at bounding box center [286, 29] width 151 height 13
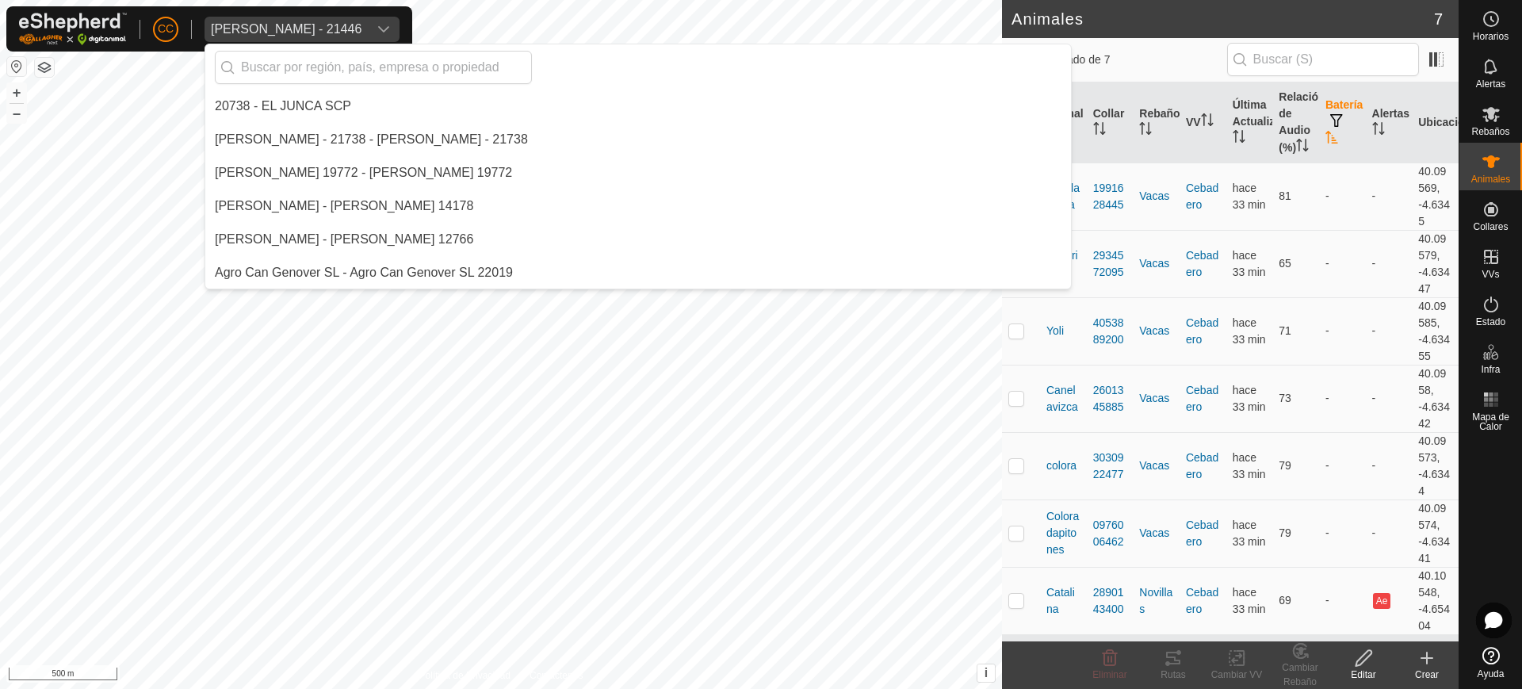
scroll to position [8257, 0]
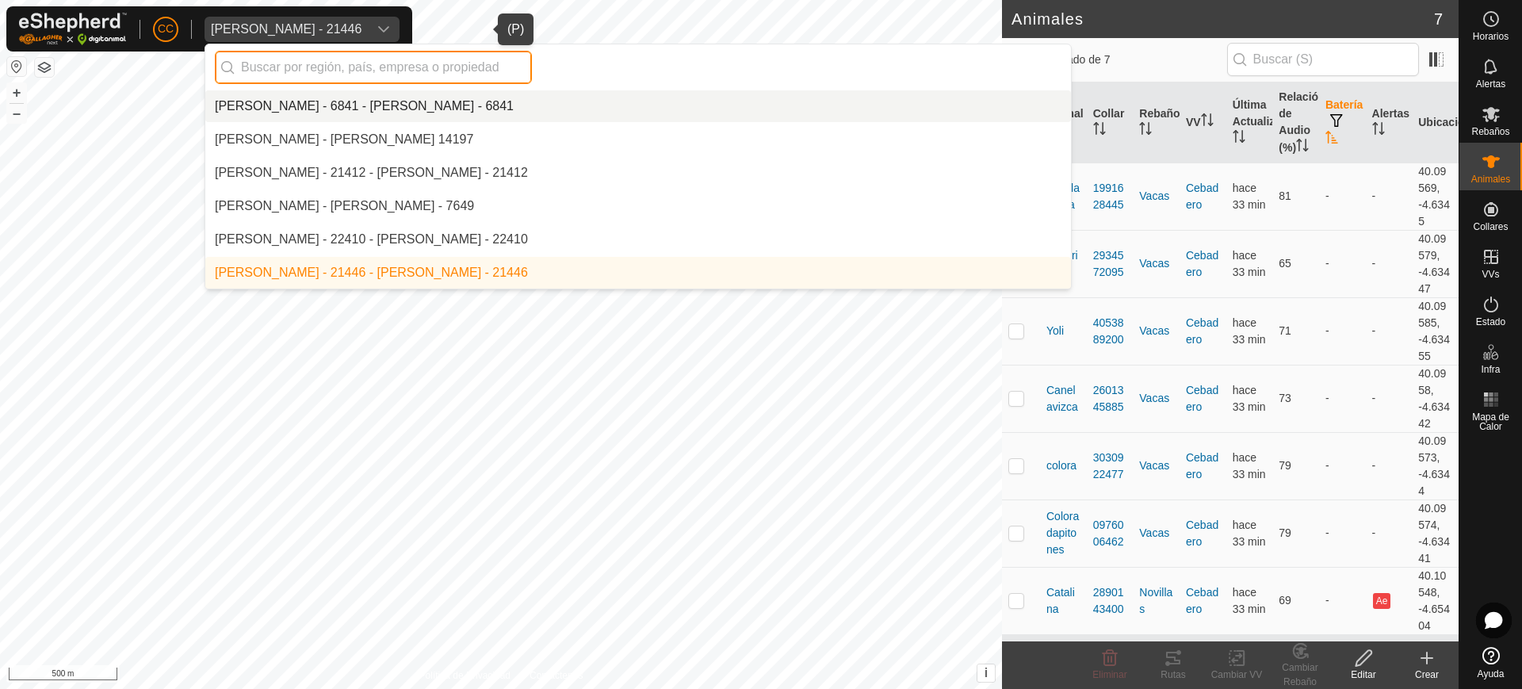
click at [294, 73] on input "text" at bounding box center [373, 67] width 317 height 33
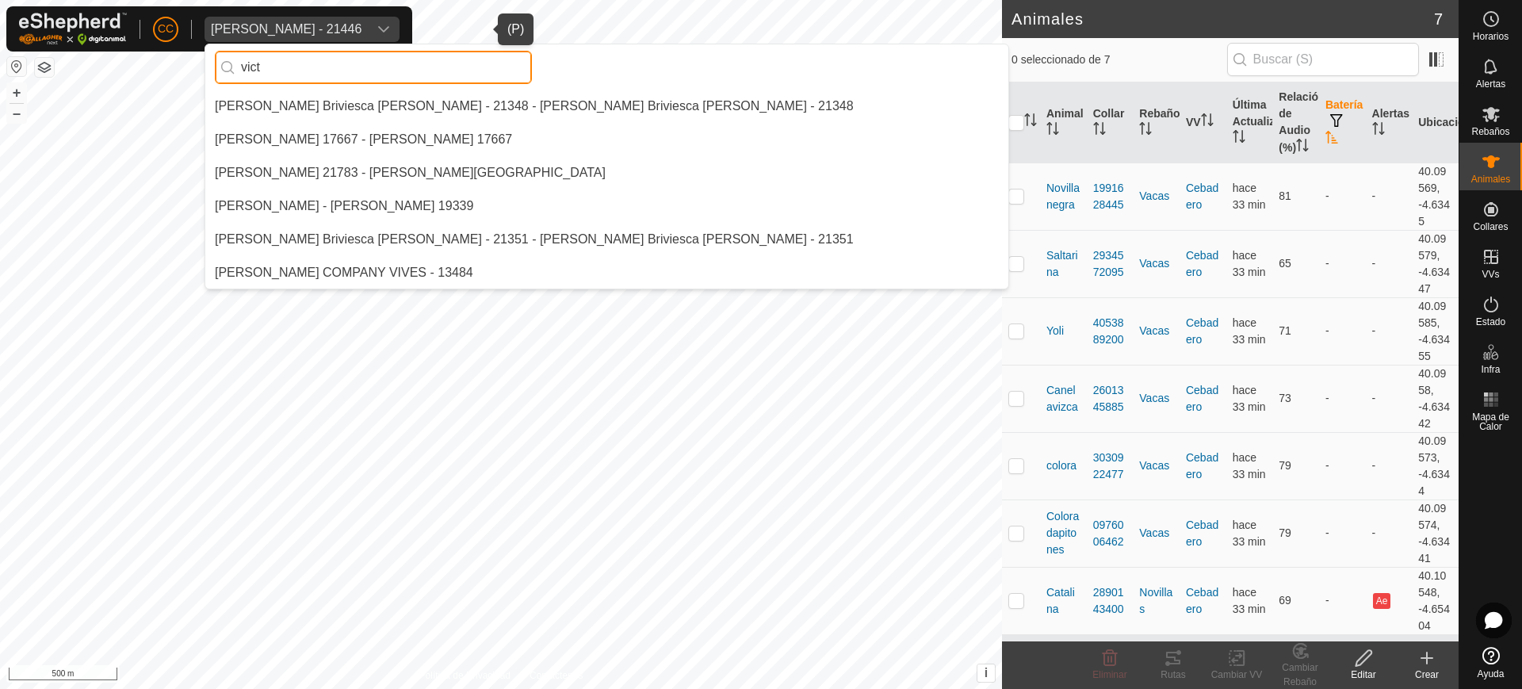
scroll to position [0, 0]
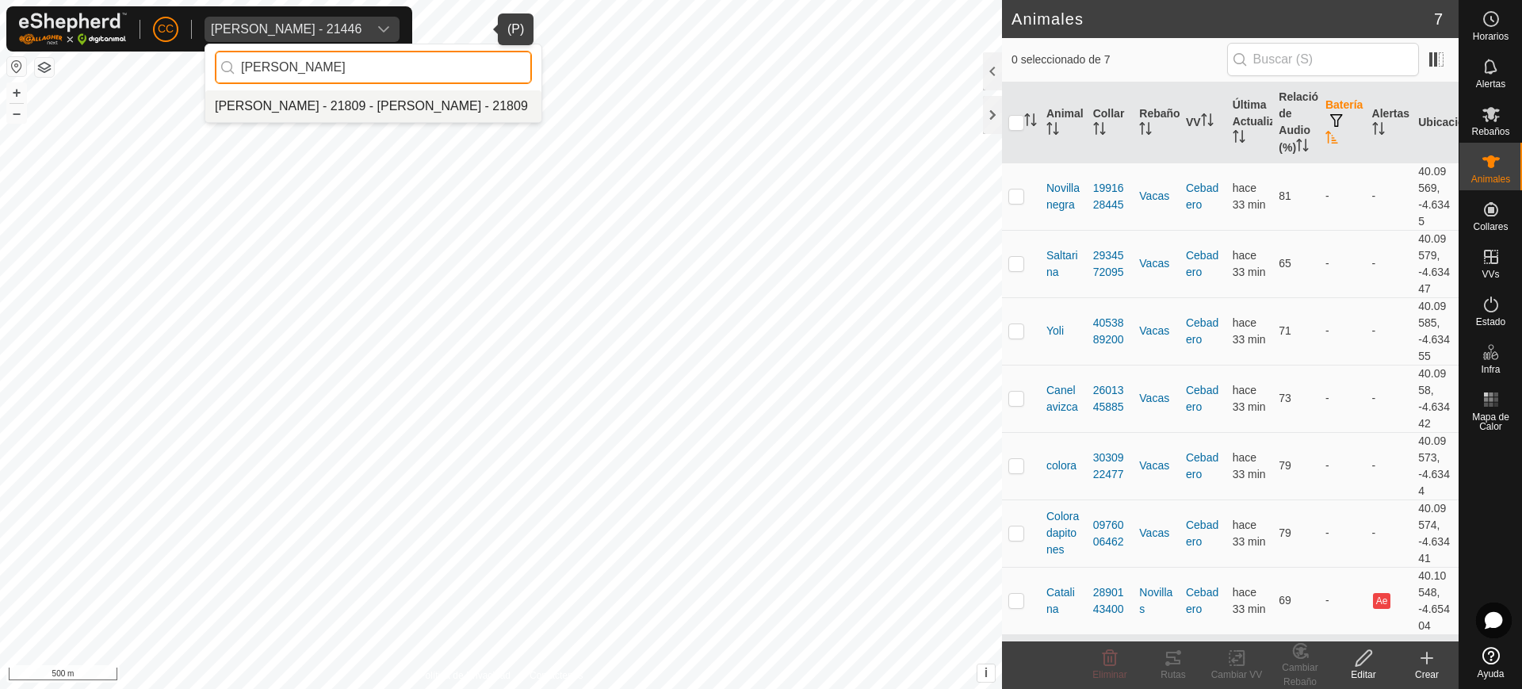
type input "[PERSON_NAME]"
click at [301, 108] on li "[PERSON_NAME] - 21809 - [PERSON_NAME] - 21809" at bounding box center [373, 106] width 336 height 32
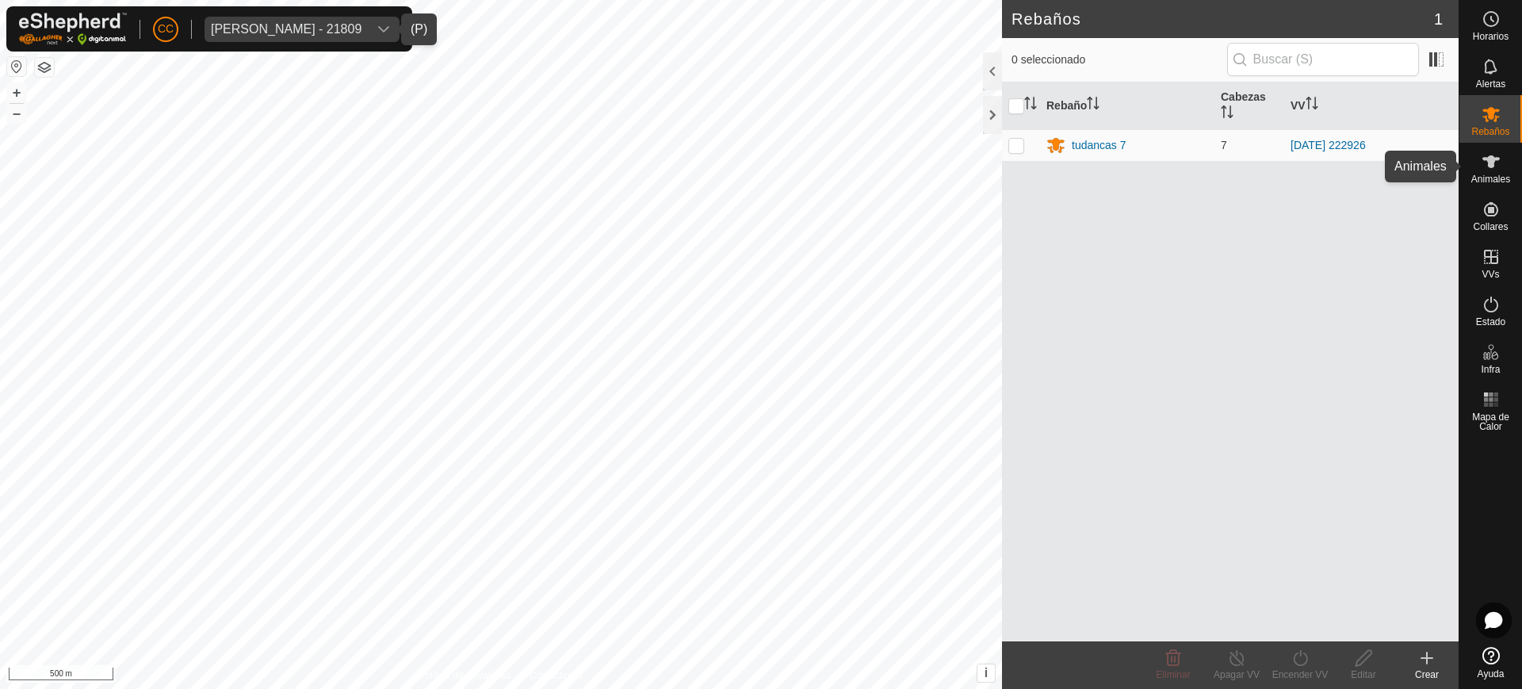
click at [1485, 160] on icon at bounding box center [1491, 161] width 19 height 19
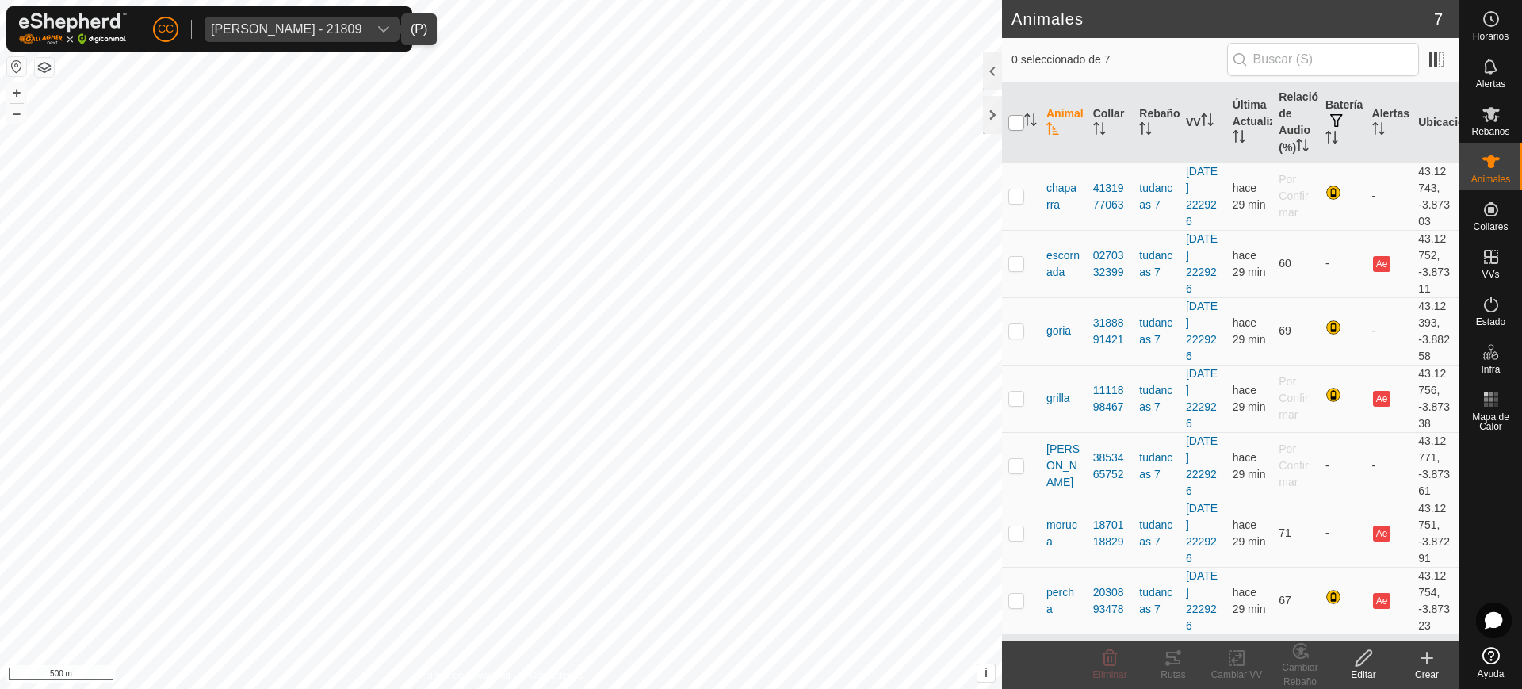
click at [1011, 129] on input "checkbox" at bounding box center [1016, 123] width 16 height 16
checkbox input "true"
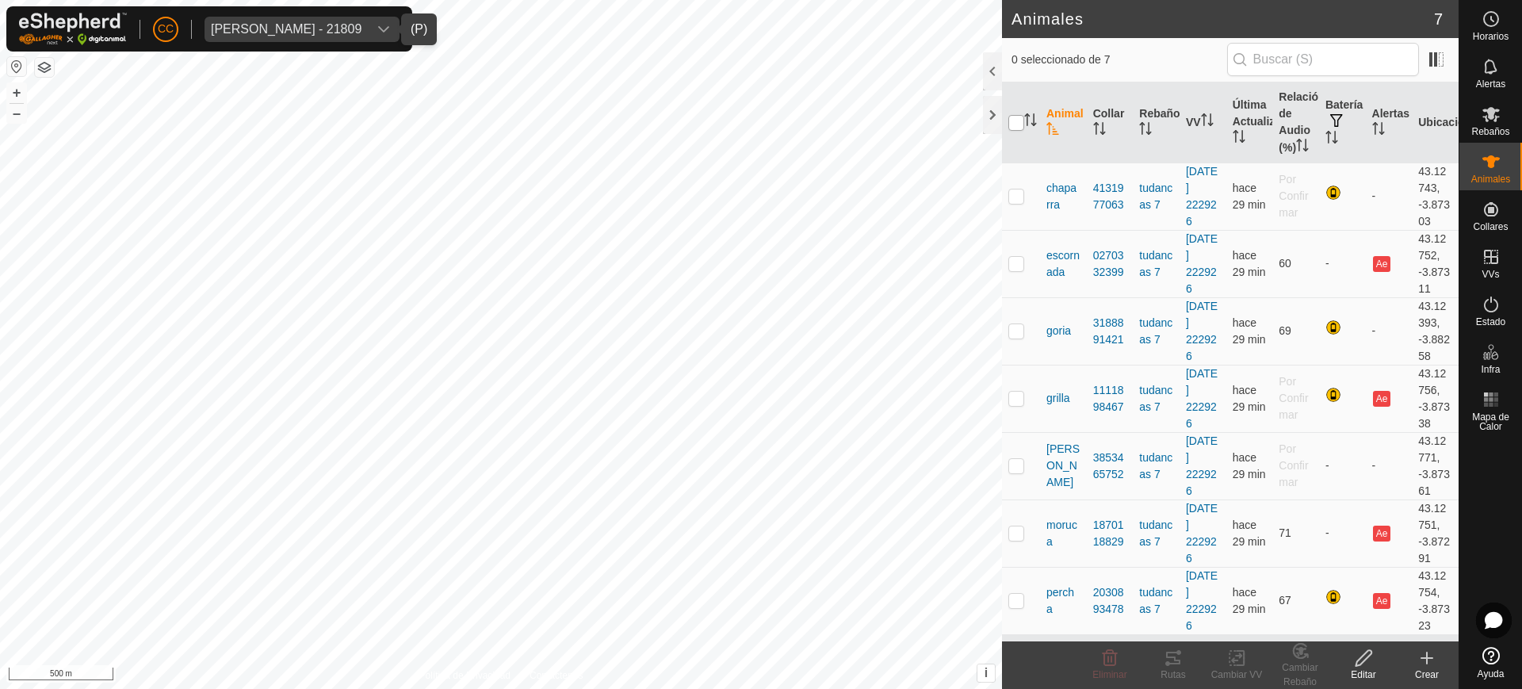
checkbox input "true"
click at [1175, 658] on icon at bounding box center [1173, 658] width 14 height 13
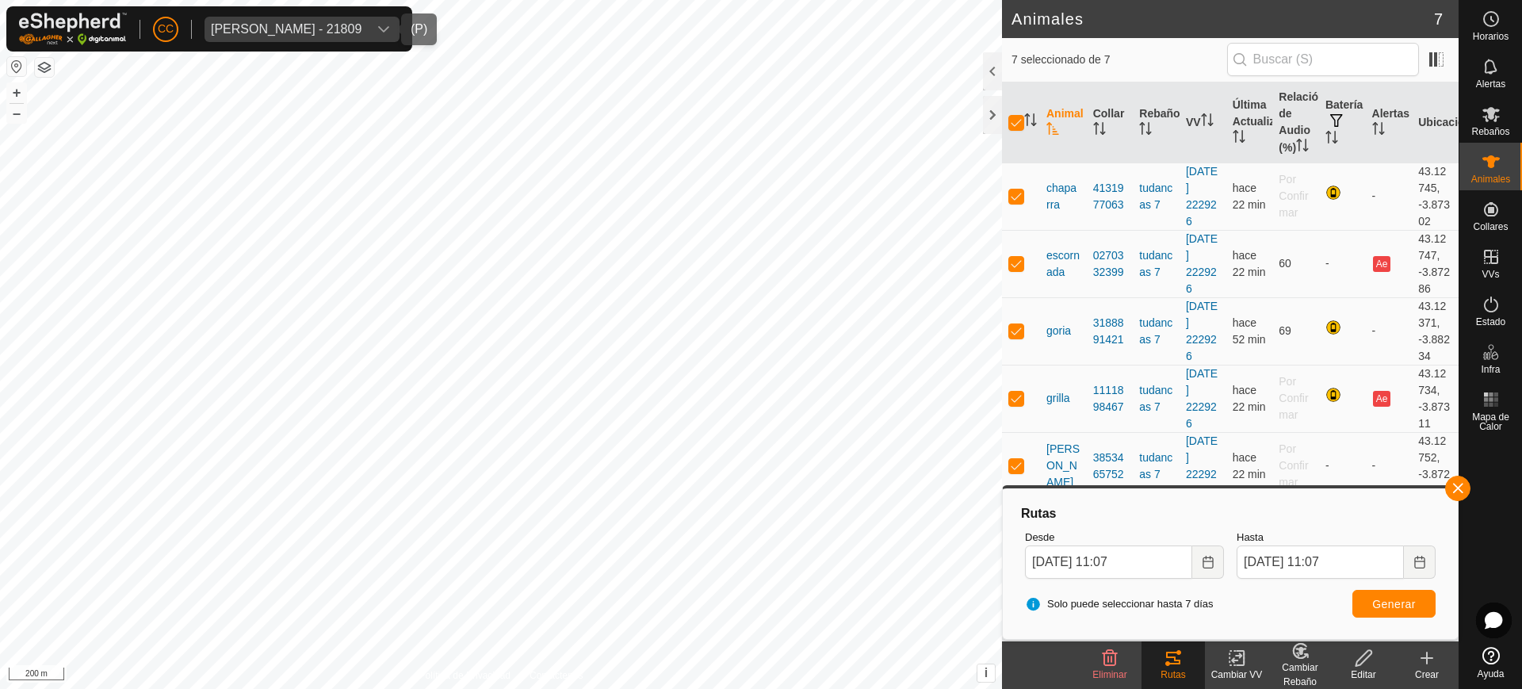
click at [371, 33] on div "dropdown trigger" at bounding box center [384, 29] width 32 height 25
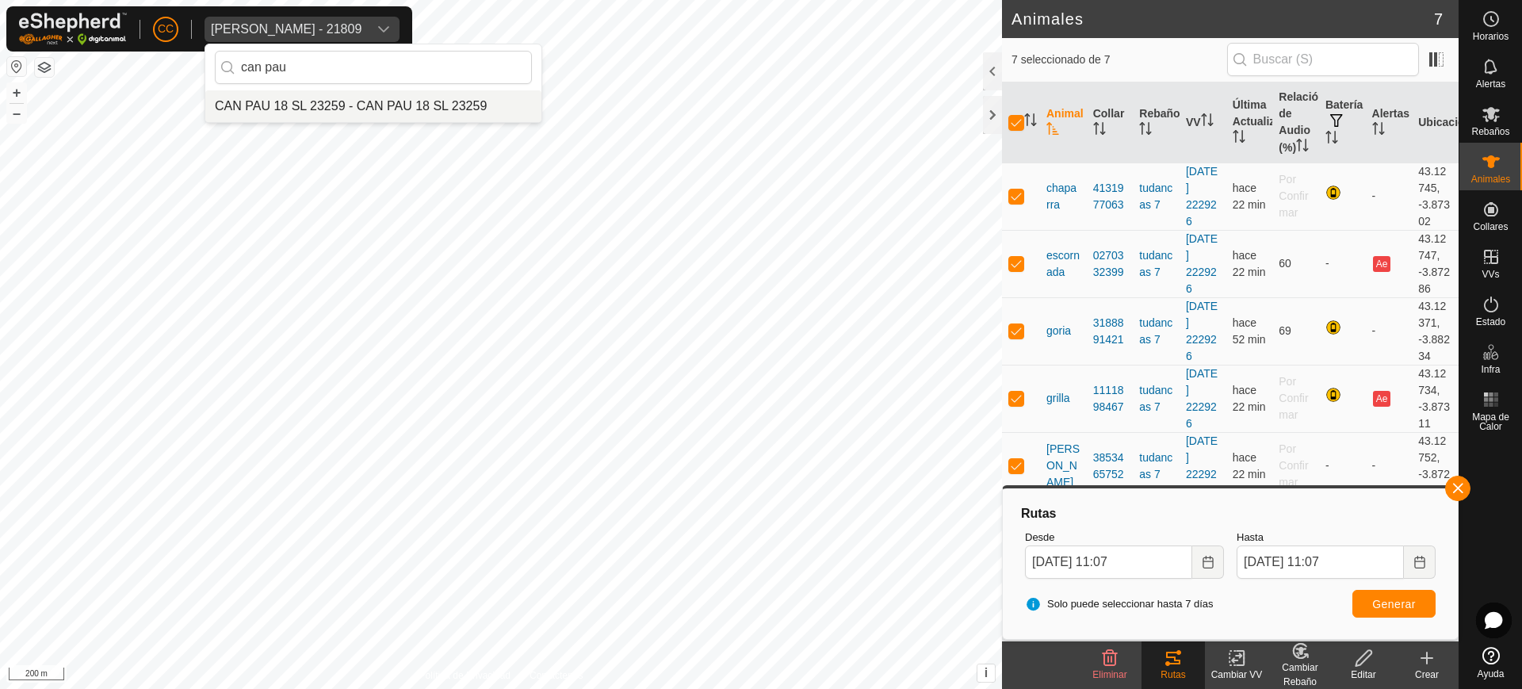
type input "can pau"
click at [334, 110] on li "CAN PAU 18 SL 23259 - CAN PAU 18 SL 23259" at bounding box center [373, 106] width 336 height 32
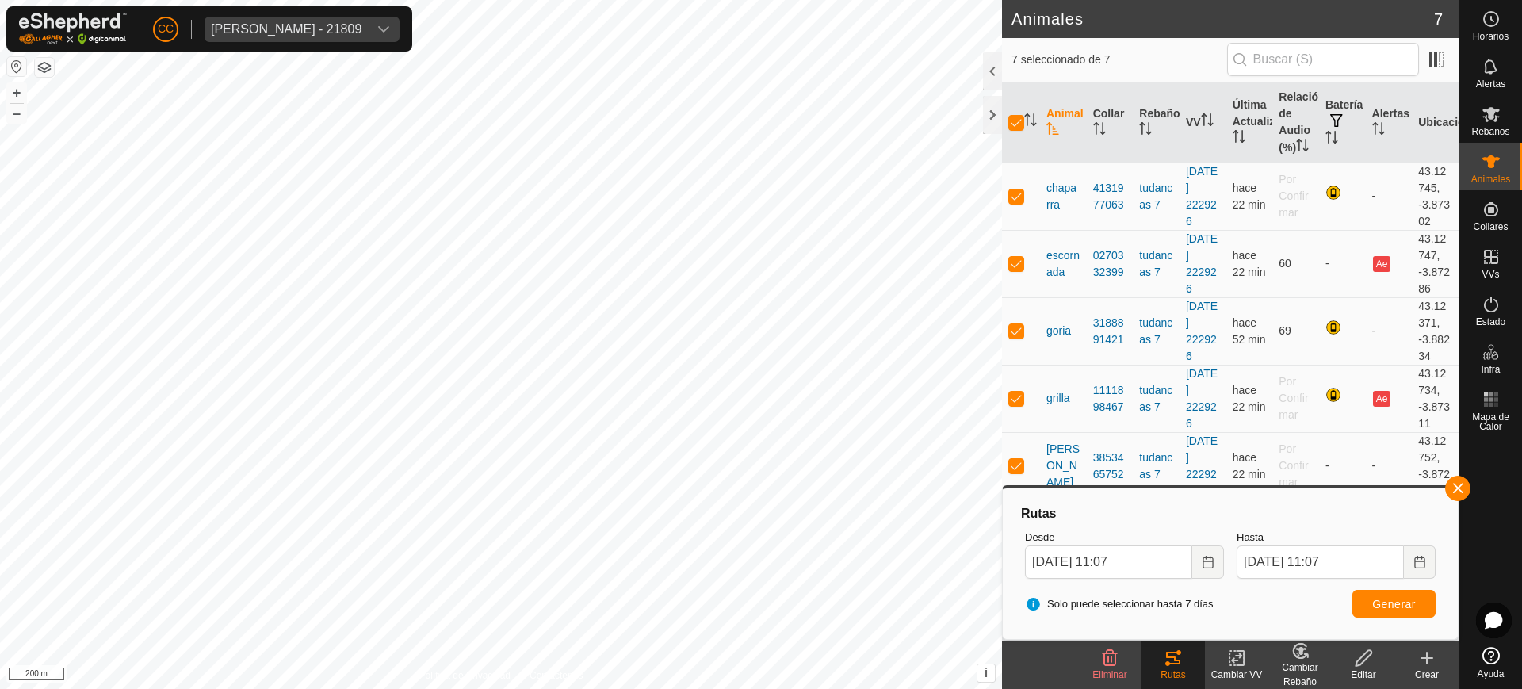
checkbox input "false"
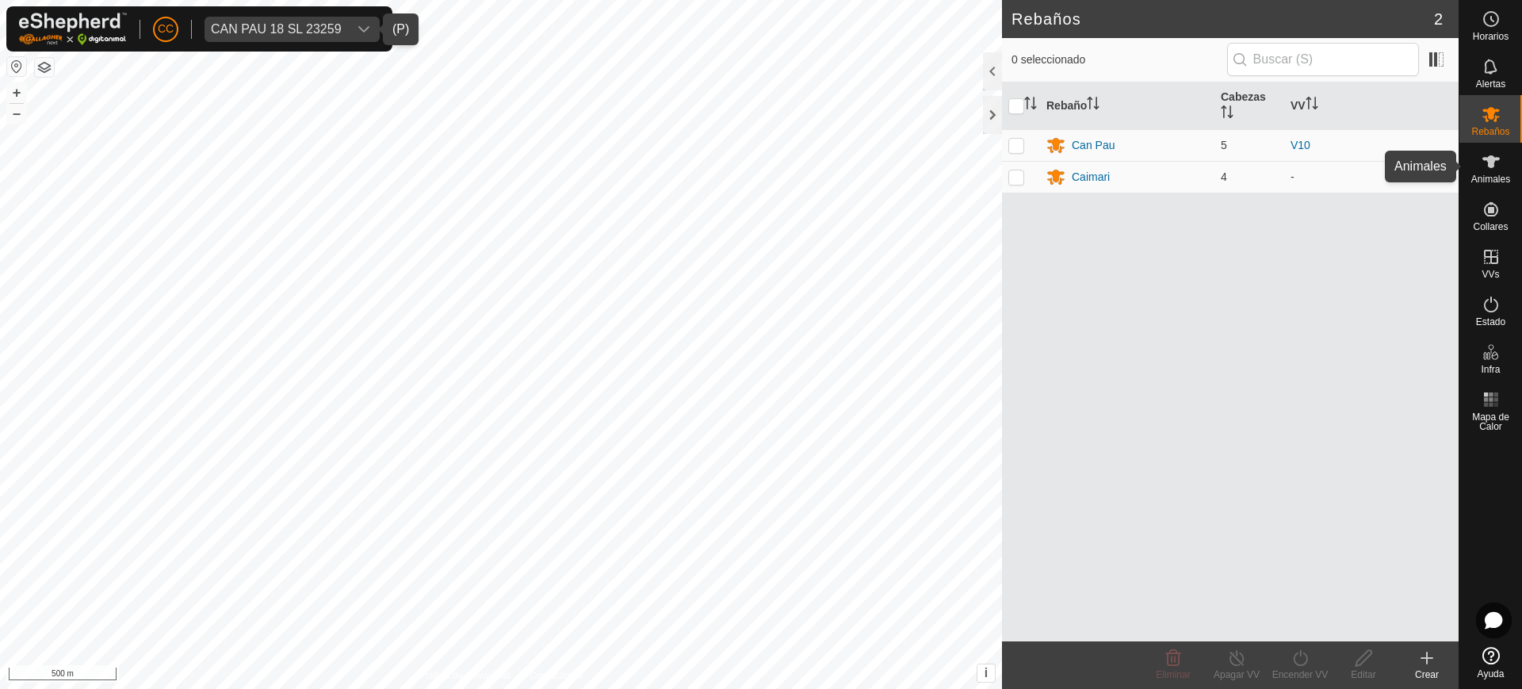
click at [1501, 177] on span "Animales" at bounding box center [1490, 179] width 39 height 10
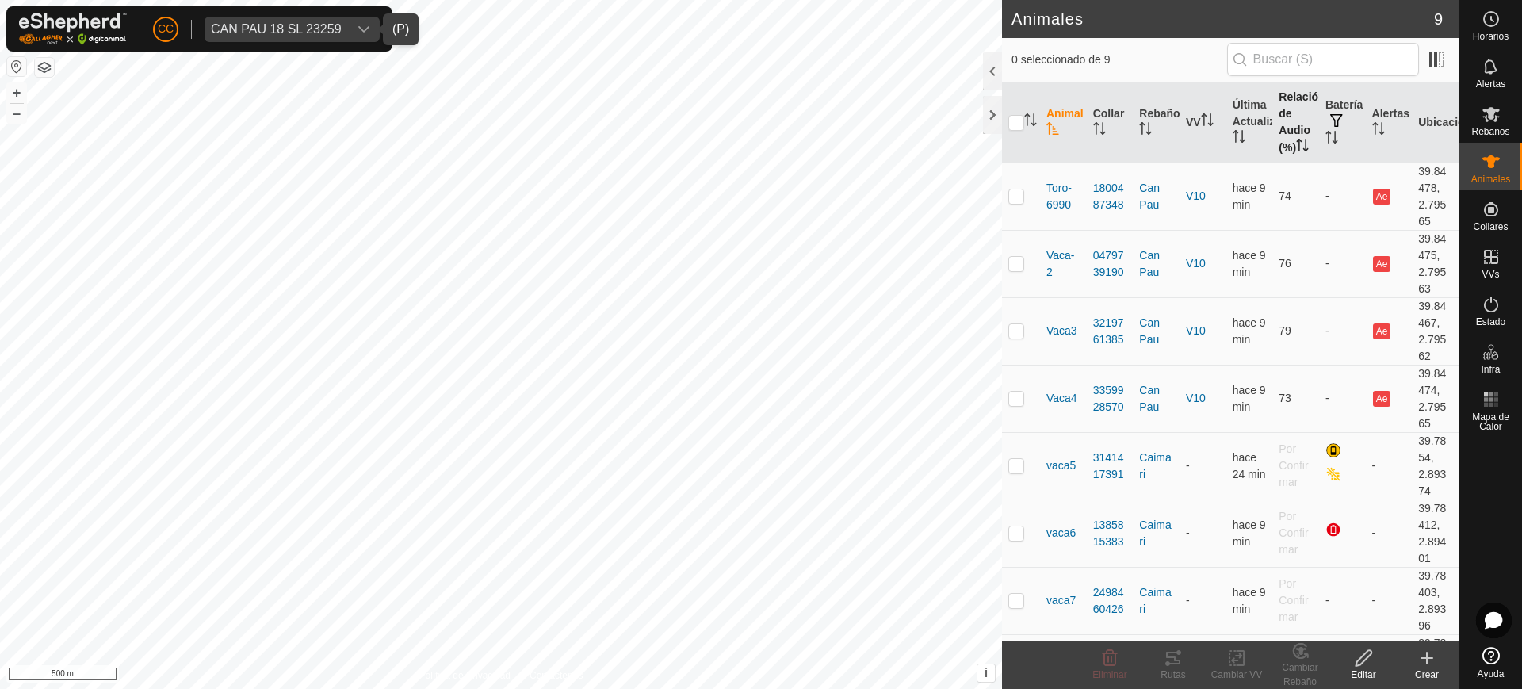
click at [1275, 144] on th "Relación de Audio (%)" at bounding box center [1295, 122] width 47 height 81
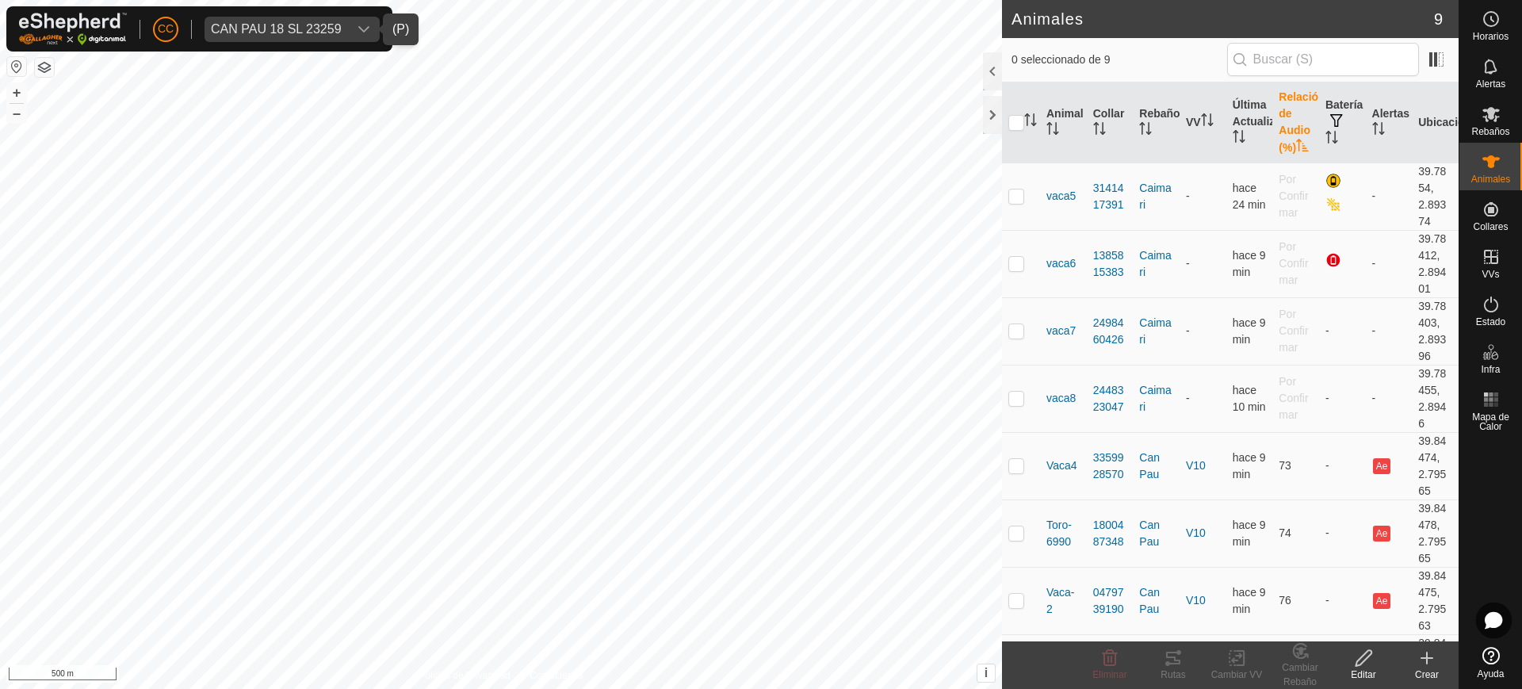
click at [1275, 144] on th "Relación de Audio (%)" at bounding box center [1295, 122] width 47 height 81
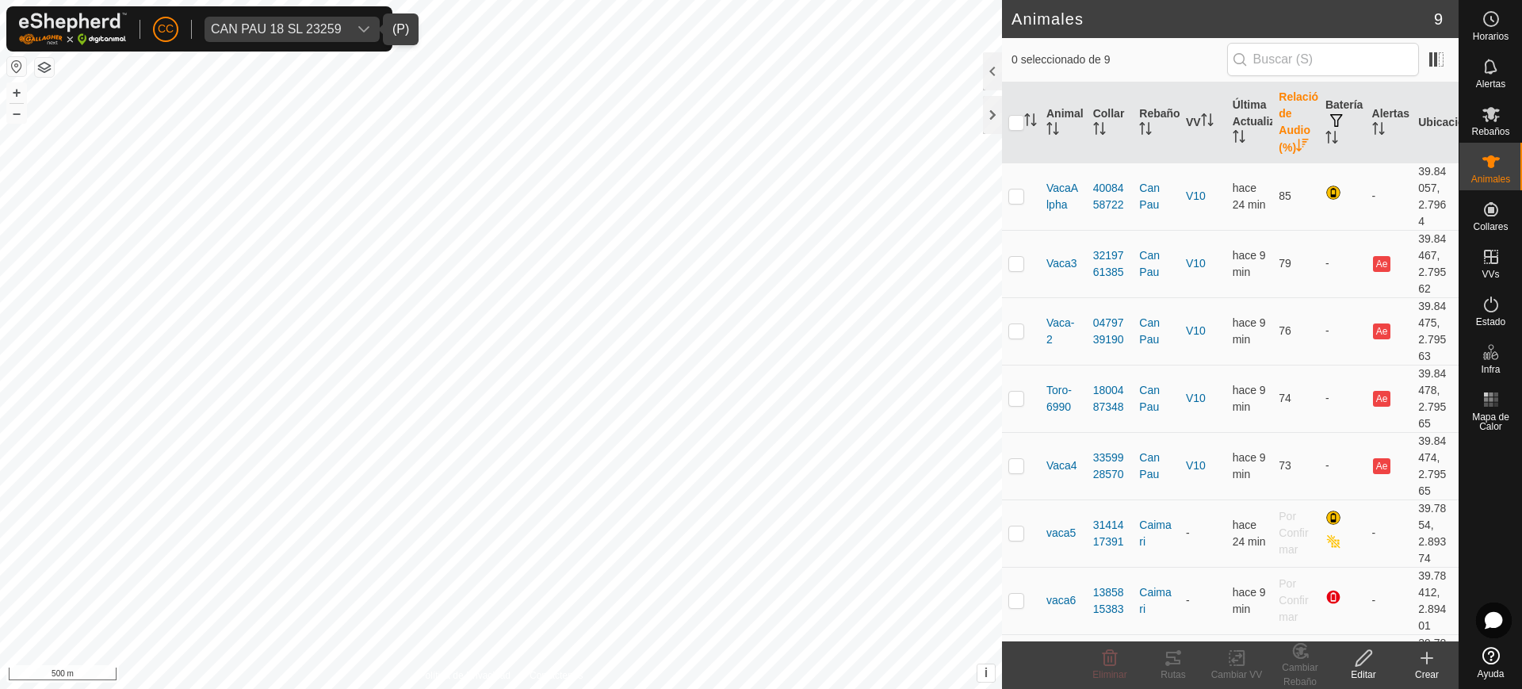
click at [1275, 144] on th "Relación de Audio (%)" at bounding box center [1295, 122] width 47 height 81
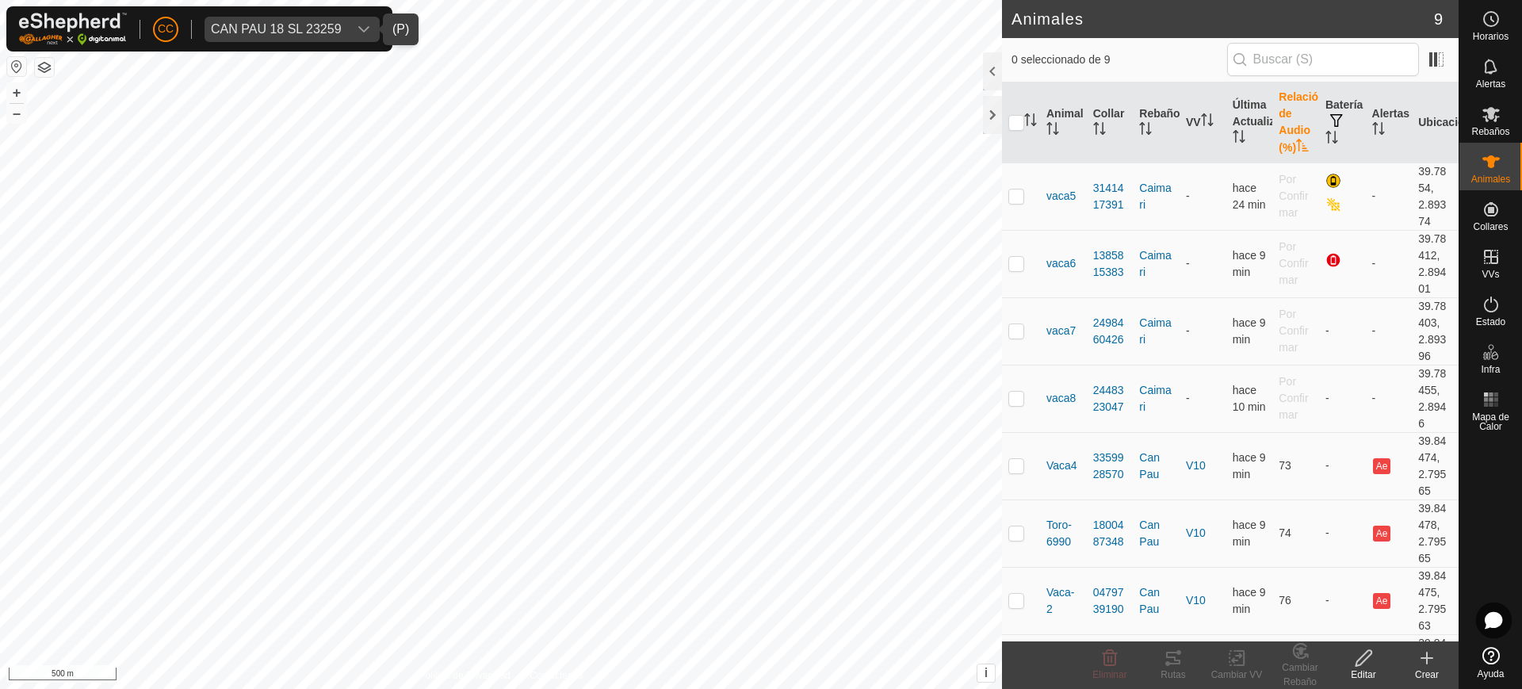
click at [1275, 144] on th "Relación de Audio (%)" at bounding box center [1295, 122] width 47 height 81
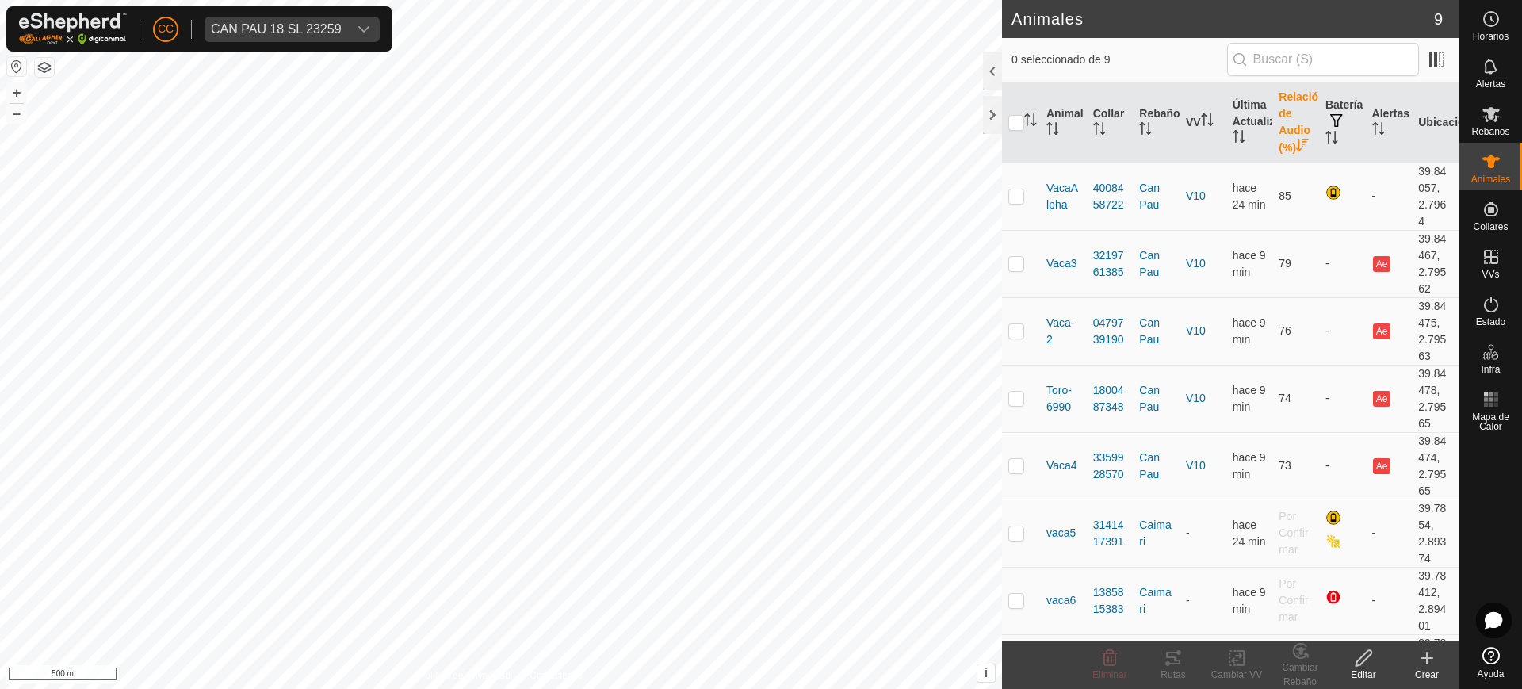
click at [9, 65] on button "button" at bounding box center [16, 66] width 19 height 19
click at [15, 68] on button "button" at bounding box center [16, 66] width 19 height 19
checkbox input "true"
checkbox input "false"
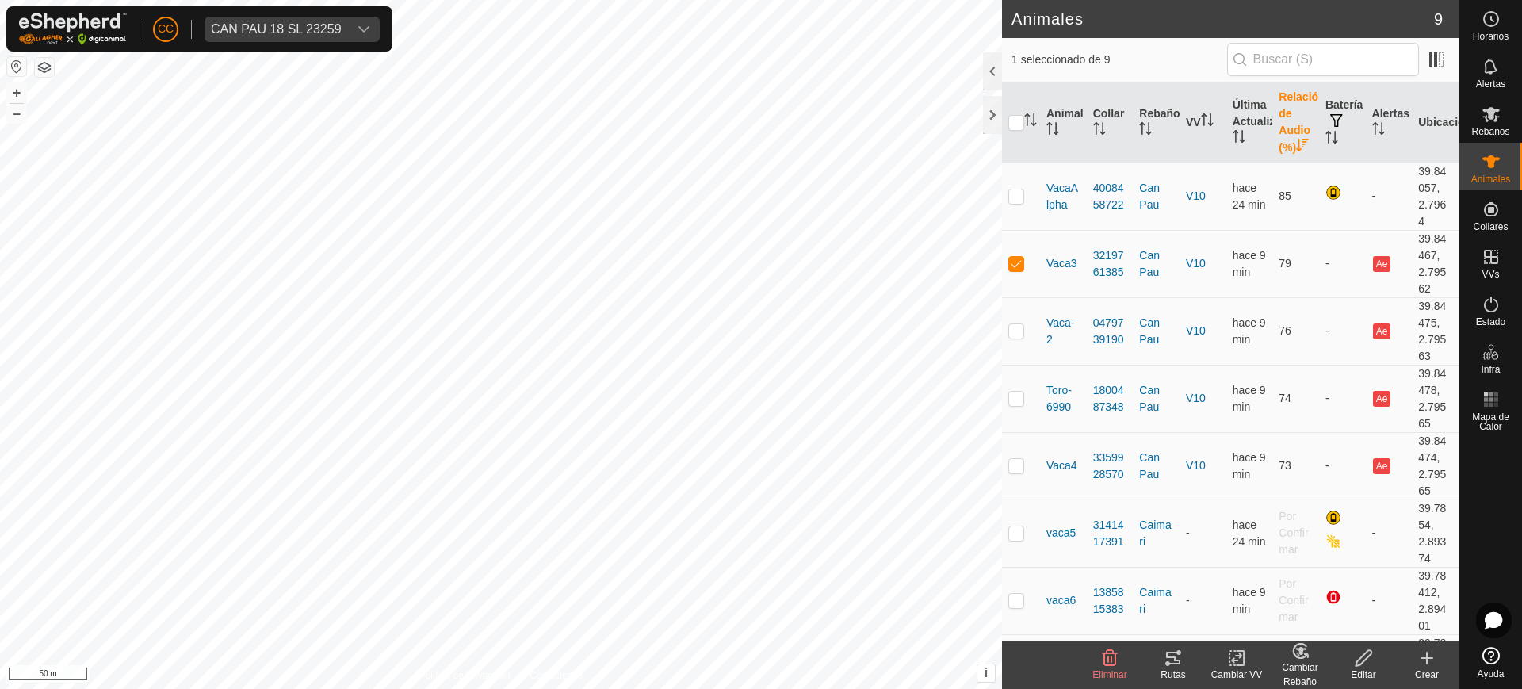
click at [1176, 664] on icon at bounding box center [1173, 658] width 14 height 13
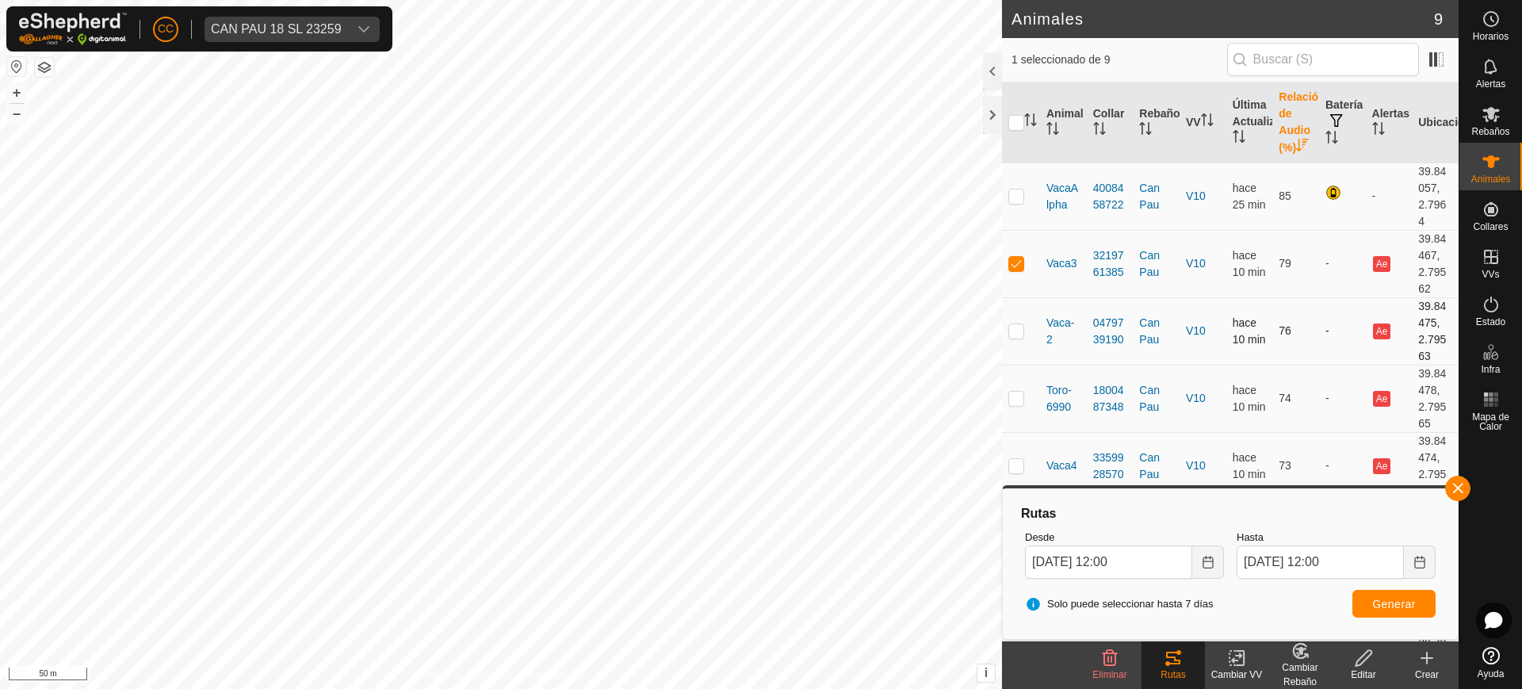
scroll to position [99, 0]
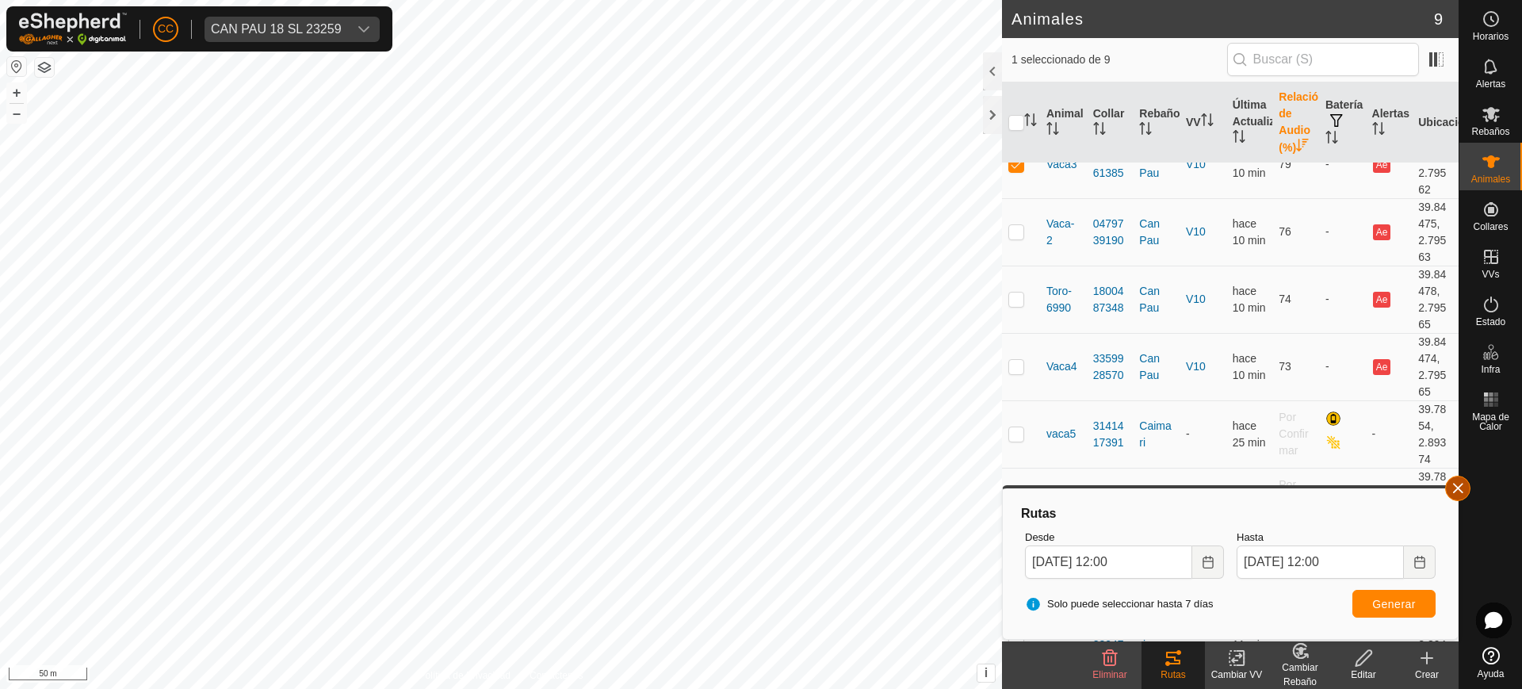
click at [1467, 495] on button "button" at bounding box center [1457, 488] width 25 height 25
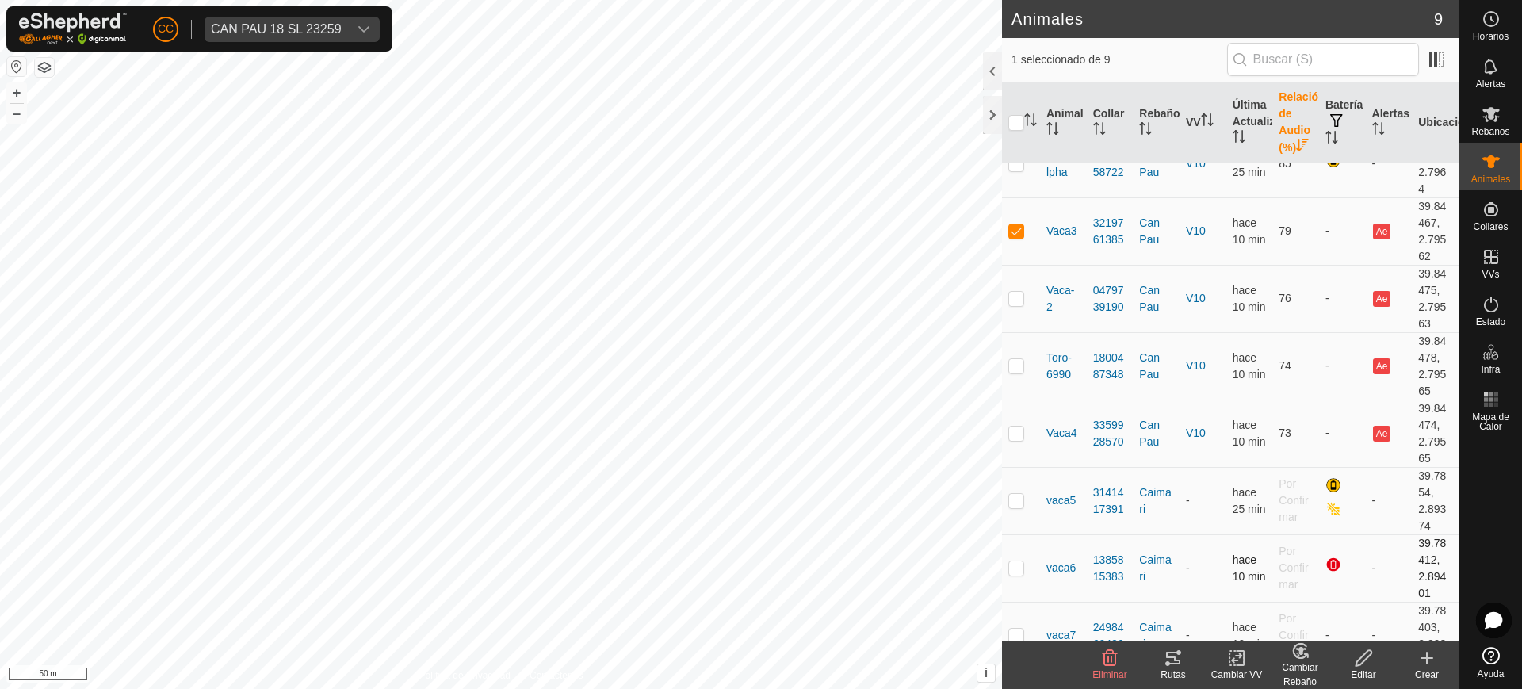
scroll to position [0, 0]
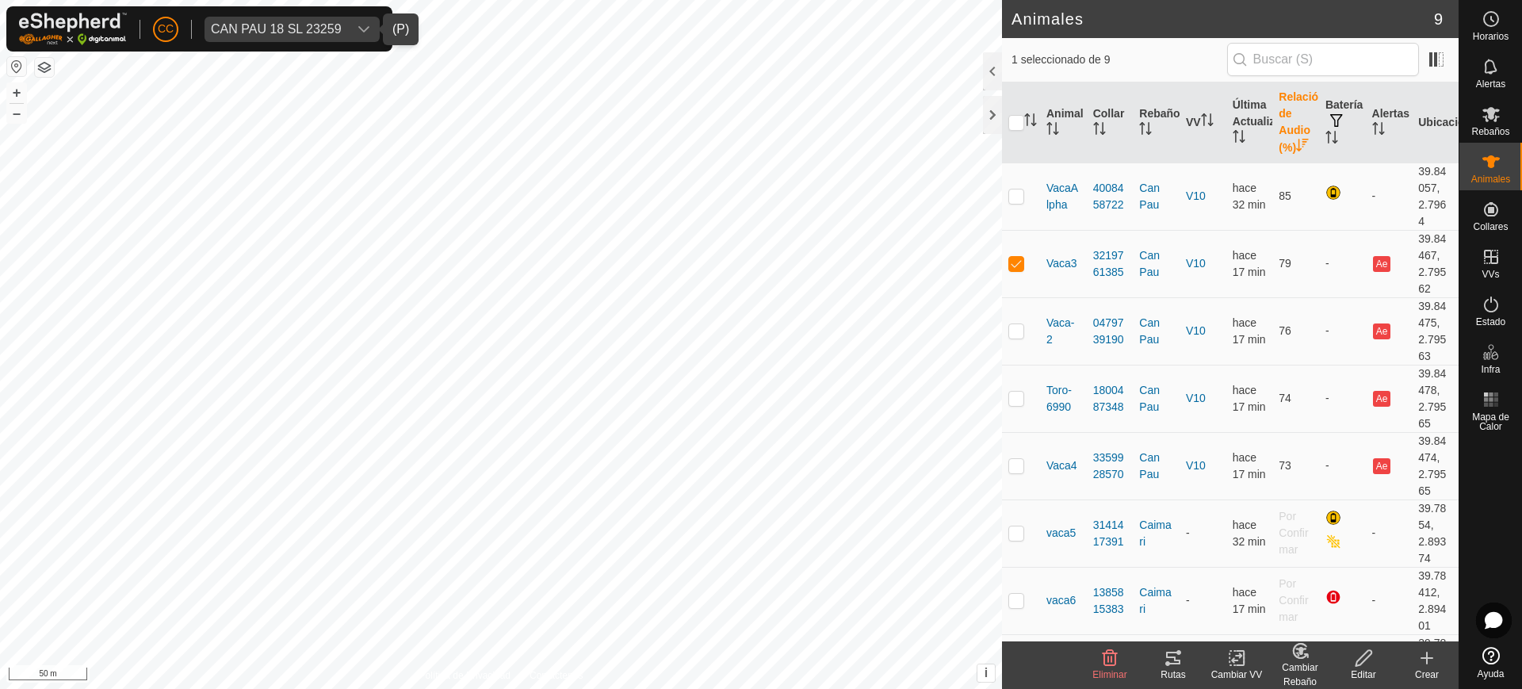
click at [264, 21] on span "CAN PAU 18 SL 23259" at bounding box center [276, 29] width 143 height 25
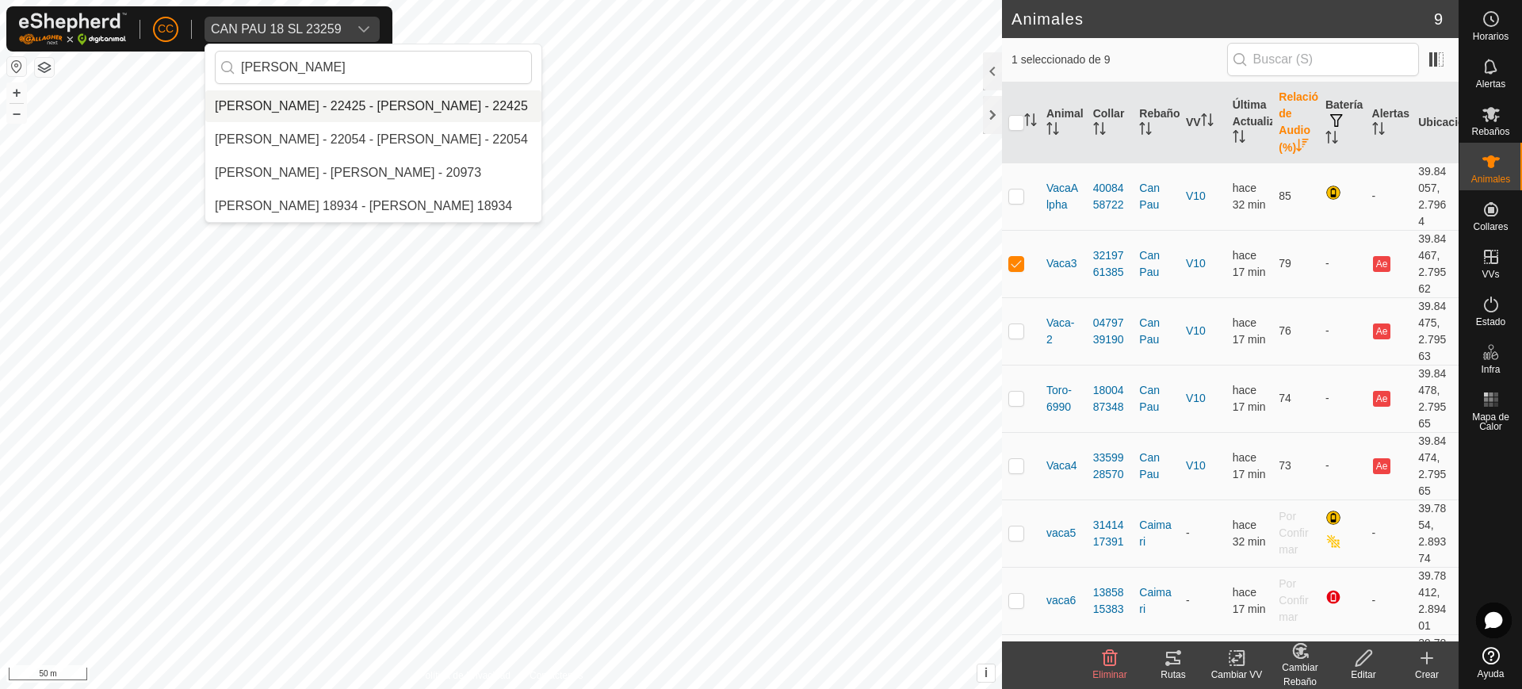
type input "[PERSON_NAME]"
click at [405, 105] on li "[PERSON_NAME] - 22425 - [PERSON_NAME] - 22425" at bounding box center [373, 106] width 336 height 32
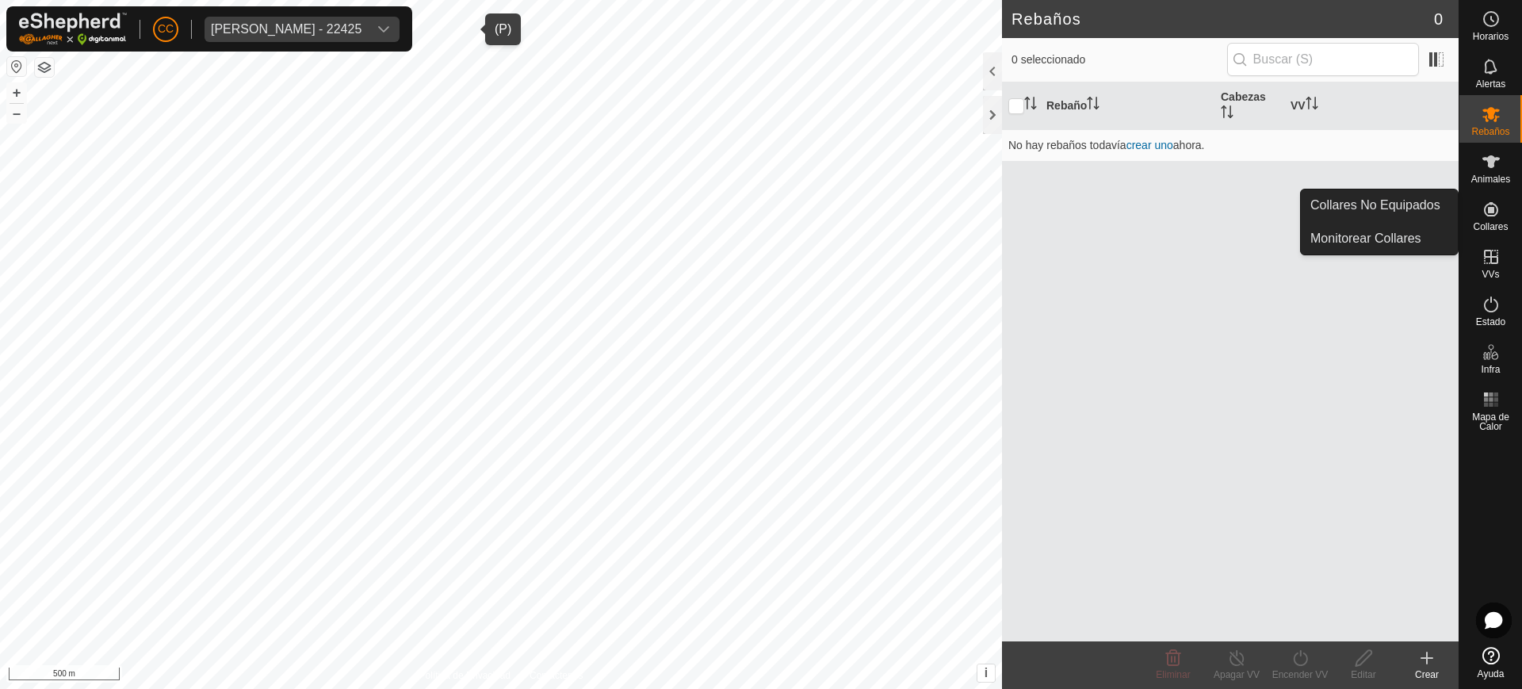
click at [1501, 217] on es-neckbands-svg-icon at bounding box center [1491, 209] width 29 height 25
click at [1443, 196] on link "Collares No Equipados" at bounding box center [1379, 205] width 157 height 32
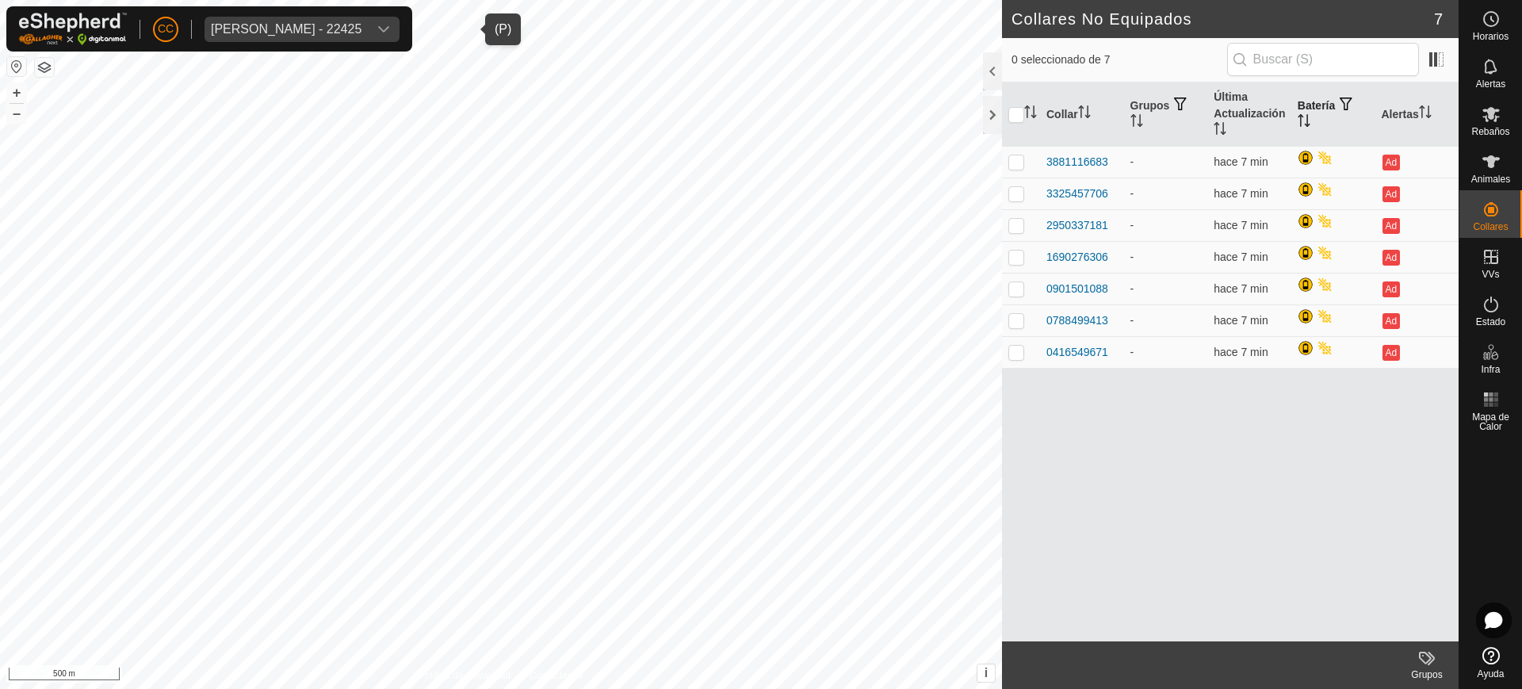
click at [1309, 106] on th "Batería" at bounding box center [1333, 114] width 84 height 64
